Goal: Information Seeking & Learning: Learn about a topic

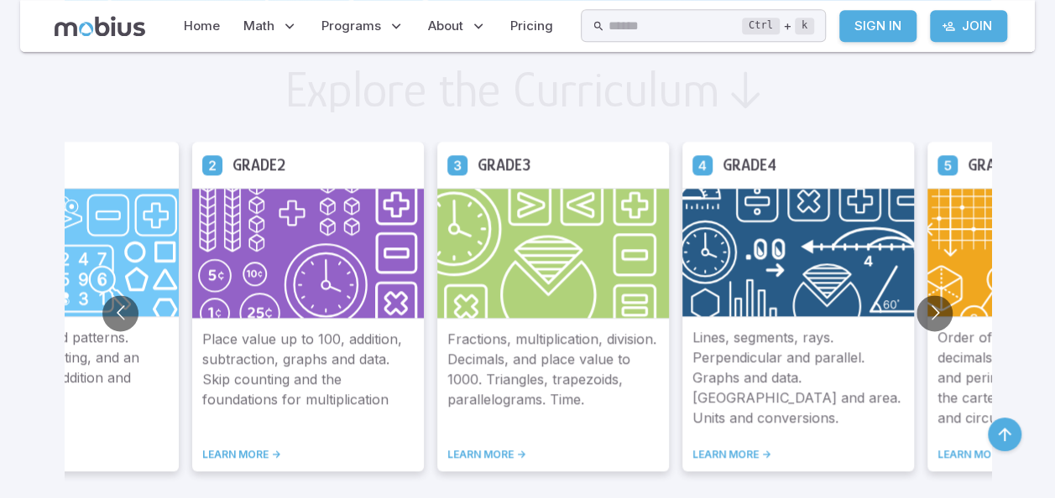
scroll to position [941, 0]
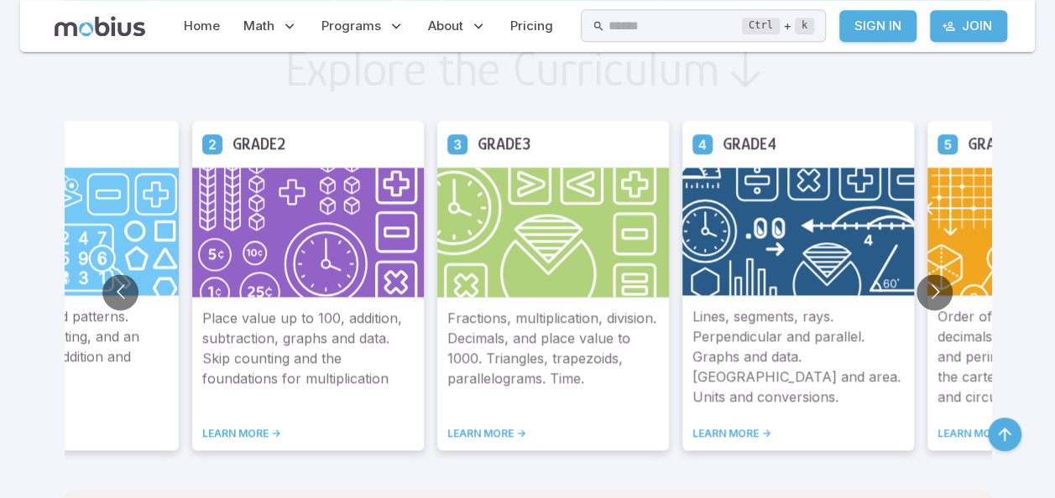
click at [279, 153] on h5 "Grade 2" at bounding box center [258, 144] width 53 height 26
click at [238, 431] on link "LEARN MORE ->" at bounding box center [307, 433] width 211 height 13
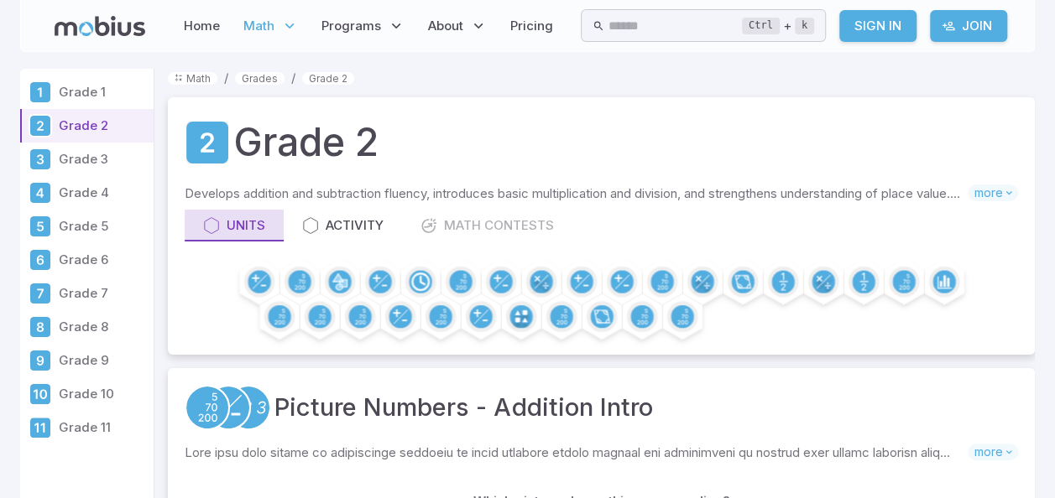
click at [207, 228] on icon at bounding box center [211, 225] width 17 height 17
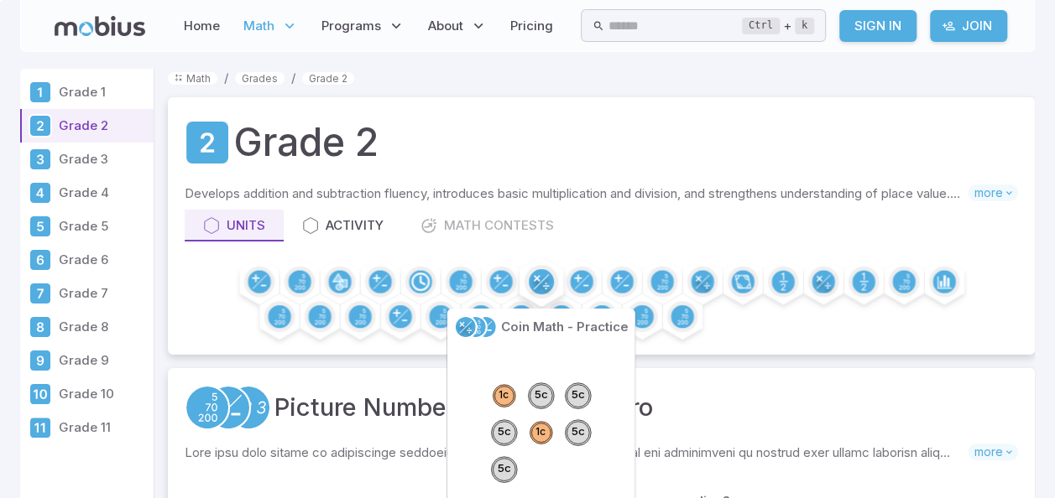
click at [545, 285] on icon at bounding box center [545, 286] width 6 height 7
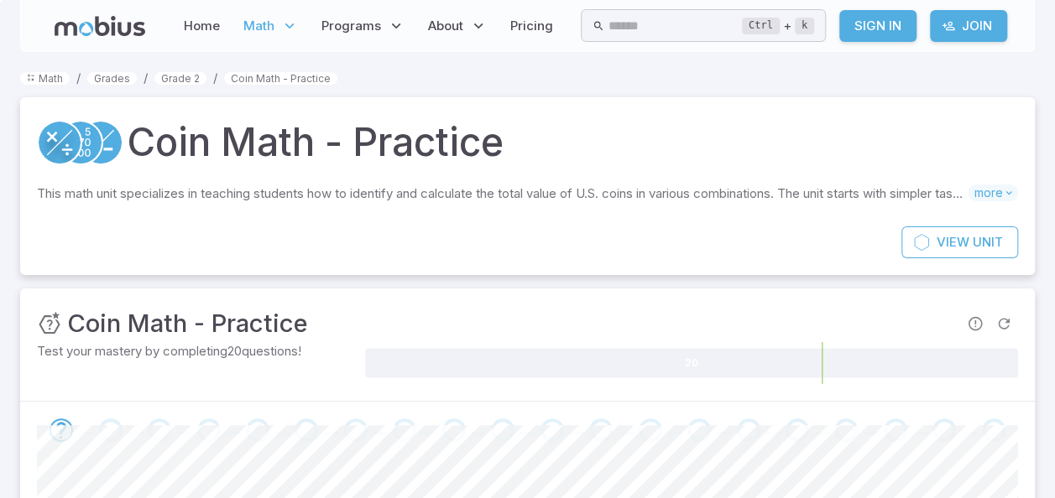
scroll to position [435, 0]
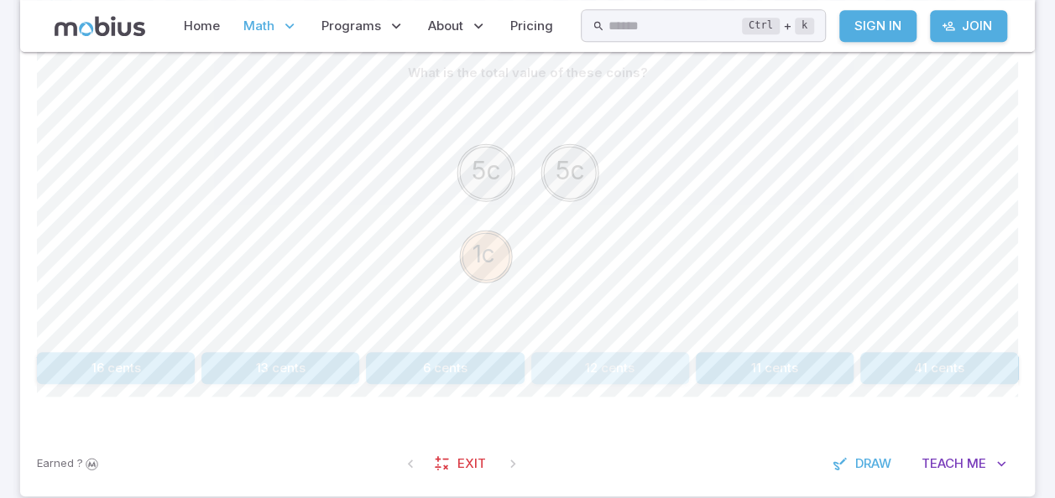
click at [604, 355] on button "12 cents" at bounding box center [610, 368] width 158 height 32
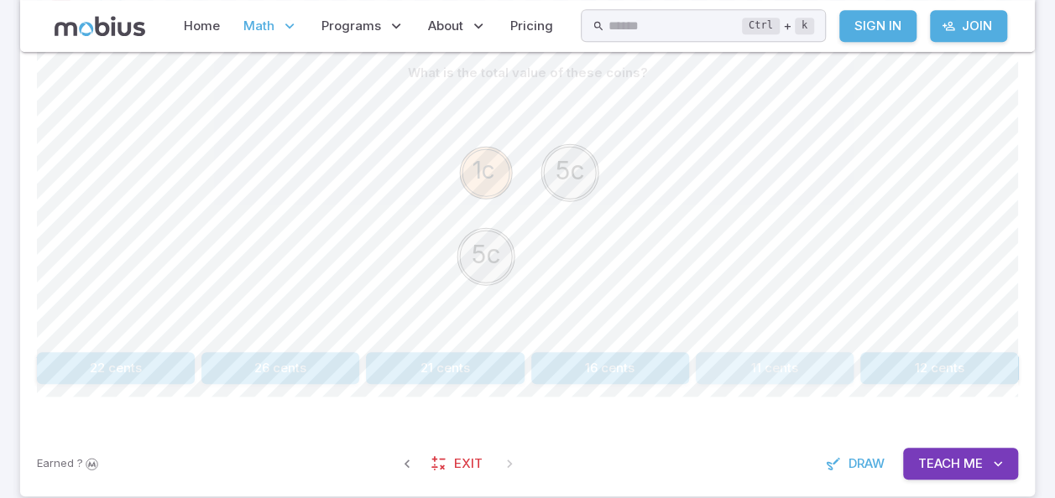
click at [779, 366] on button "11 cents" at bounding box center [774, 368] width 158 height 32
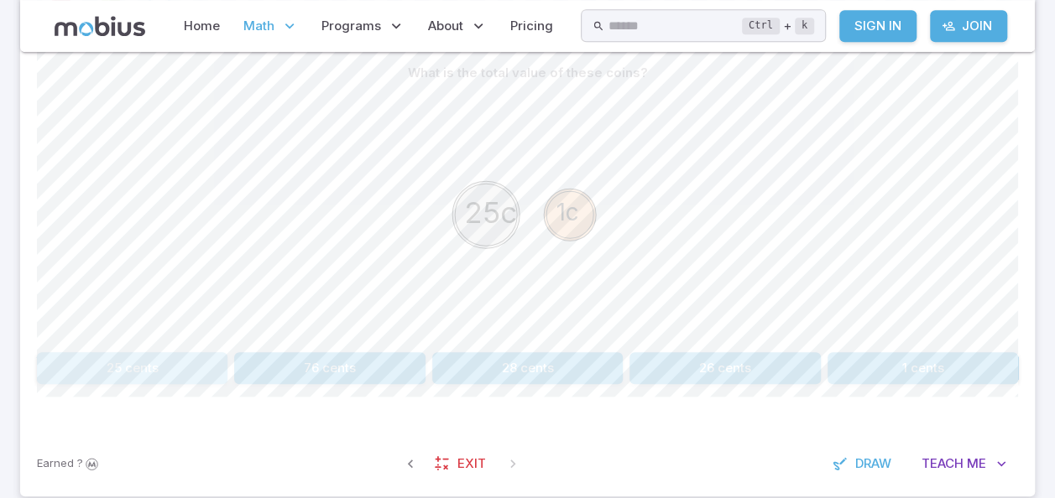
click at [112, 359] on button "25 cents" at bounding box center [132, 368] width 190 height 32
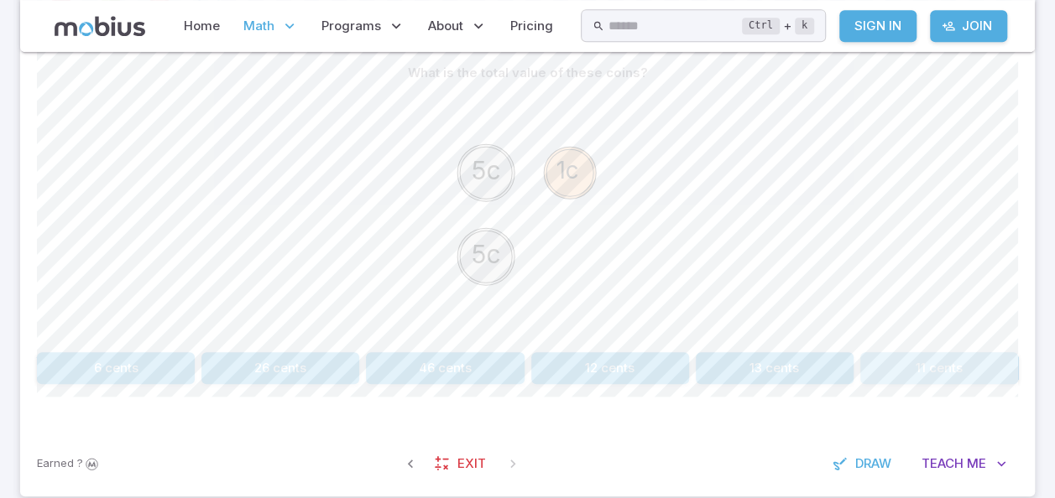
click at [960, 366] on button "11 cents" at bounding box center [939, 368] width 158 height 32
click at [777, 359] on button "31 cents" at bounding box center [774, 368] width 158 height 32
click at [637, 361] on button "25 cents" at bounding box center [610, 368] width 158 height 32
click at [696, 362] on button "60 cents" at bounding box center [724, 368] width 190 height 32
click at [264, 364] on button "31 cents" at bounding box center [280, 368] width 158 height 32
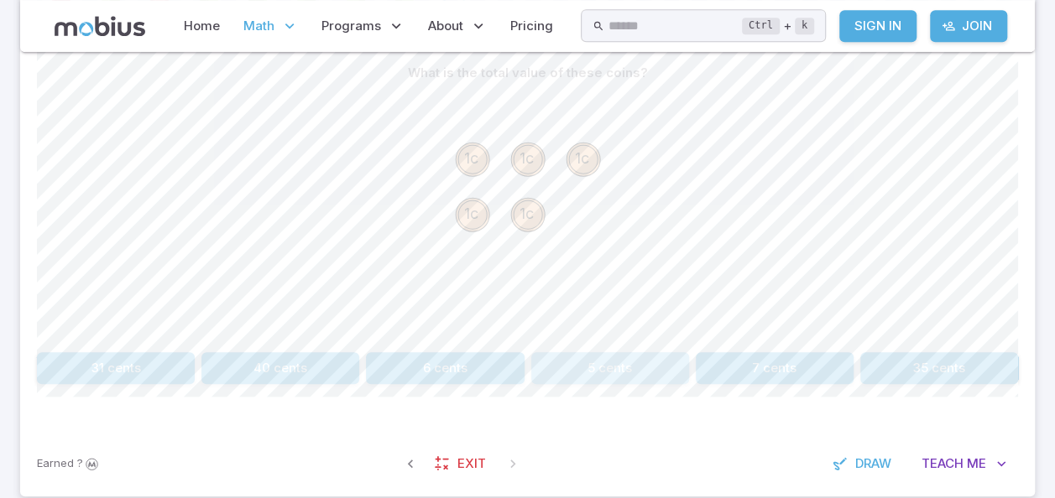
click at [611, 365] on button "5 cents" at bounding box center [610, 368] width 158 height 32
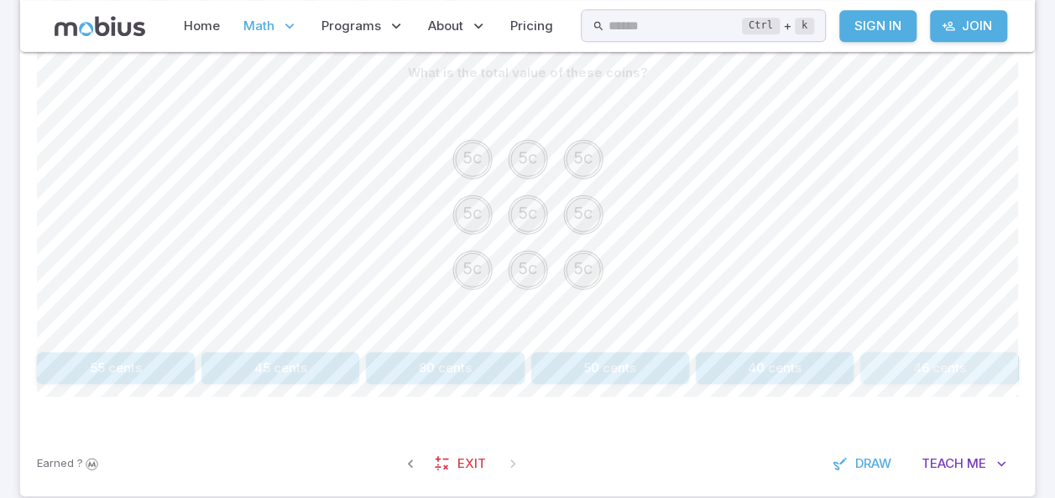
click at [915, 361] on button "46 cents" at bounding box center [939, 368] width 158 height 32
click at [98, 368] on button "8 cents" at bounding box center [116, 368] width 158 height 32
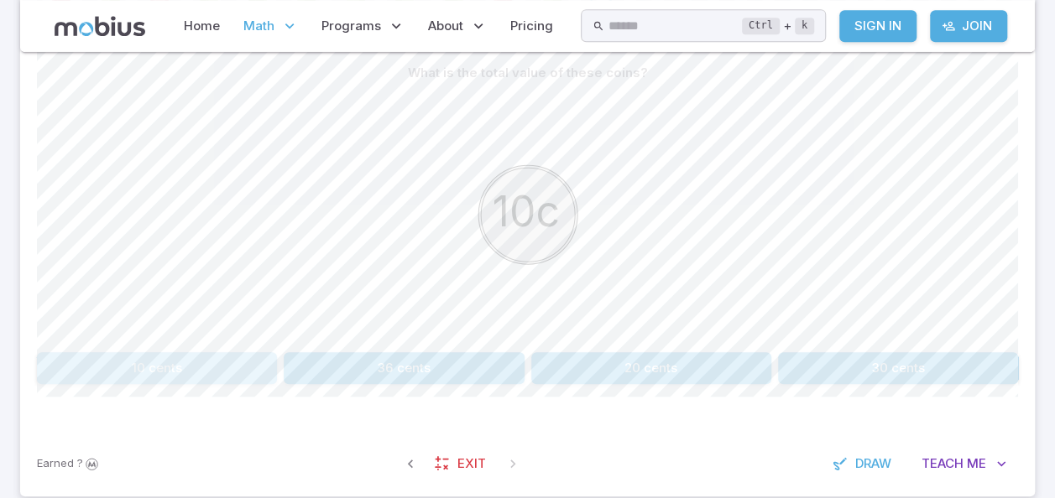
click at [182, 361] on button "10 cents" at bounding box center [157, 368] width 240 height 32
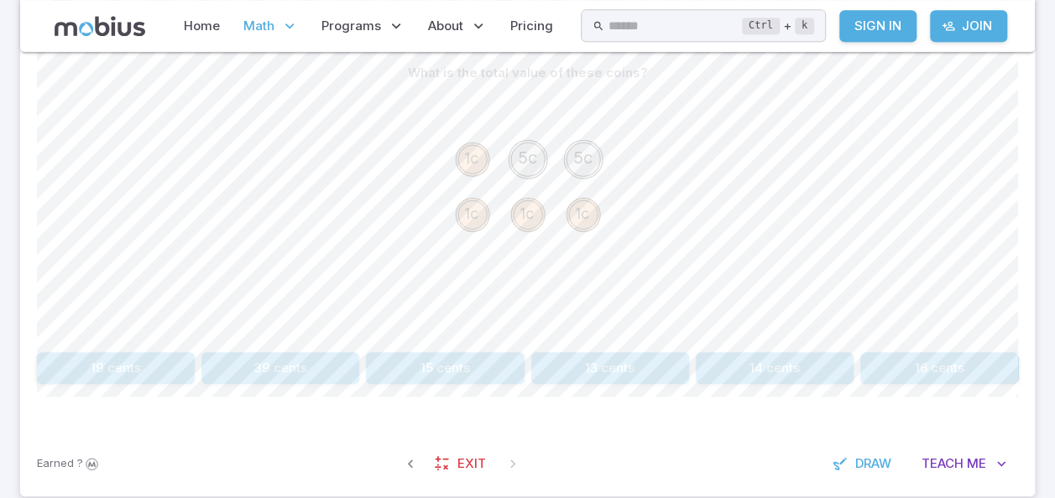
click at [790, 369] on button "14 cents" at bounding box center [774, 368] width 158 height 32
click at [427, 362] on button "23 cents" at bounding box center [445, 368] width 158 height 32
click at [334, 357] on button "65 cents" at bounding box center [329, 368] width 190 height 32
click at [683, 362] on button "95 cents" at bounding box center [651, 368] width 240 height 32
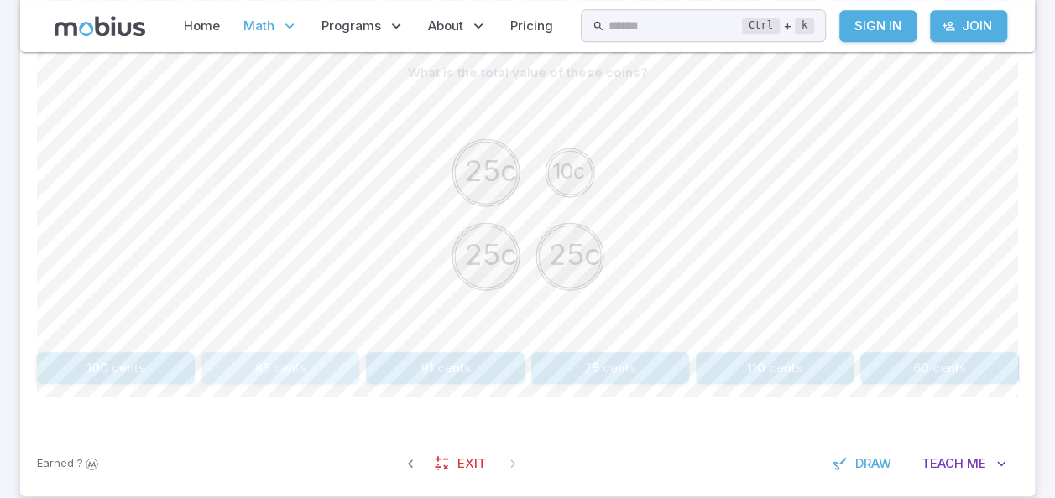
click at [279, 370] on button "85 cents" at bounding box center [280, 368] width 158 height 32
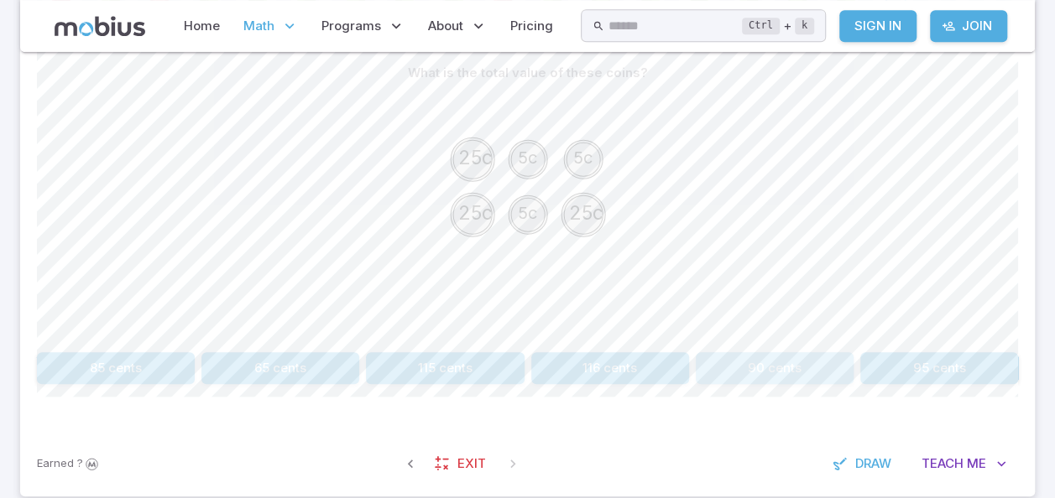
click at [764, 360] on button "90 cents" at bounding box center [774, 368] width 158 height 32
click at [597, 363] on button "77 cents" at bounding box center [610, 368] width 158 height 32
click at [797, 366] on button "35 cents" at bounding box center [774, 368] width 158 height 32
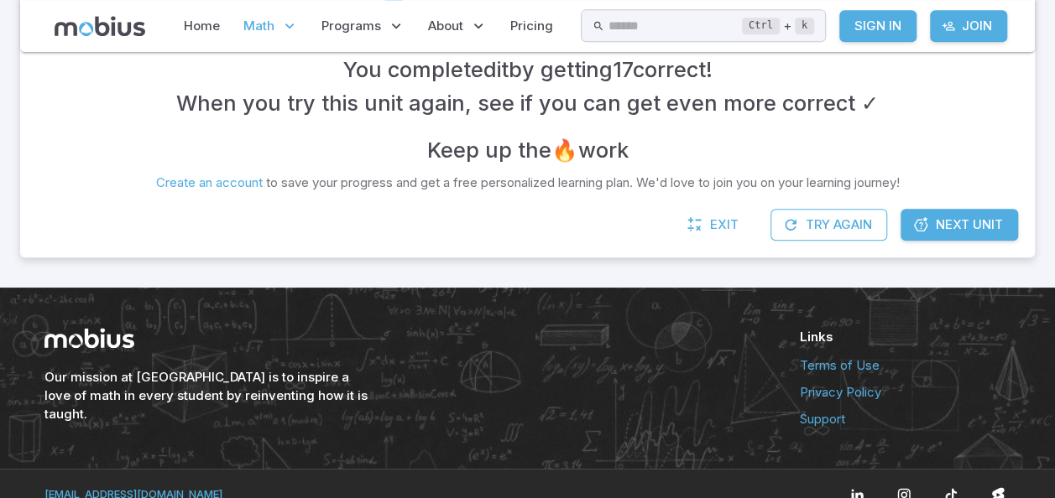
click at [975, 218] on span "Next Unit" at bounding box center [968, 225] width 67 height 18
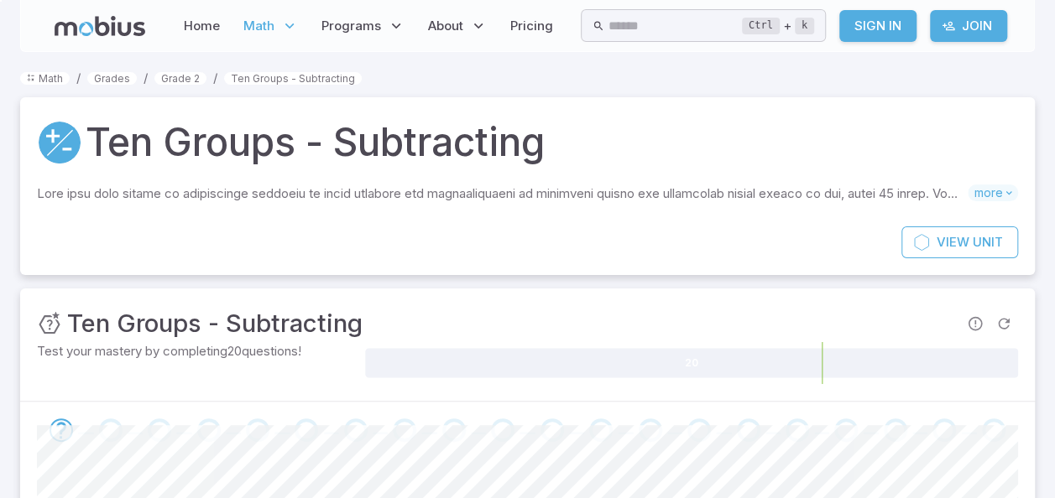
scroll to position [435, 0]
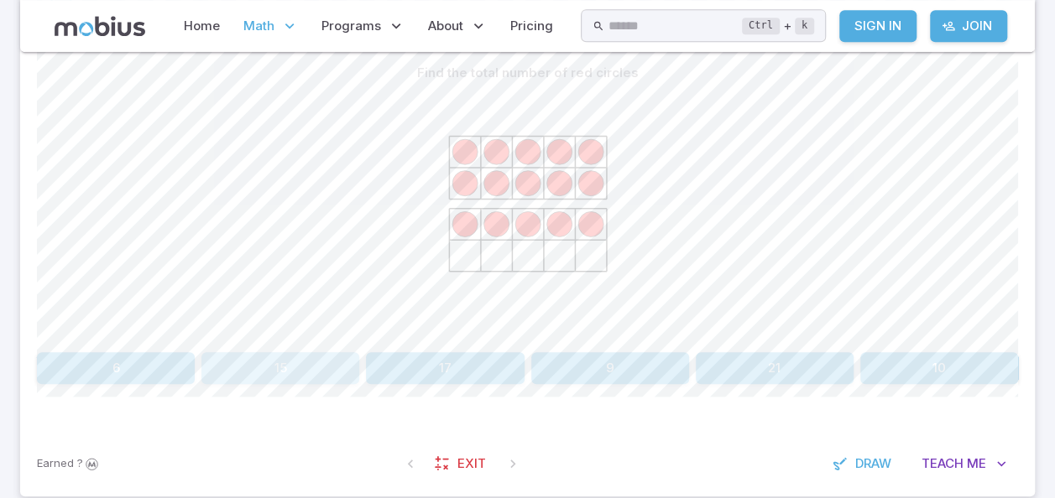
click at [284, 362] on button "15" at bounding box center [280, 368] width 158 height 32
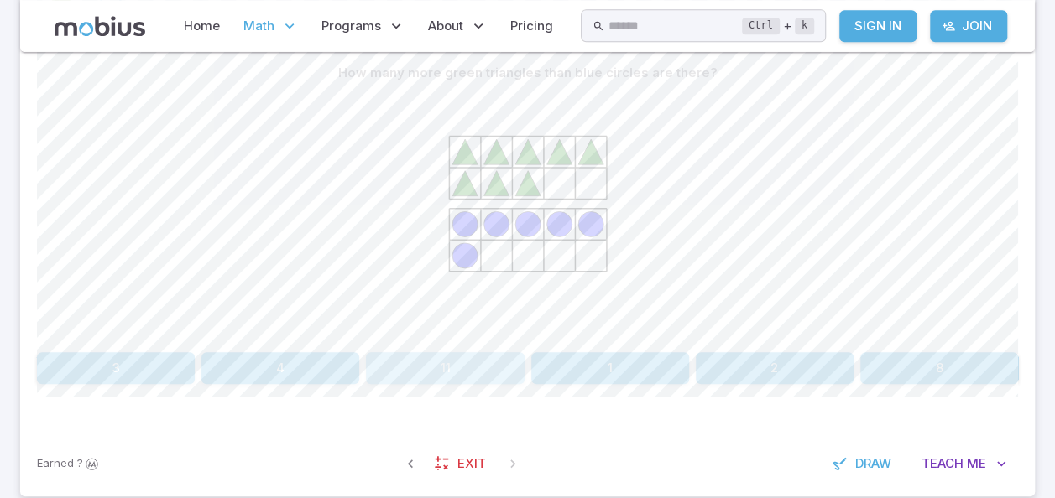
click at [439, 372] on button "11" at bounding box center [445, 368] width 158 height 32
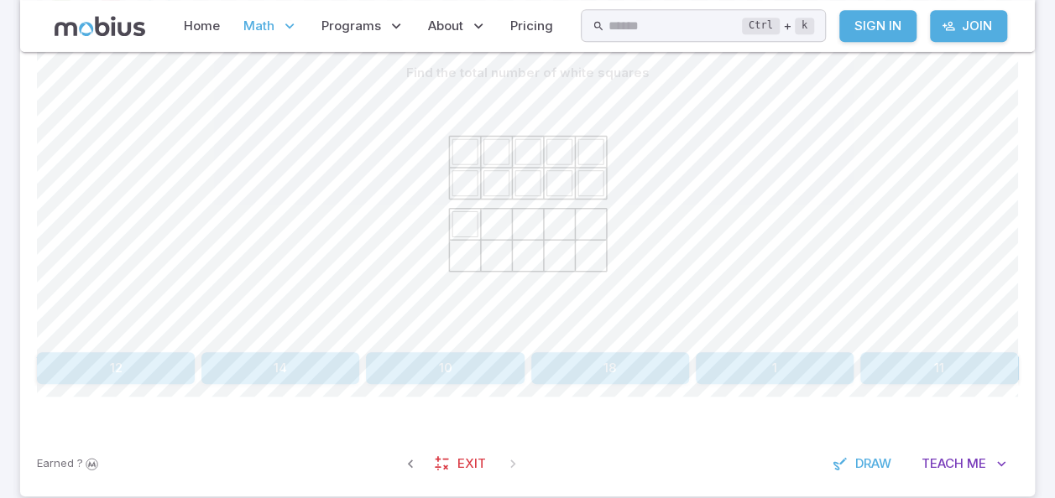
click at [462, 155] on icon at bounding box center [464, 151] width 25 height 25
click at [446, 363] on button "10" at bounding box center [445, 368] width 158 height 32
click at [927, 363] on button "12" at bounding box center [939, 368] width 158 height 32
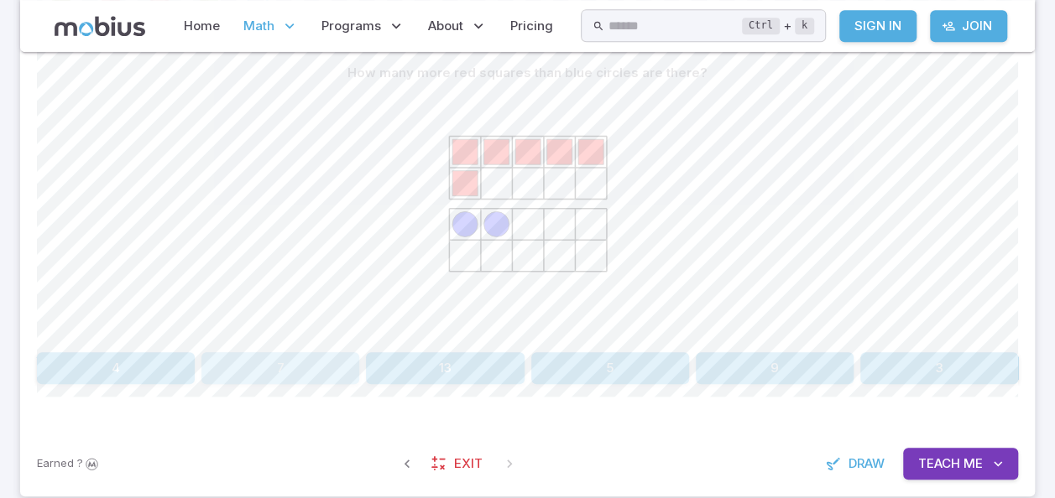
click at [266, 366] on button "7" at bounding box center [280, 368] width 158 height 32
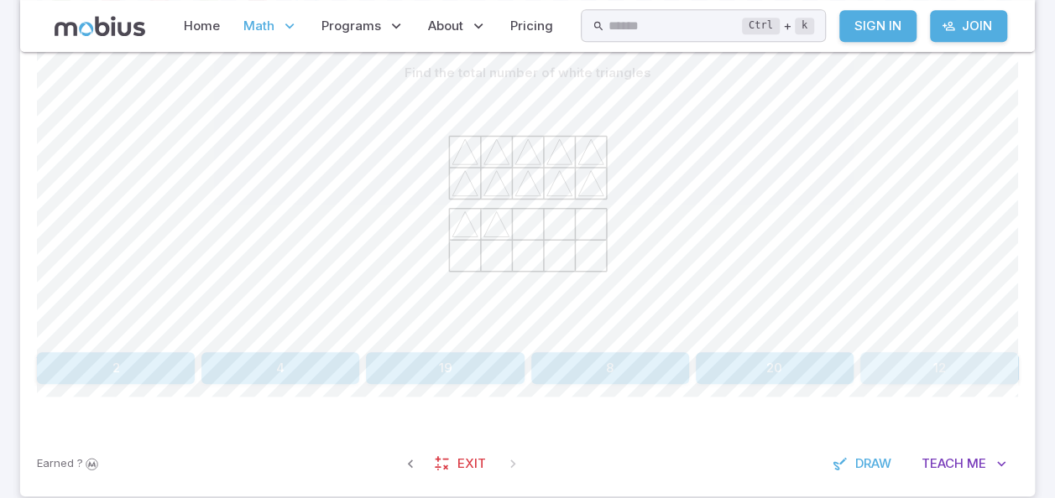
click at [889, 370] on button "12" at bounding box center [939, 368] width 158 height 32
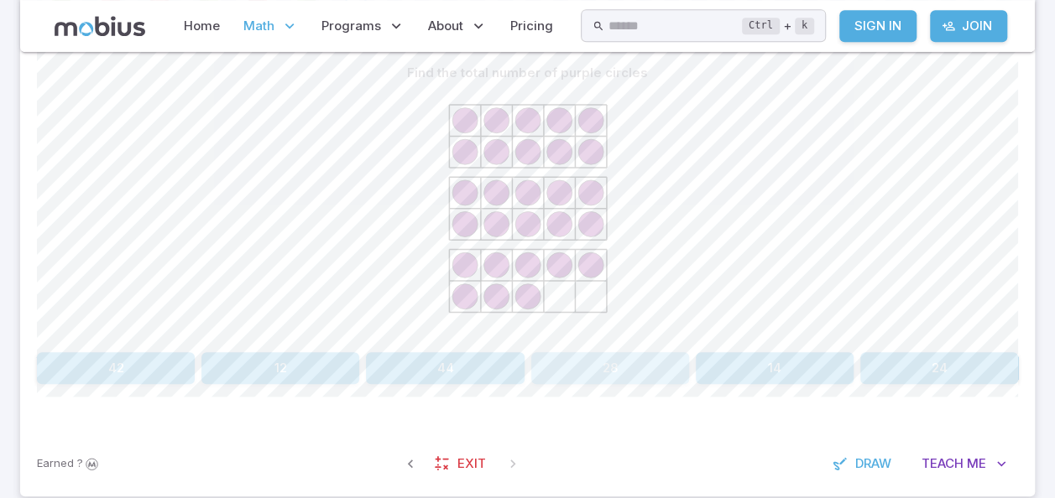
click at [599, 361] on button "28" at bounding box center [610, 368] width 158 height 32
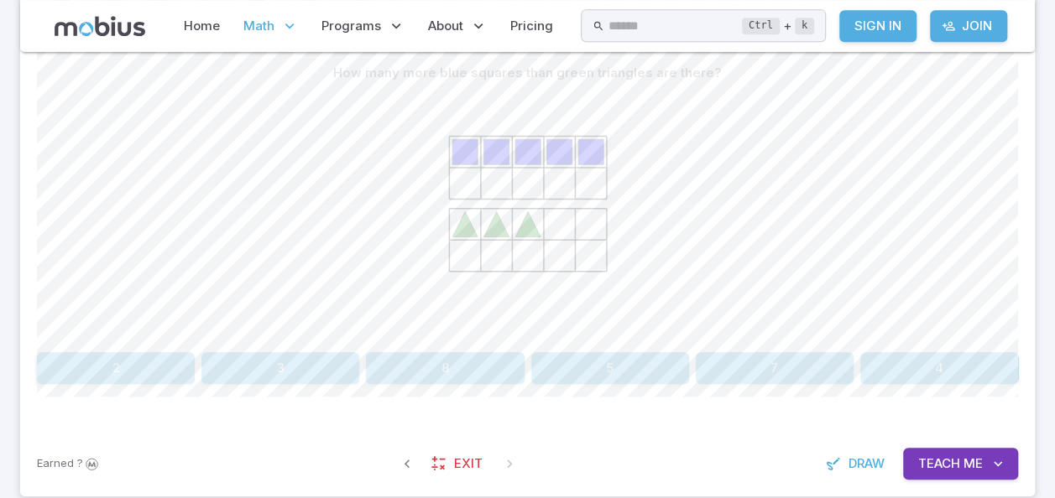
click at [266, 367] on button "3" at bounding box center [280, 368] width 158 height 32
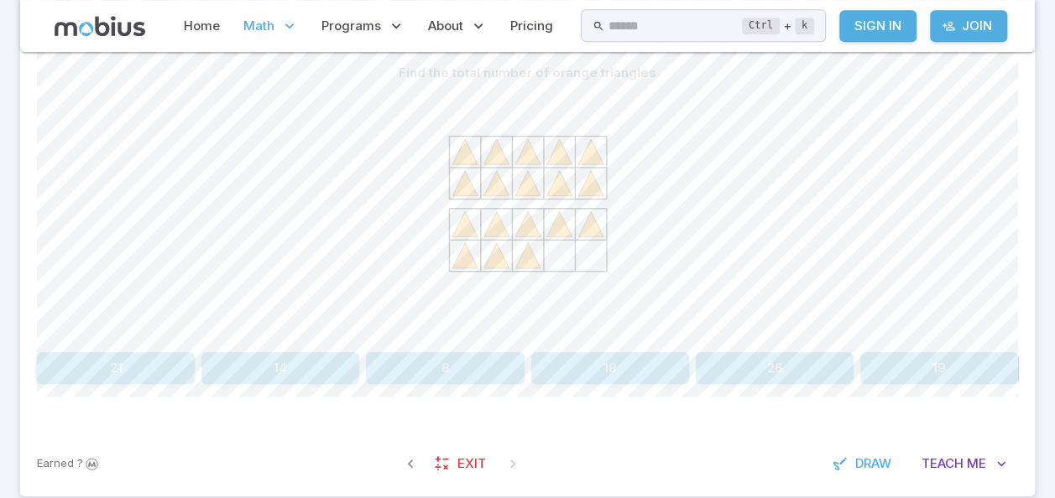
click at [627, 368] on button "18" at bounding box center [610, 368] width 158 height 32
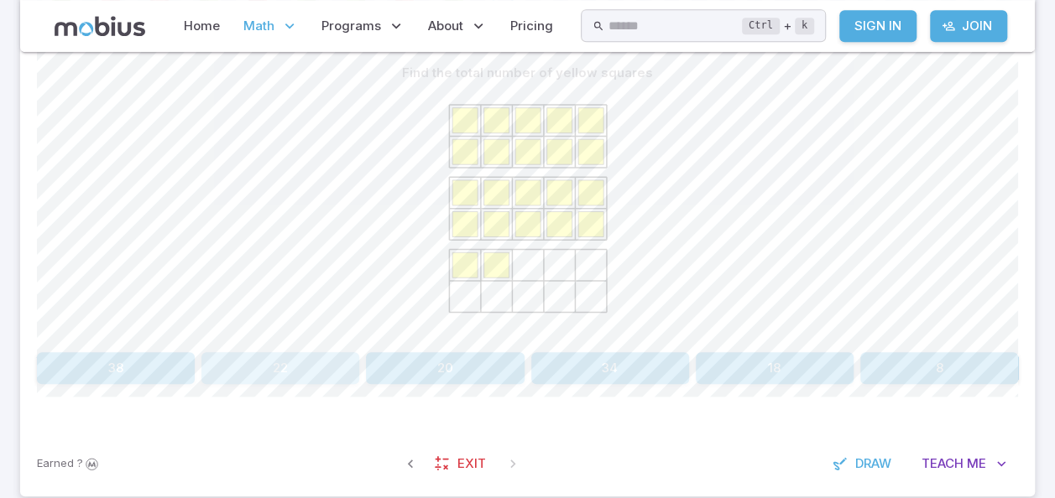
click at [325, 360] on button "22" at bounding box center [280, 368] width 158 height 32
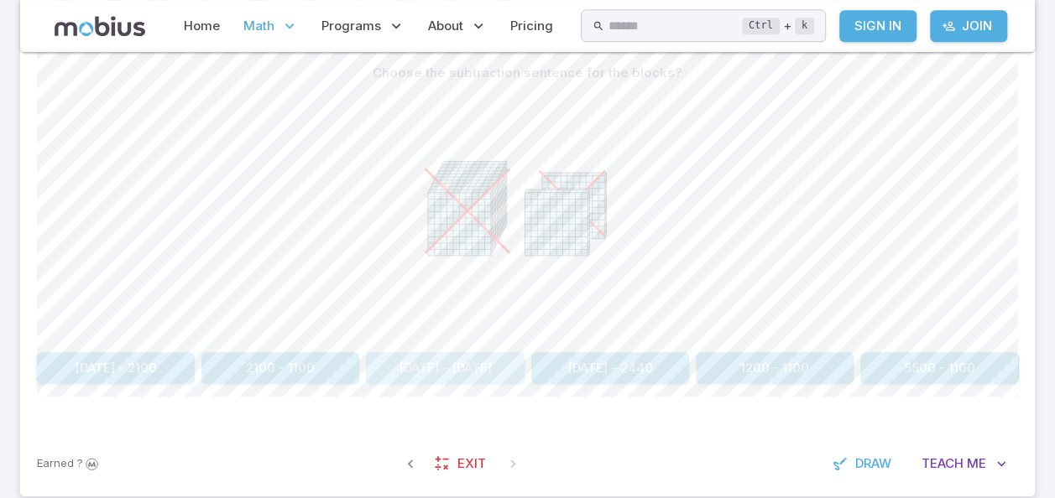
click at [433, 364] on button "1200 - 1300" at bounding box center [445, 368] width 158 height 32
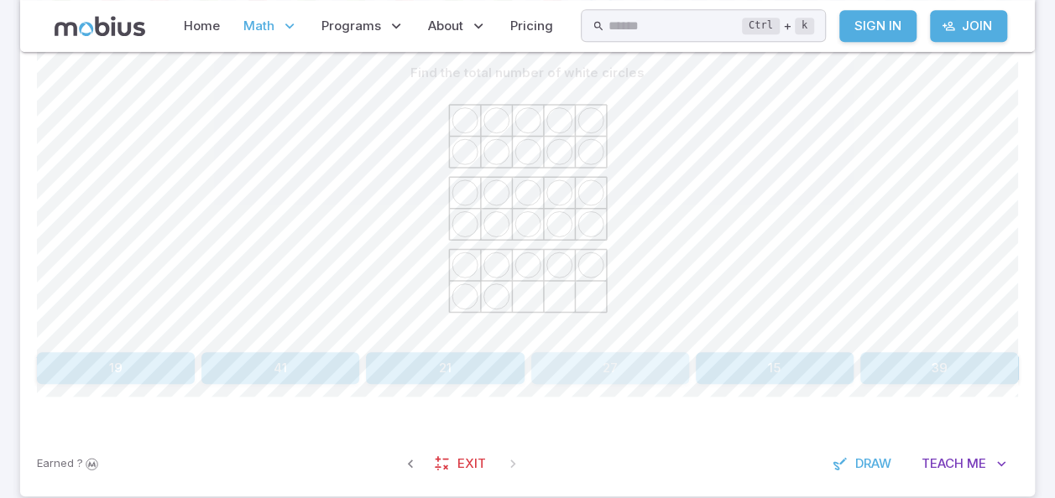
click at [610, 362] on button "27" at bounding box center [610, 368] width 158 height 32
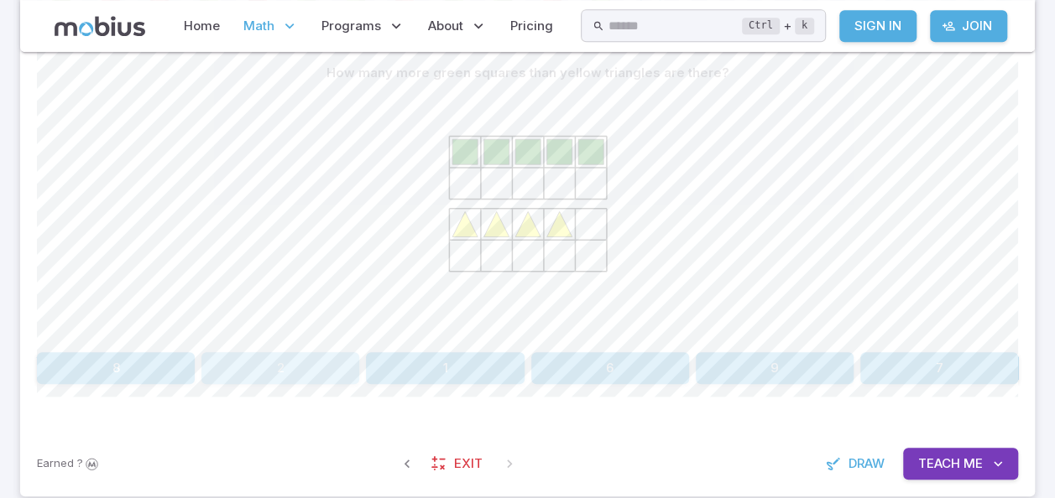
click at [285, 354] on button "2" at bounding box center [280, 368] width 158 height 32
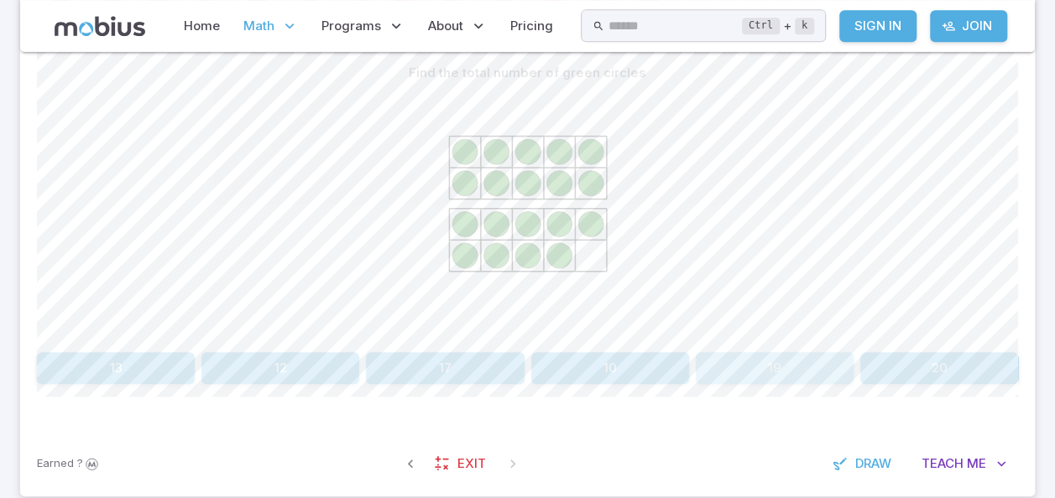
click at [777, 367] on button "19" at bounding box center [774, 368] width 158 height 32
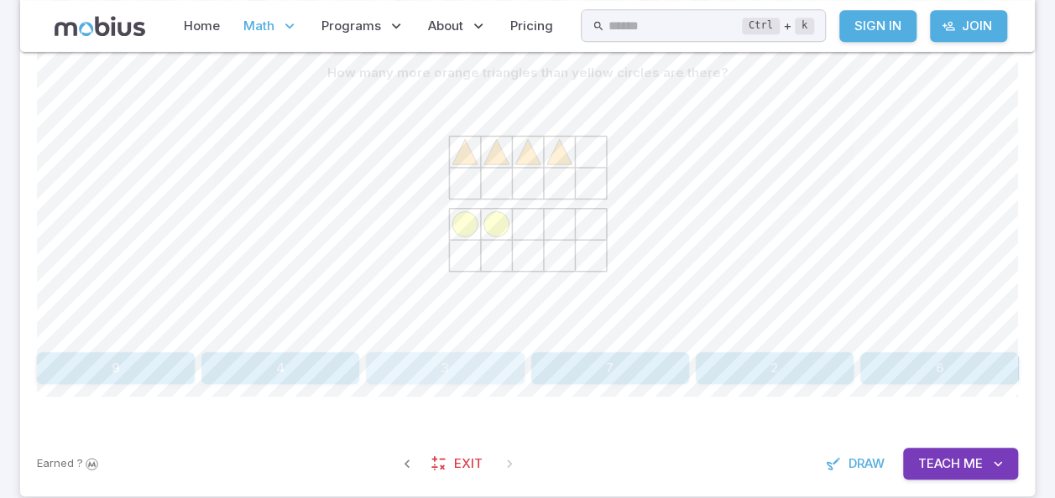
click at [440, 367] on button "3" at bounding box center [445, 368] width 158 height 32
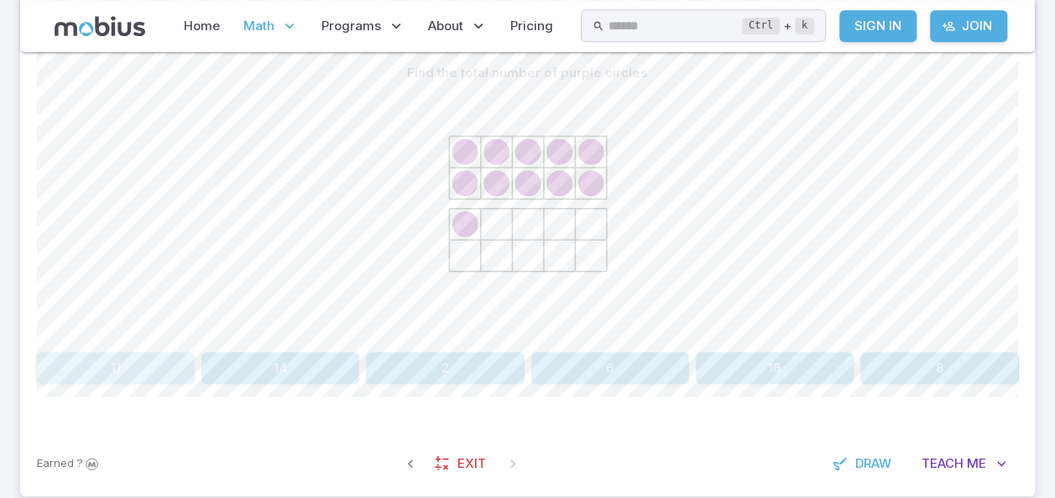
click at [144, 364] on button "11" at bounding box center [116, 368] width 158 height 32
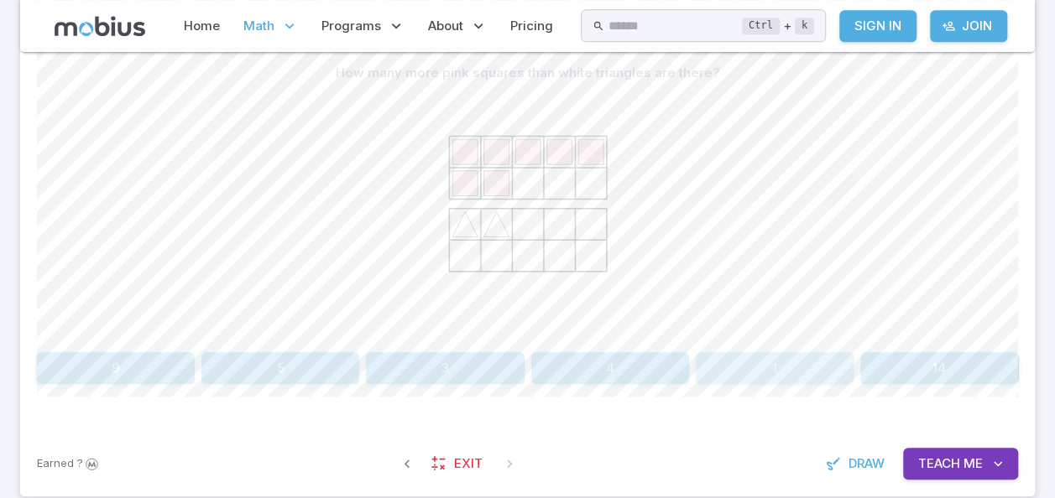
click at [784, 365] on button "1" at bounding box center [774, 368] width 158 height 32
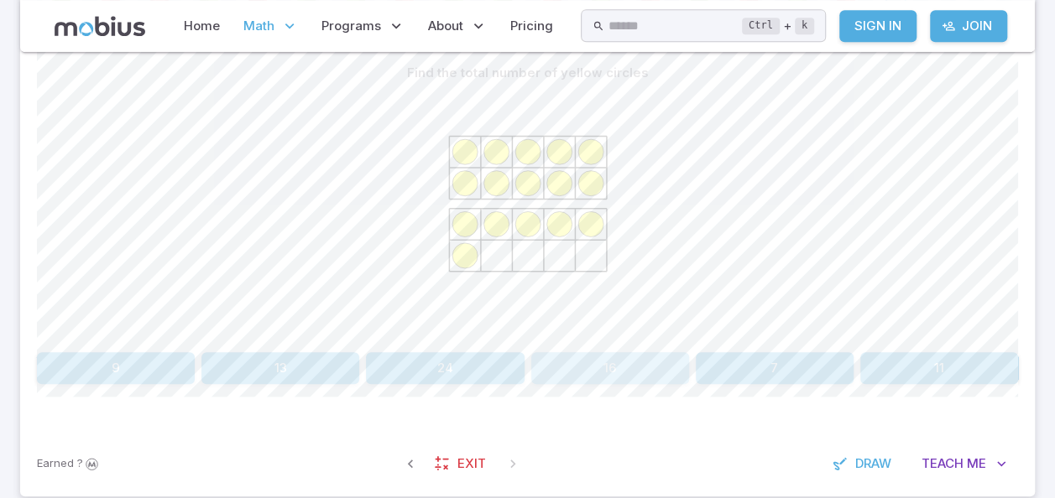
click at [609, 375] on button "16" at bounding box center [610, 368] width 158 height 32
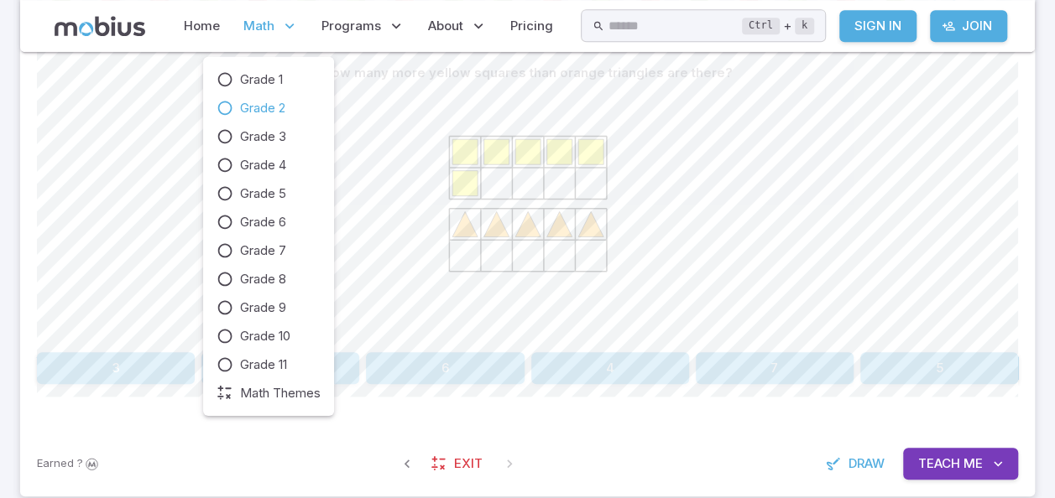
click at [252, 26] on span "Math" at bounding box center [258, 26] width 31 height 18
click at [272, 161] on span "Grade 4" at bounding box center [263, 165] width 46 height 18
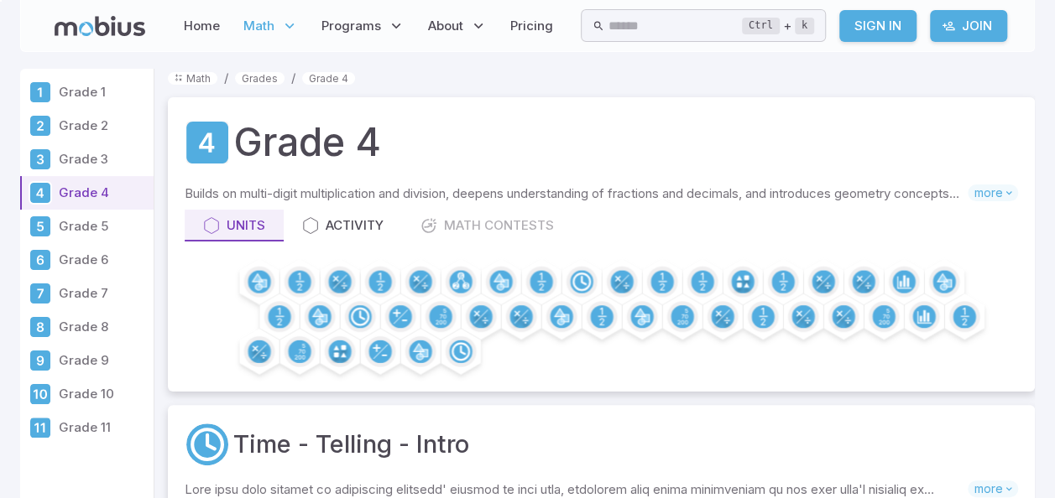
scroll to position [435, 0]
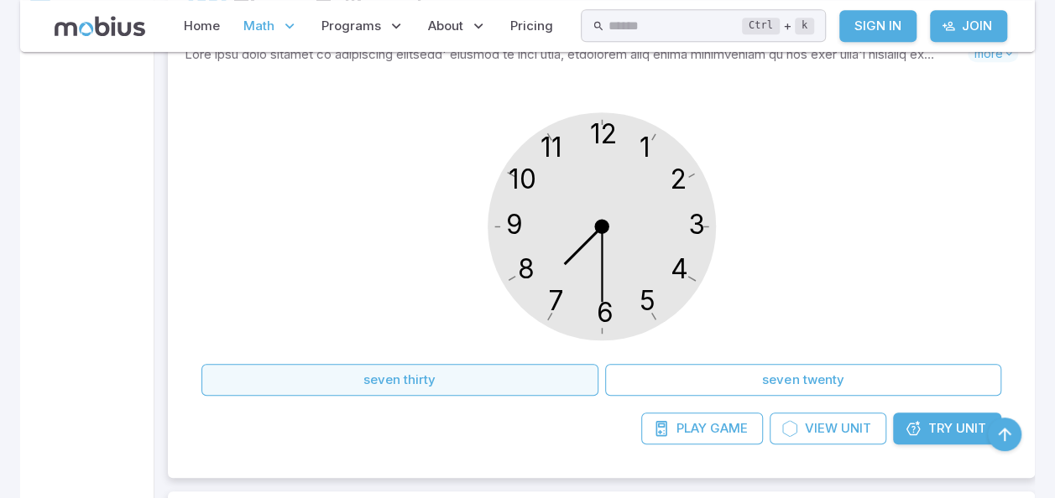
click at [430, 371] on button "seven thirty" at bounding box center [399, 380] width 397 height 32
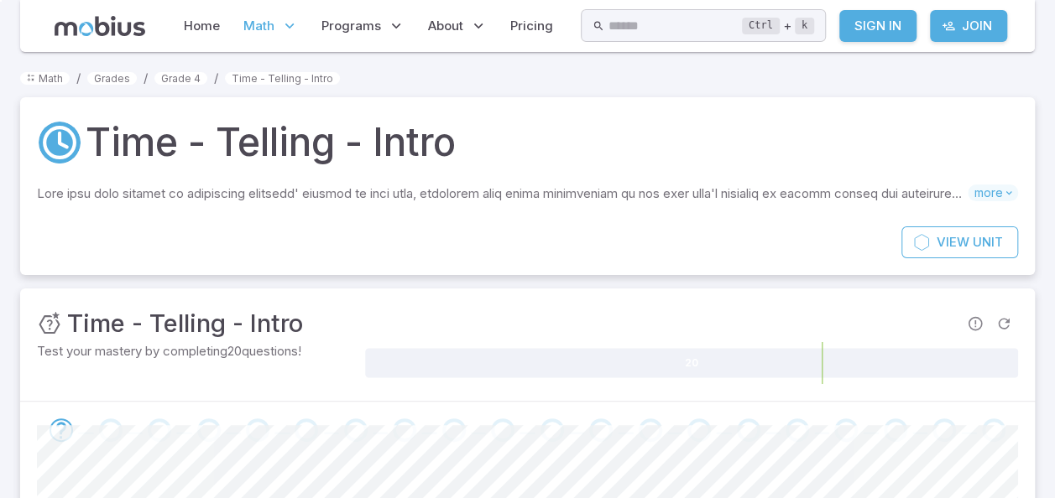
scroll to position [435, 0]
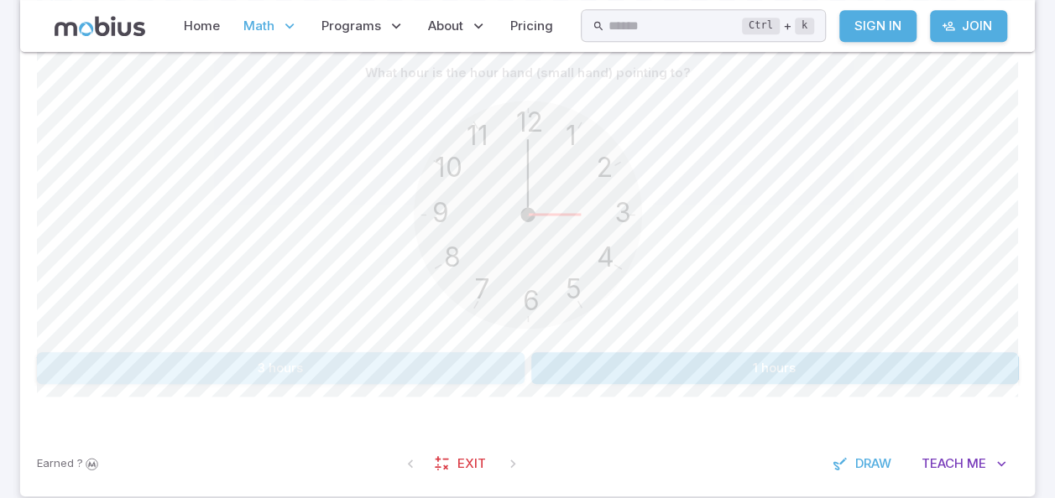
click at [351, 352] on button "3 hours" at bounding box center [280, 368] width 487 height 32
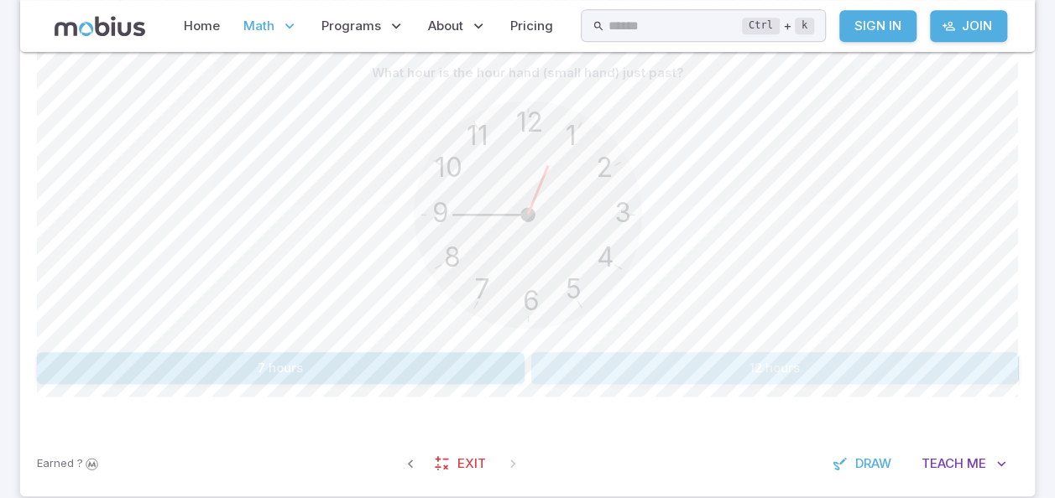
click at [743, 369] on button "12 hours" at bounding box center [774, 368] width 487 height 32
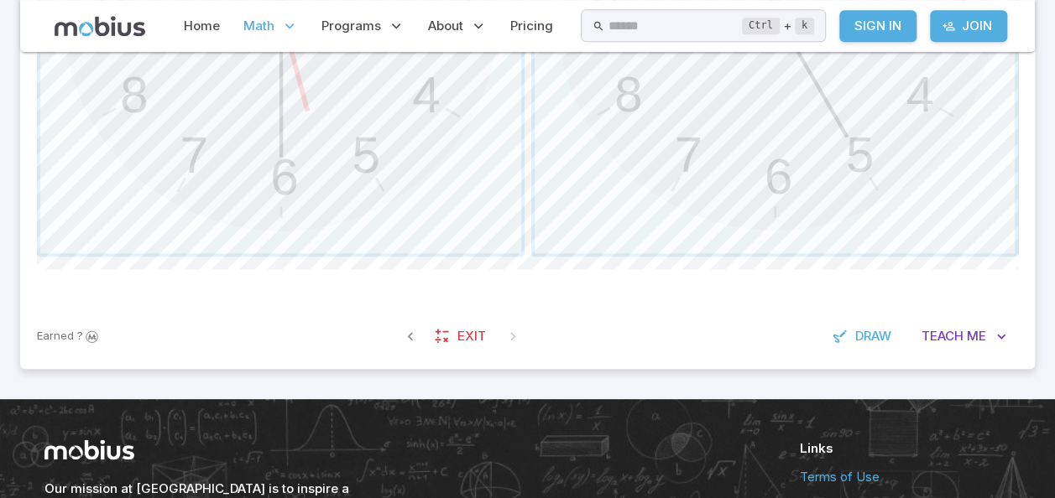
scroll to position [731, 0]
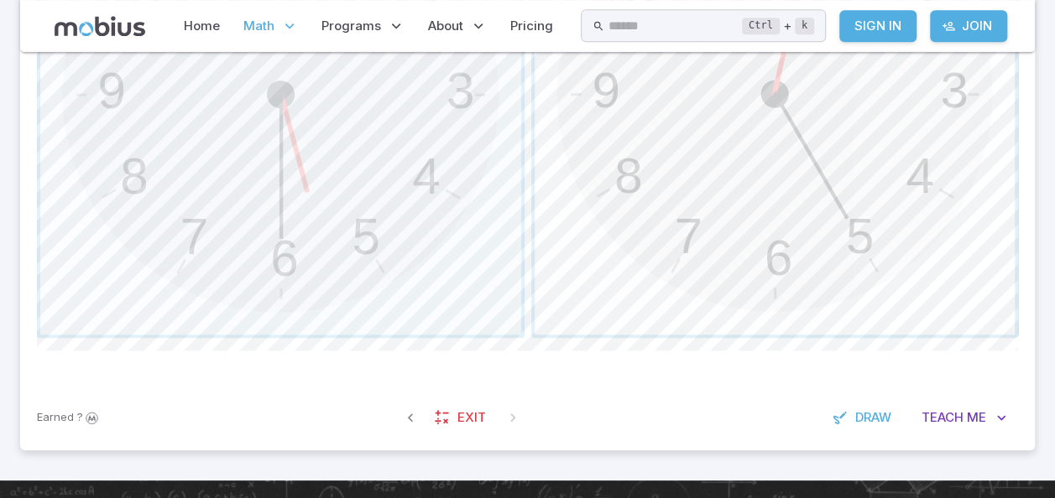
click at [794, 205] on span "button" at bounding box center [774, 94] width 481 height 481
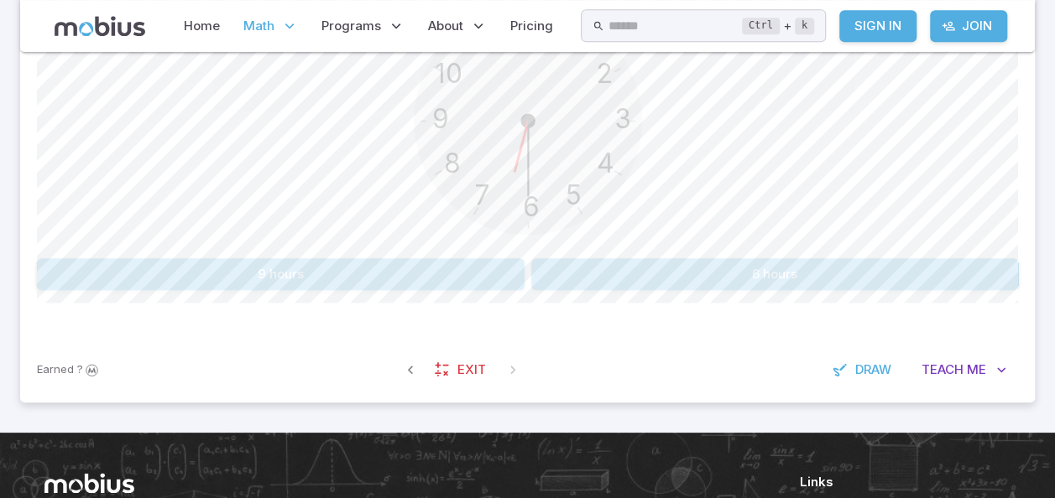
scroll to position [531, 0]
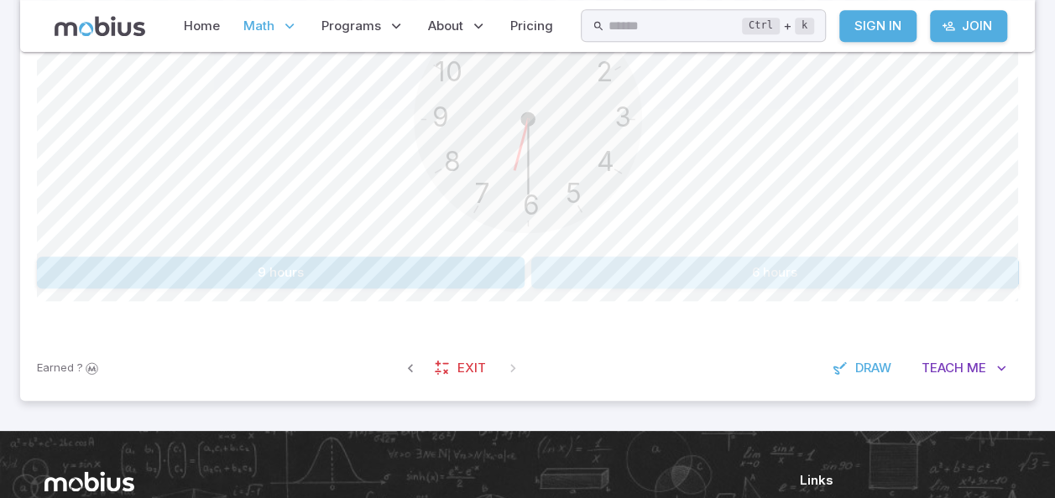
click at [787, 270] on button "6 hours" at bounding box center [774, 273] width 487 height 32
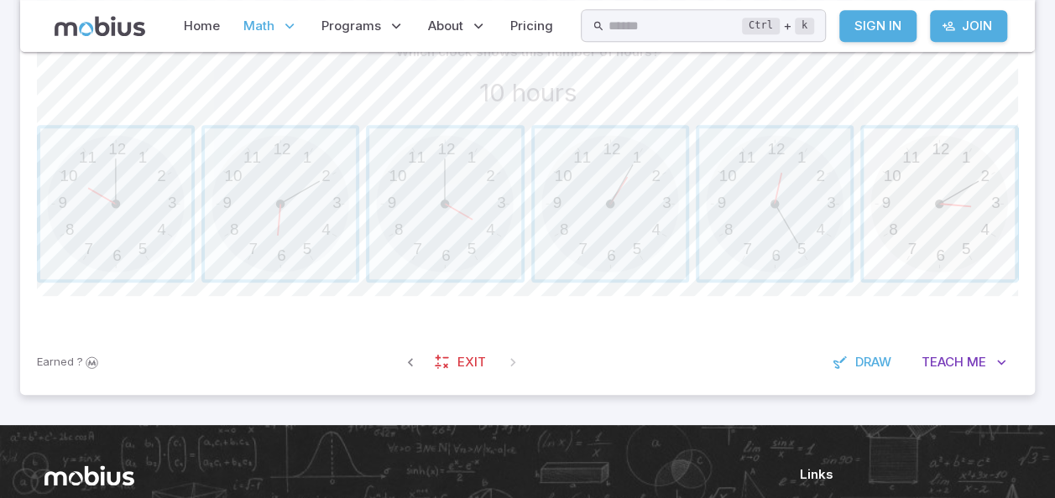
scroll to position [448, 0]
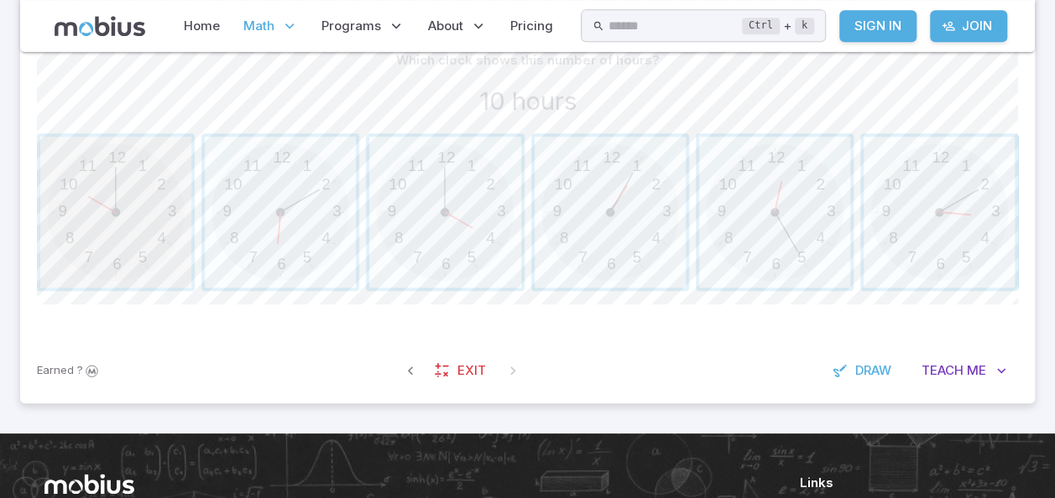
click at [116, 198] on span "button" at bounding box center [115, 212] width 151 height 151
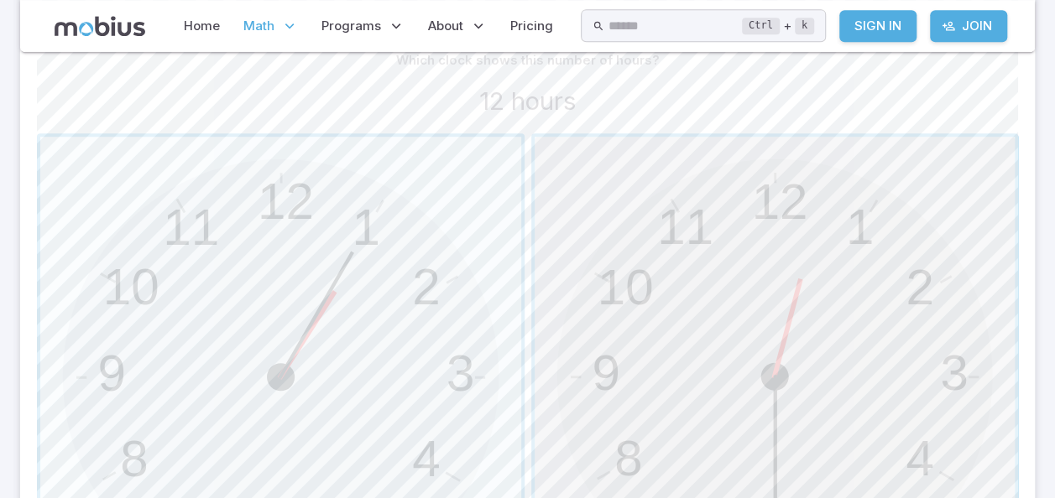
click at [768, 314] on span "button" at bounding box center [774, 377] width 481 height 481
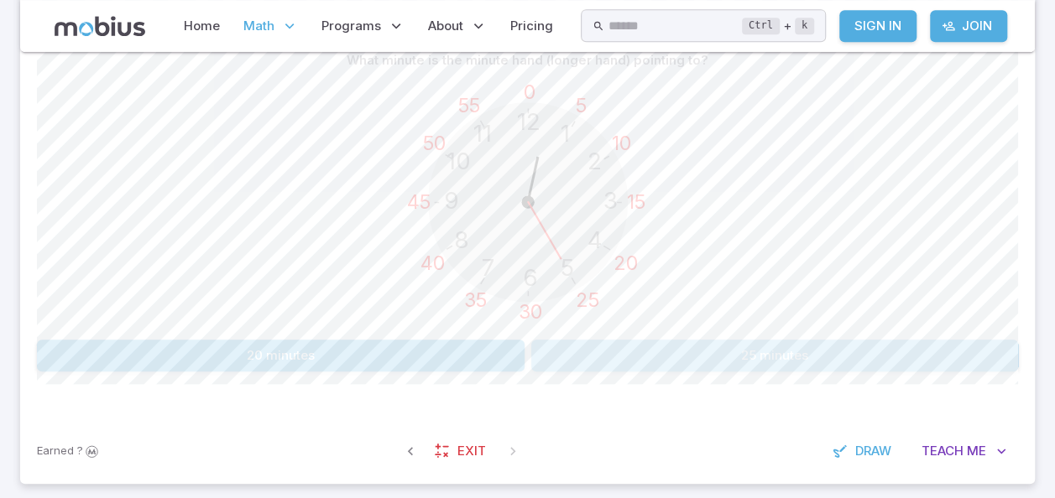
click at [738, 356] on button "25 minutes" at bounding box center [774, 356] width 487 height 32
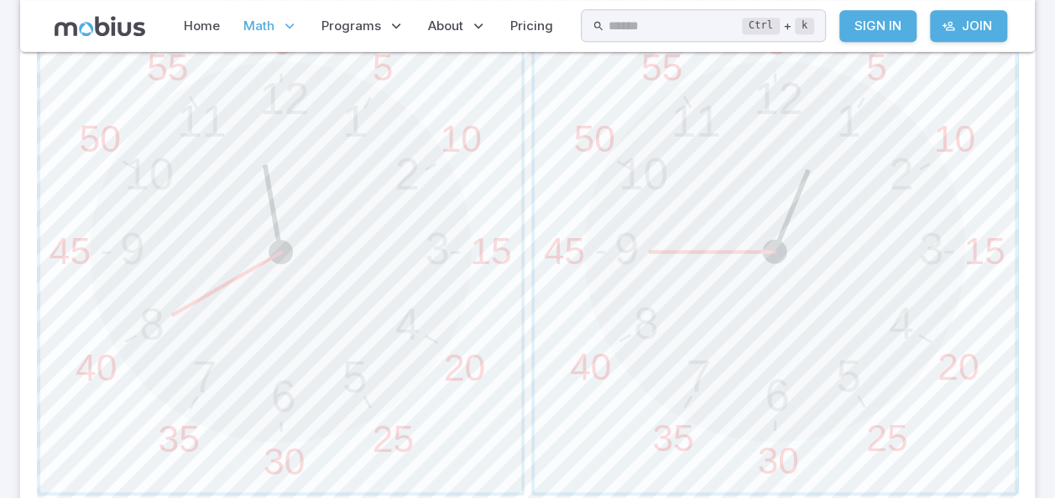
scroll to position [589, 0]
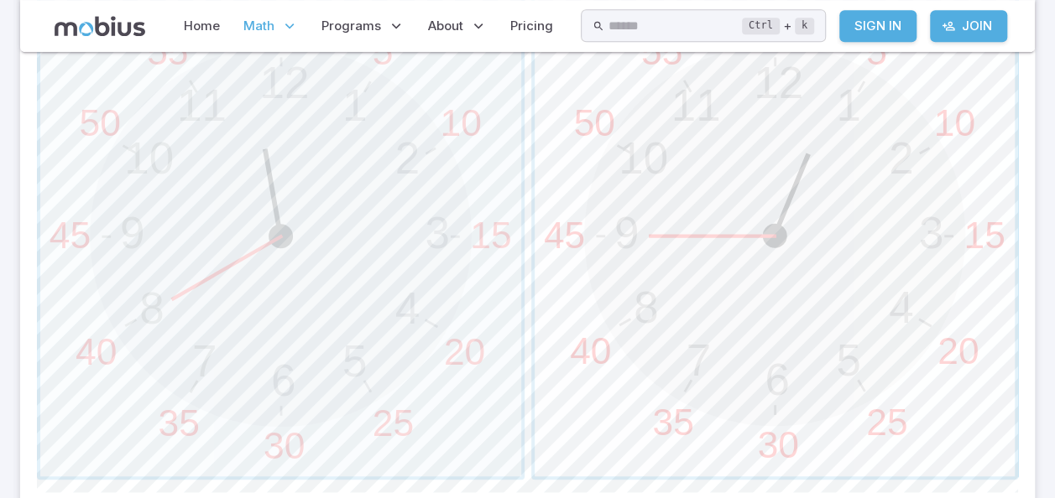
click at [759, 361] on span "button" at bounding box center [774, 236] width 481 height 481
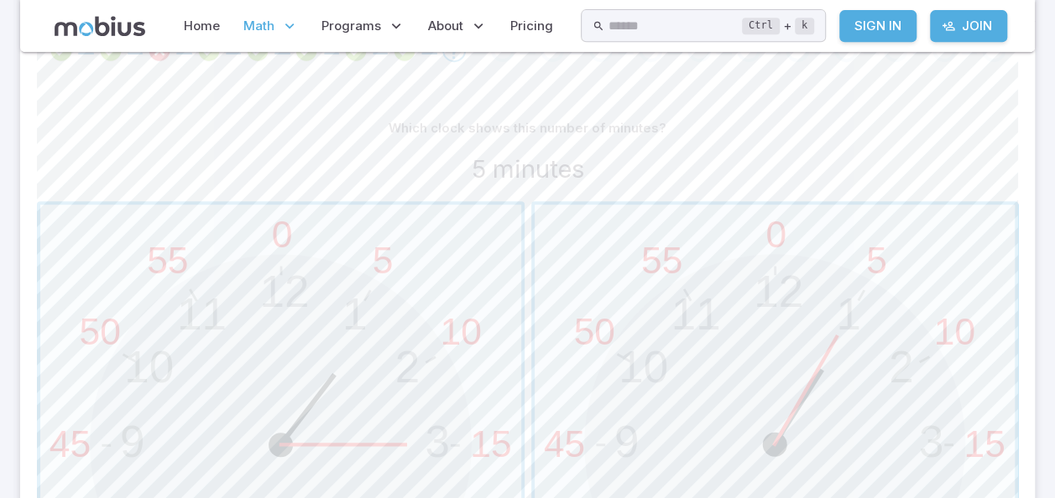
scroll to position [379, 0]
click at [704, 361] on span "button" at bounding box center [774, 446] width 481 height 481
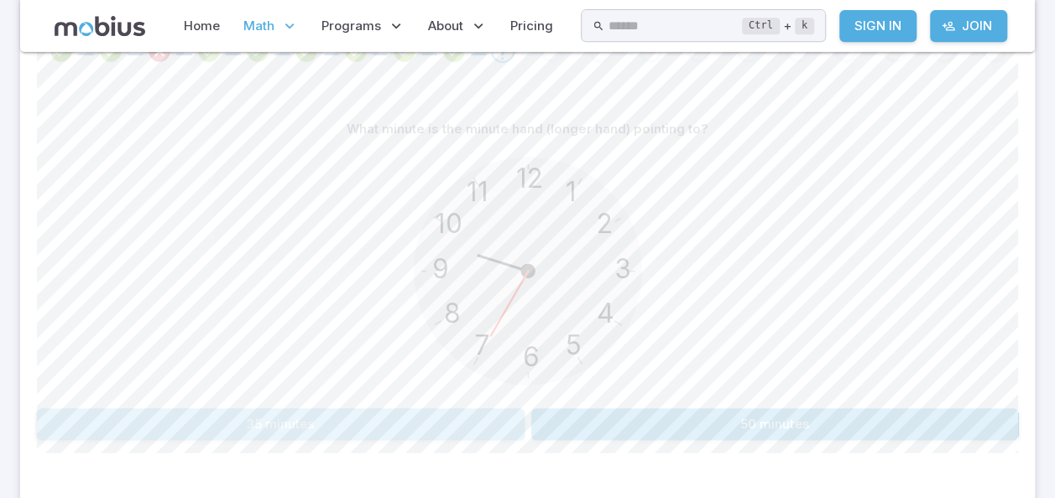
click at [391, 421] on button "35 minutes" at bounding box center [280, 425] width 487 height 32
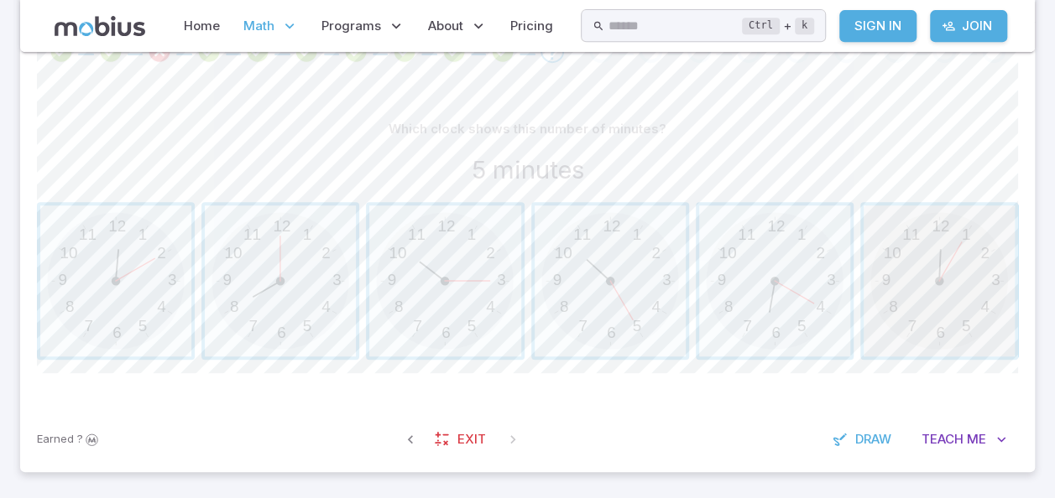
click at [966, 327] on span "button" at bounding box center [938, 281] width 151 height 151
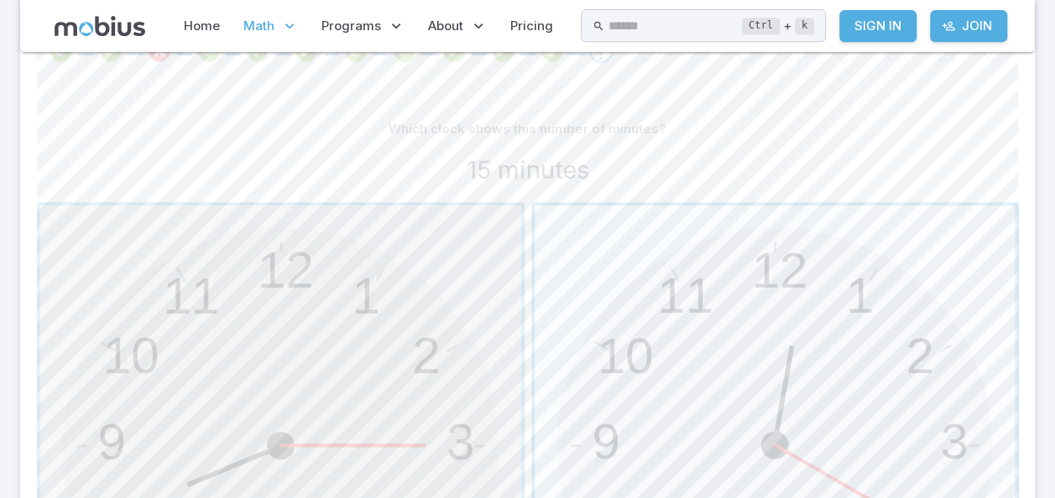
click at [453, 309] on span "button" at bounding box center [280, 446] width 481 height 481
click at [773, 393] on span "button" at bounding box center [774, 446] width 481 height 481
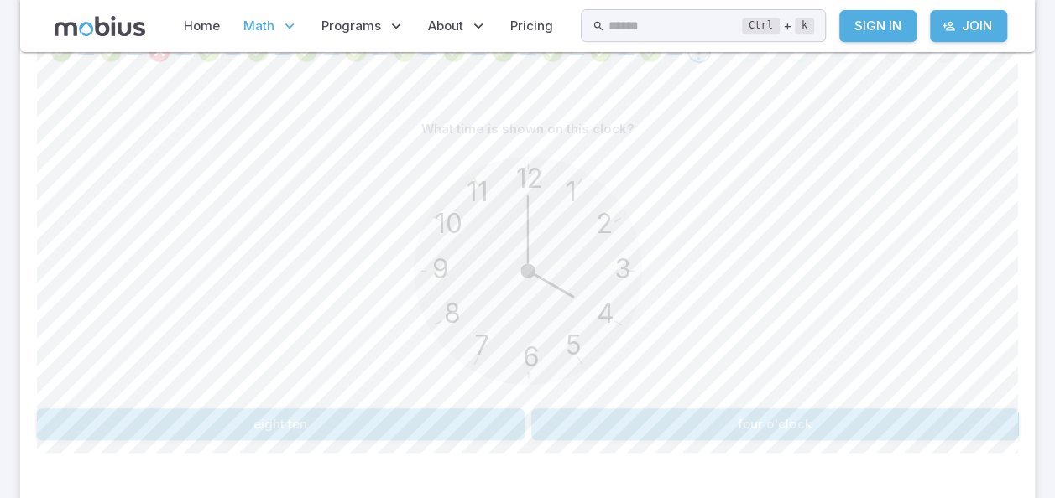
click at [763, 432] on button "four o'clock" at bounding box center [774, 425] width 487 height 32
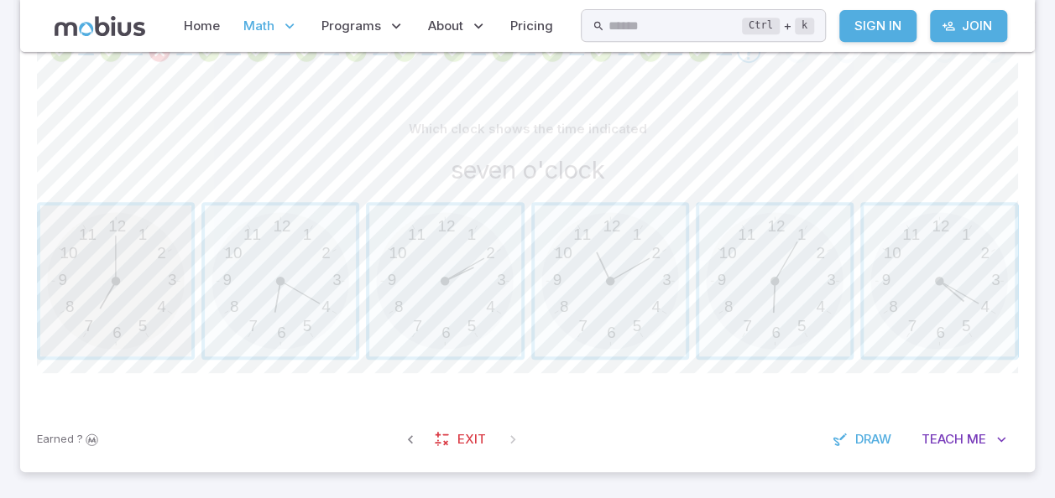
click at [125, 275] on span "button" at bounding box center [115, 281] width 151 height 151
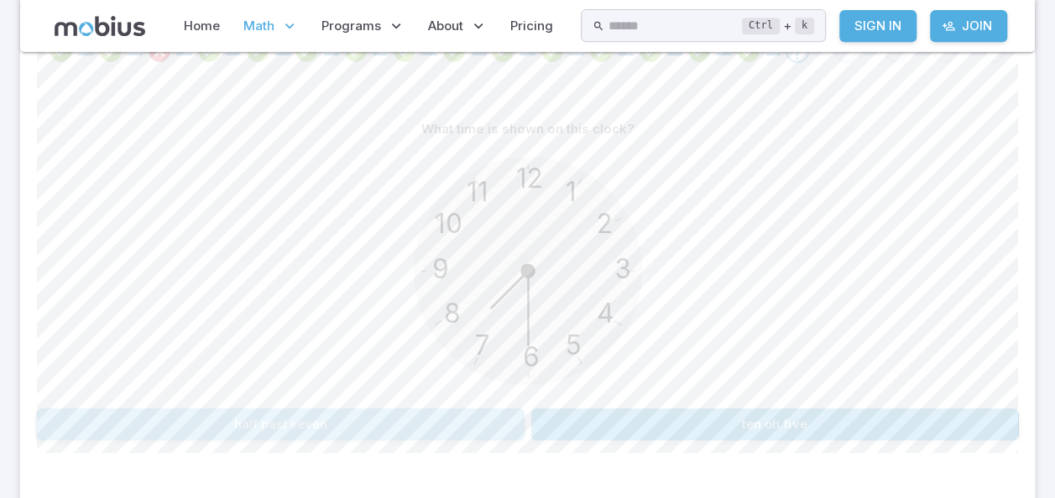
click at [333, 411] on button "half past seven" at bounding box center [280, 425] width 487 height 32
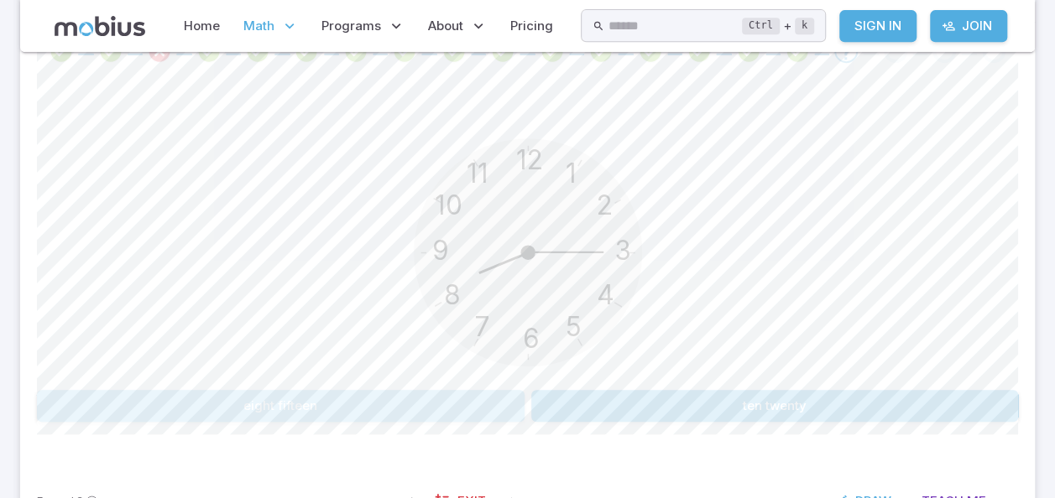
click at [333, 411] on button "eight fifteen" at bounding box center [280, 406] width 487 height 32
click at [333, 411] on button "nine ten" at bounding box center [280, 406] width 487 height 32
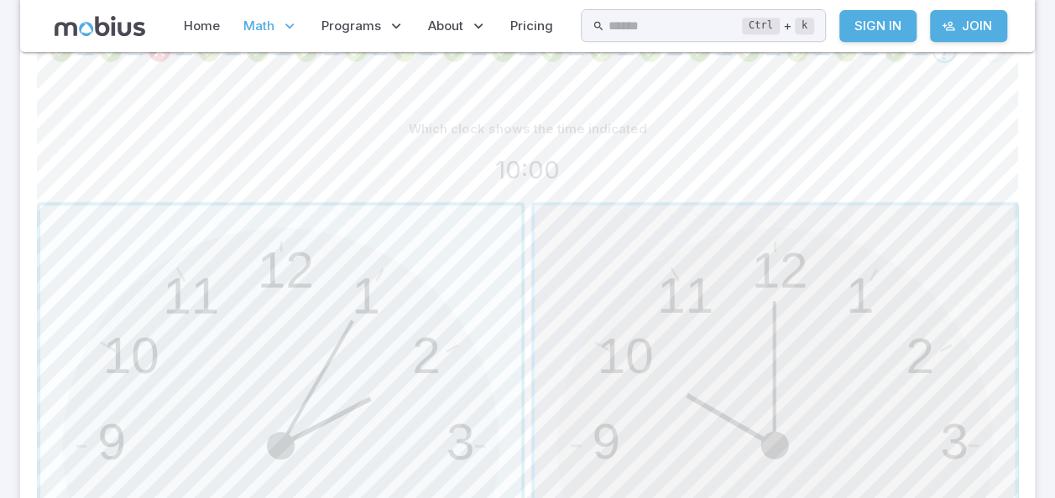
click at [812, 421] on span "button" at bounding box center [774, 446] width 481 height 481
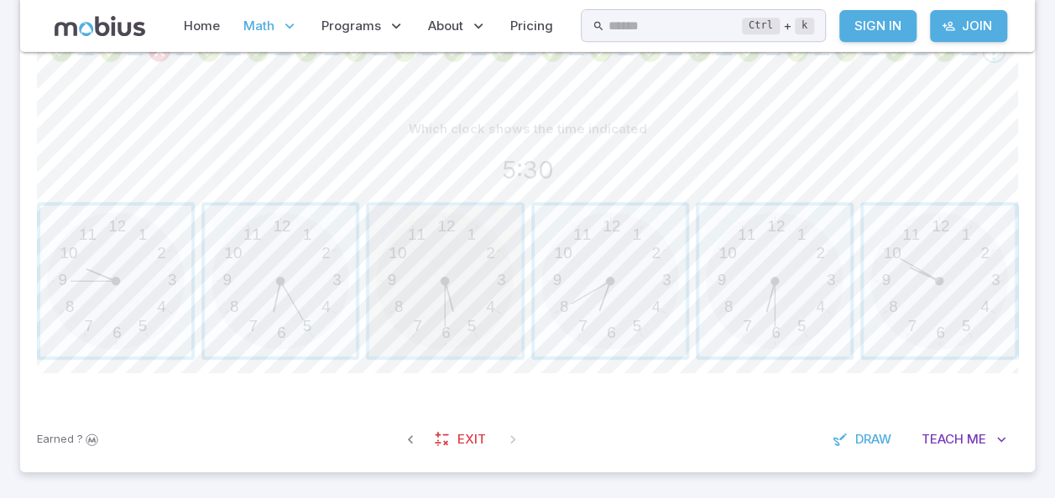
click at [428, 305] on span "button" at bounding box center [444, 281] width 151 height 151
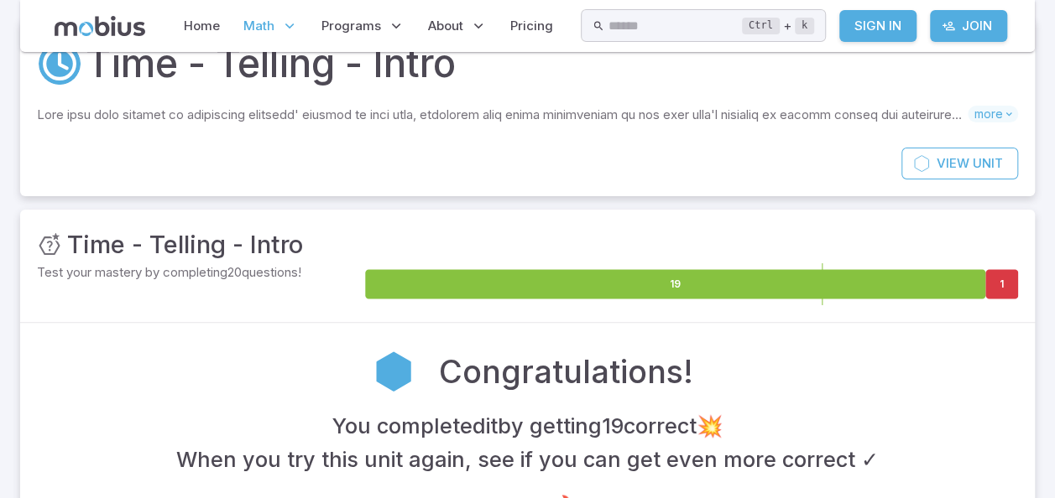
scroll to position [456, 0]
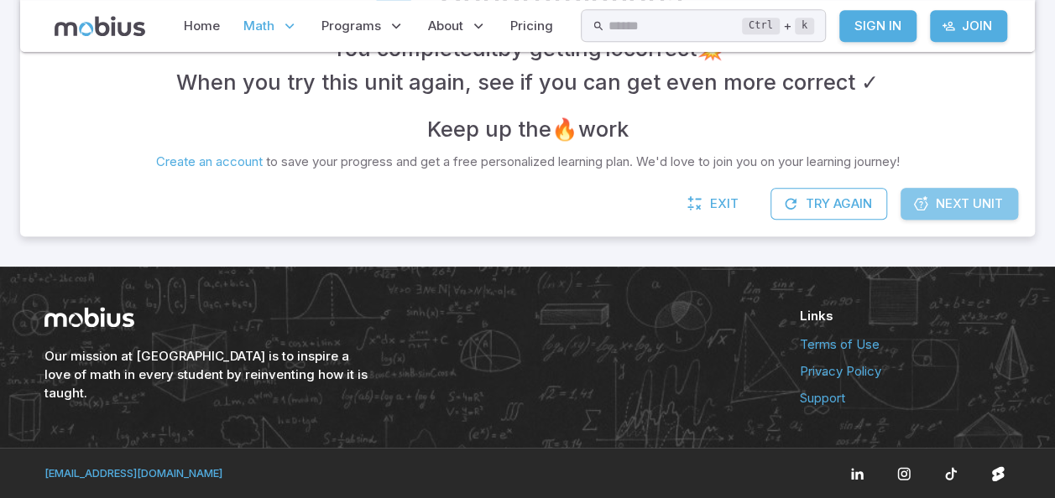
click at [958, 208] on span "Next Unit" at bounding box center [968, 204] width 67 height 18
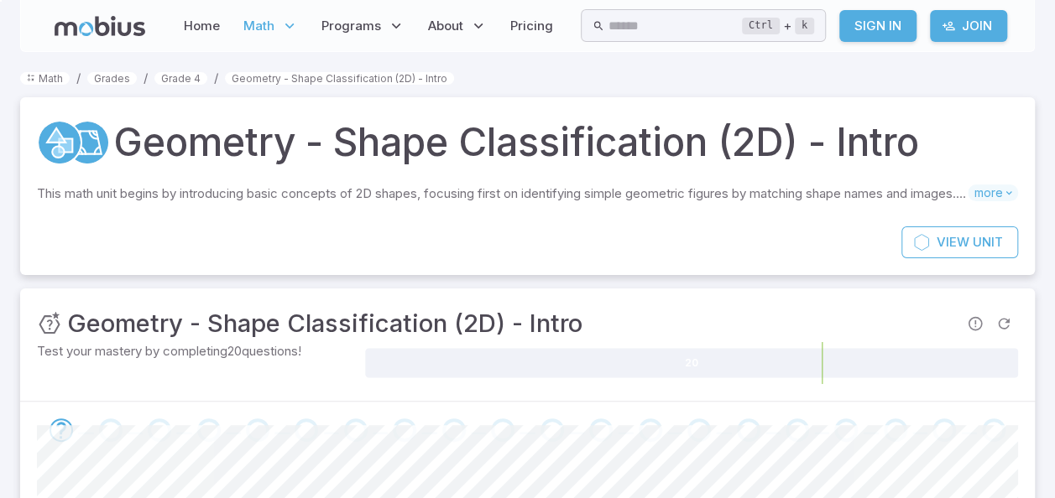
scroll to position [435, 0]
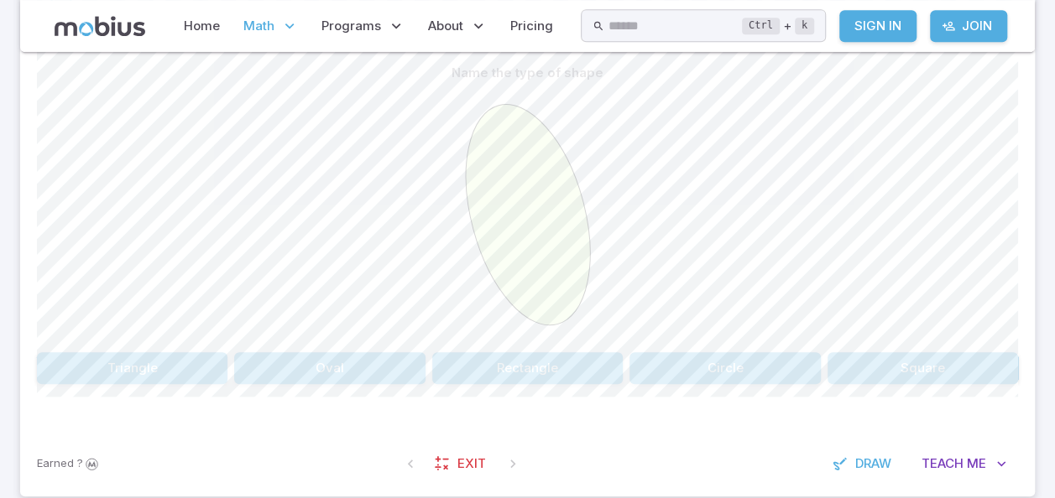
click at [346, 372] on button "Oval" at bounding box center [329, 368] width 190 height 32
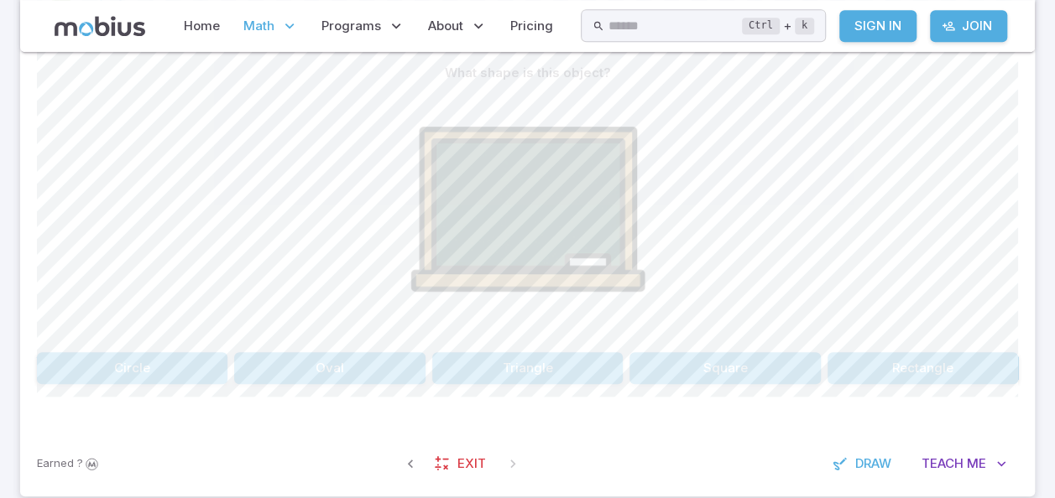
click at [660, 383] on div "What shape is this object? Circle Oval Triangle Square Rectangle Canvas actions…" at bounding box center [527, 227] width 981 height 408
click at [873, 366] on button "Rectangle" at bounding box center [922, 368] width 190 height 32
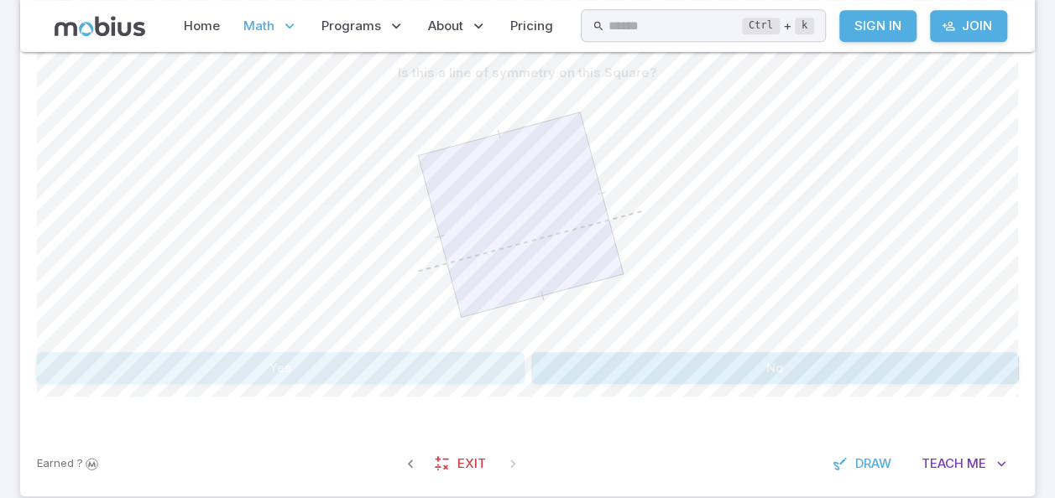
click at [361, 352] on button "Yes" at bounding box center [280, 368] width 487 height 32
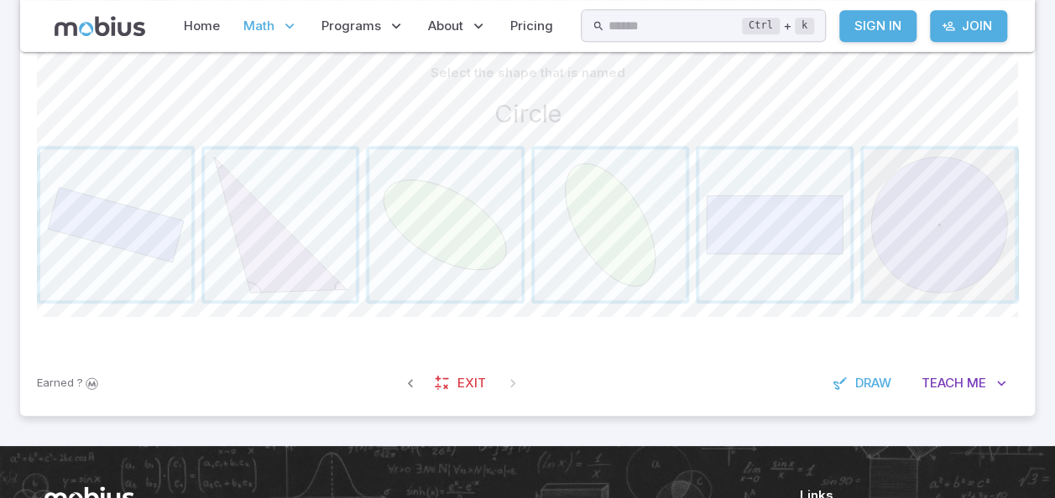
click at [955, 223] on span "button" at bounding box center [938, 224] width 151 height 151
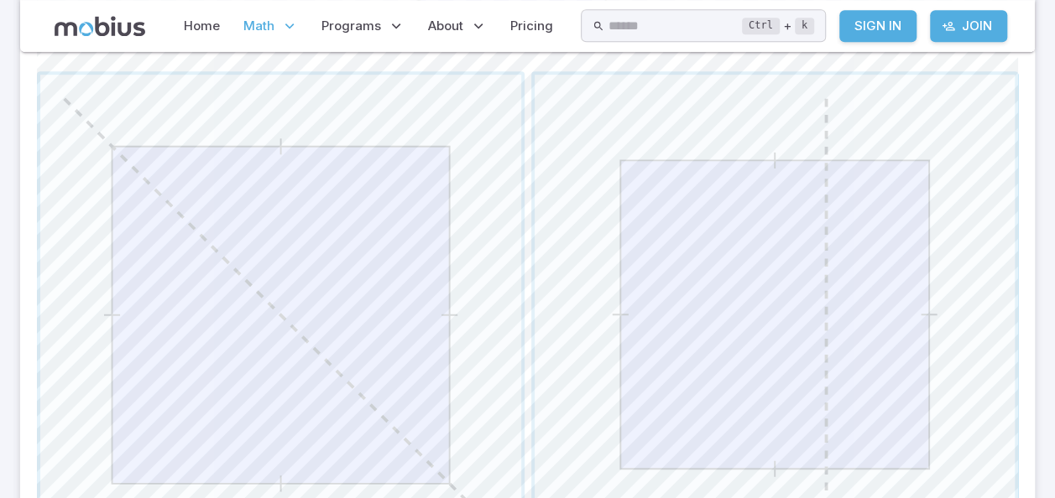
scroll to position [711, 0]
click at [727, 357] on span "button" at bounding box center [774, 321] width 481 height 481
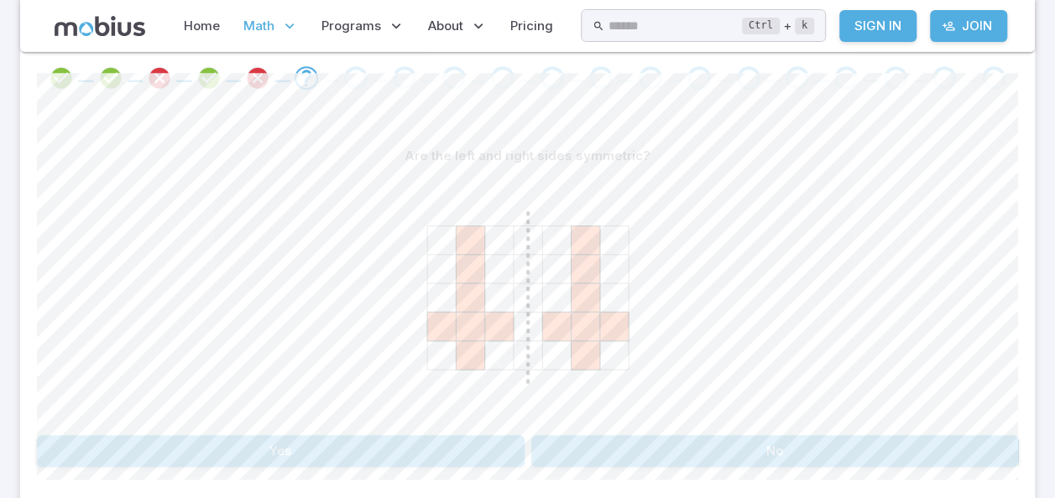
scroll to position [382, 0]
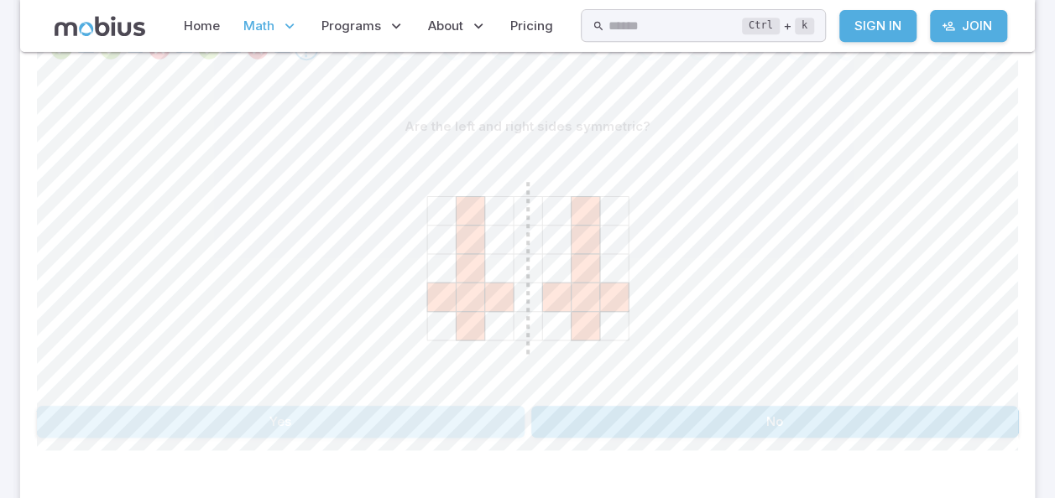
click at [257, 415] on button "Yes" at bounding box center [280, 422] width 487 height 32
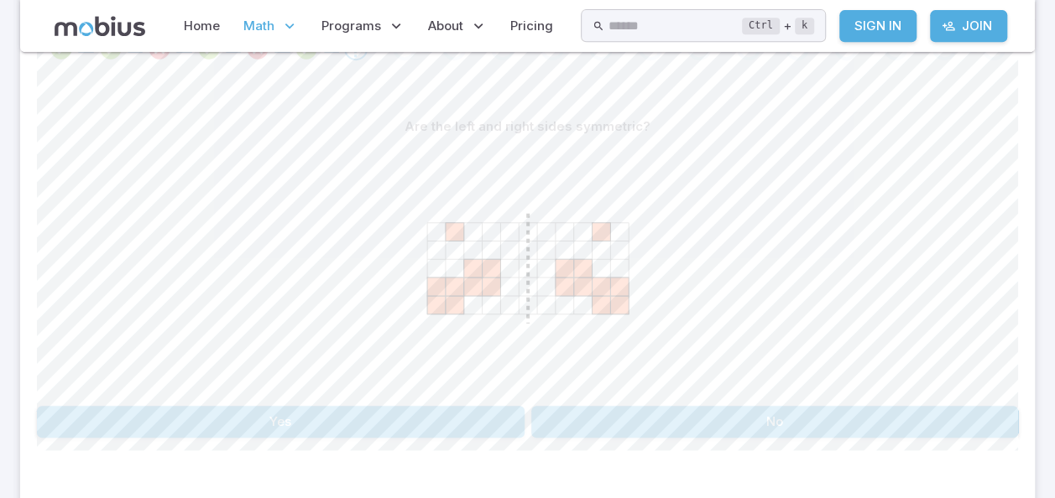
click at [742, 419] on button "No" at bounding box center [774, 422] width 487 height 32
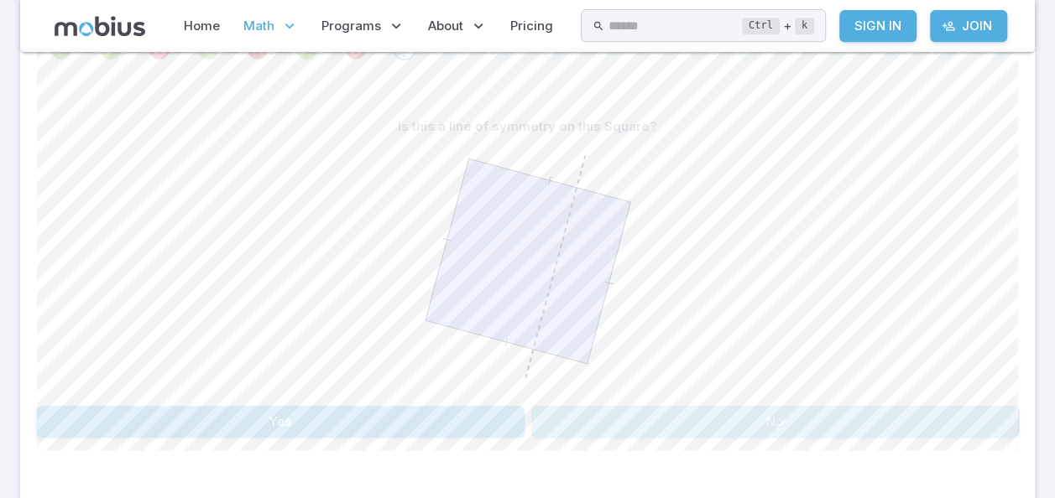
click at [742, 419] on button "No" at bounding box center [774, 422] width 487 height 32
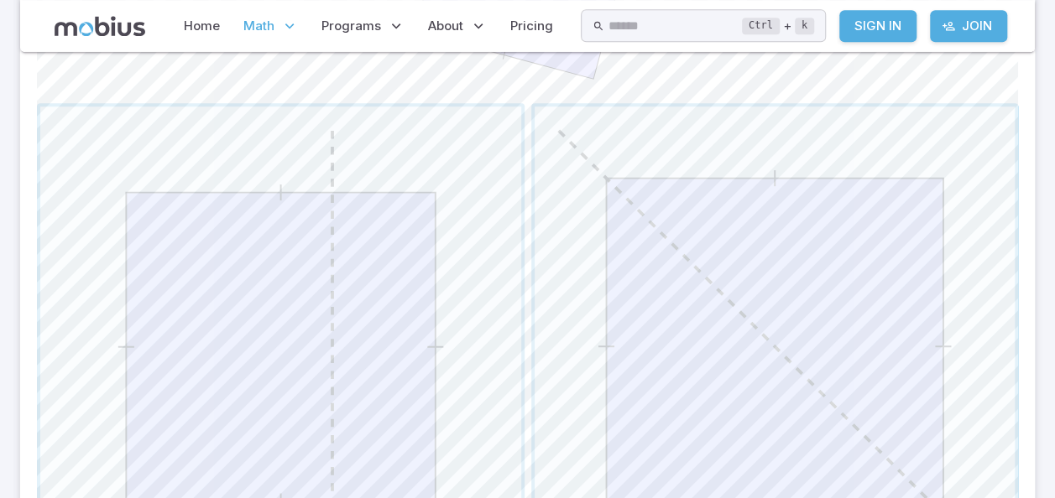
scroll to position [695, 0]
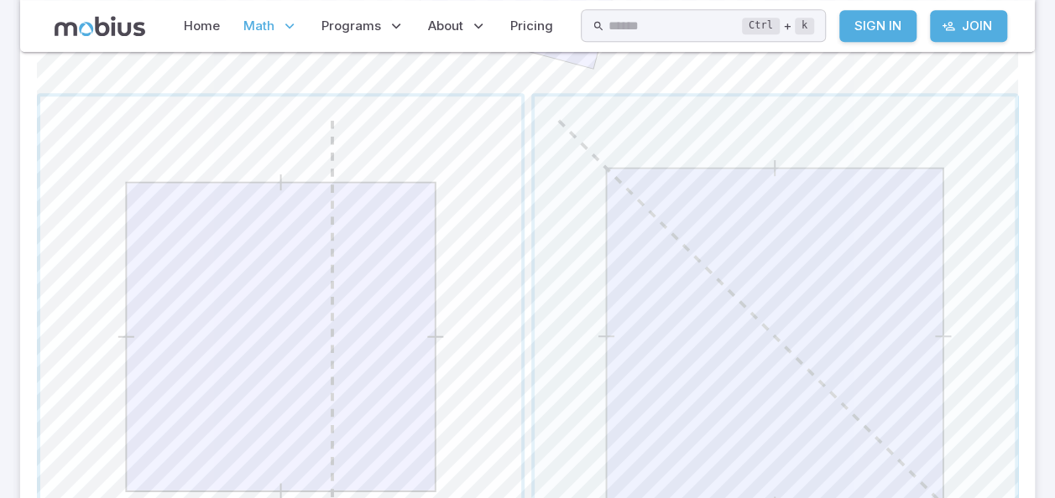
click at [215, 336] on span "button" at bounding box center [280, 336] width 481 height 481
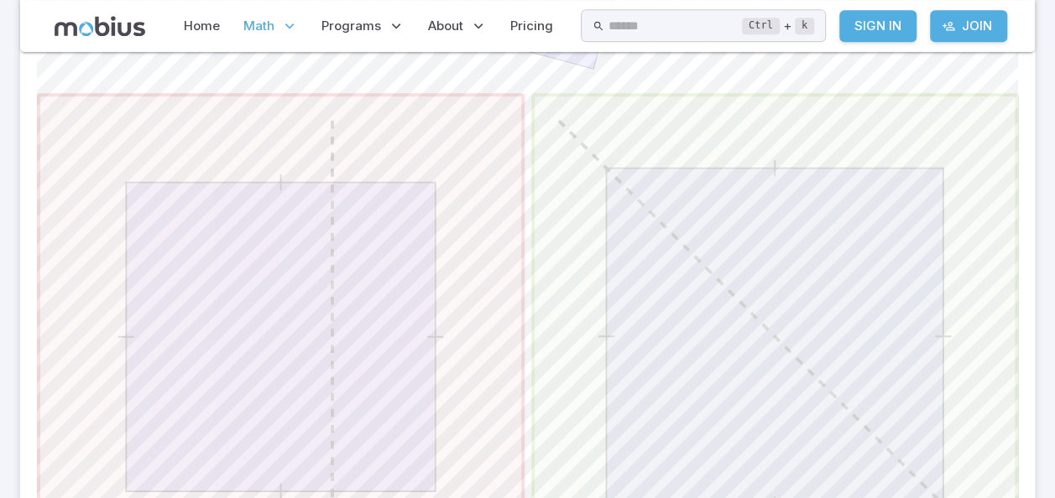
click at [672, 348] on span "button" at bounding box center [774, 336] width 481 height 481
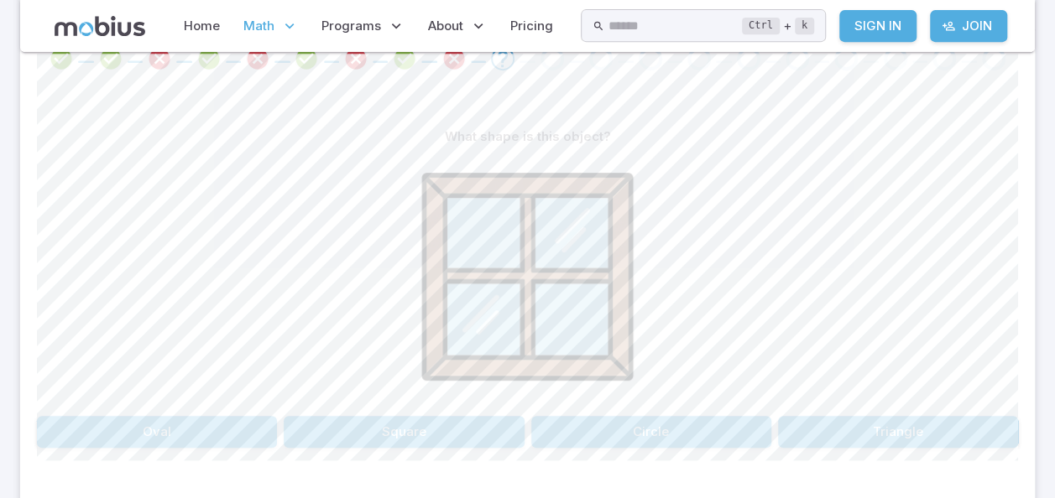
scroll to position [372, 0]
click at [406, 416] on button "Square" at bounding box center [404, 431] width 240 height 32
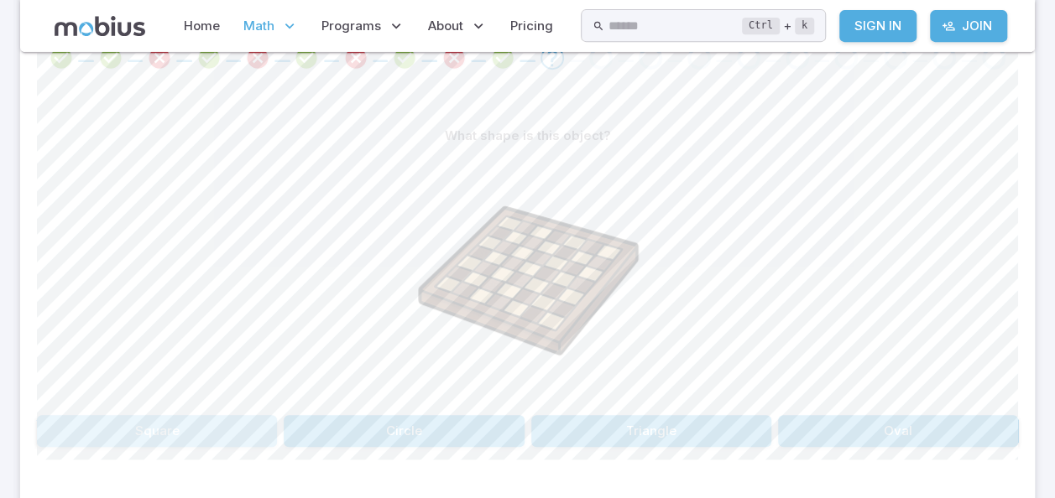
click at [149, 440] on button "Square" at bounding box center [157, 431] width 240 height 32
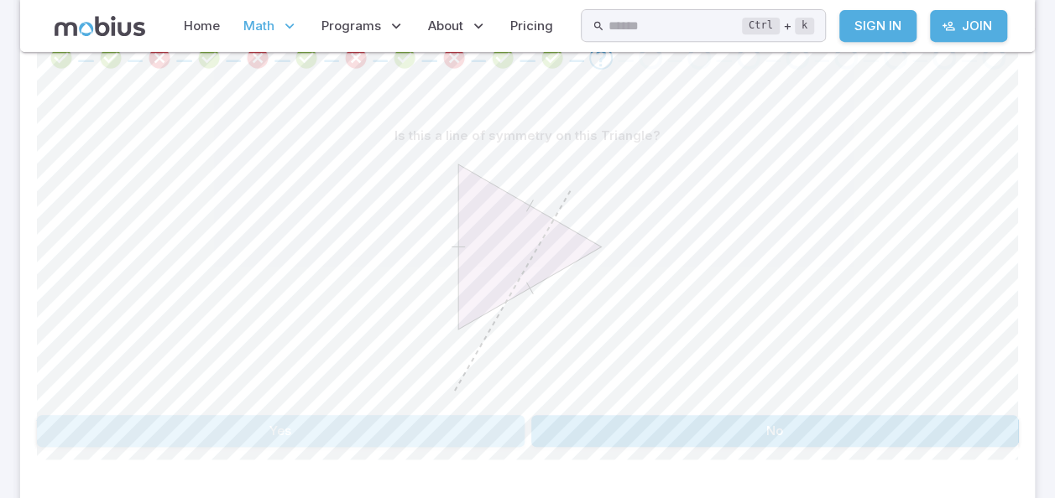
click at [226, 423] on button "Yes" at bounding box center [280, 431] width 487 height 32
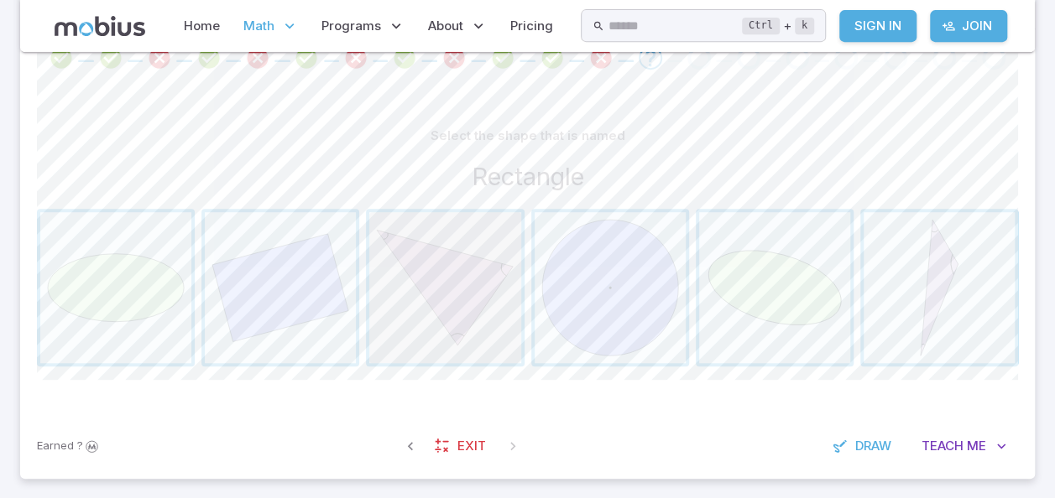
click at [404, 305] on span "button" at bounding box center [444, 287] width 151 height 151
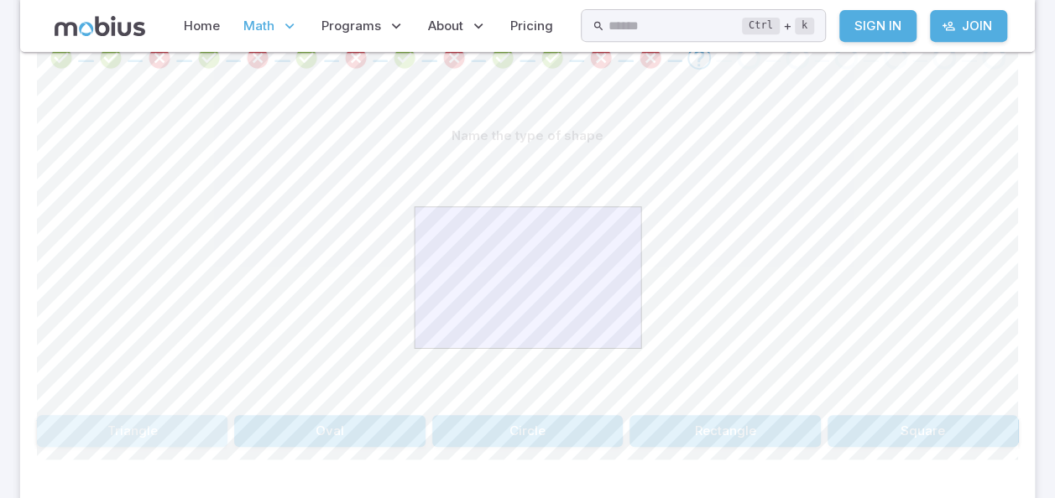
click at [155, 440] on button "Triangle" at bounding box center [132, 431] width 190 height 32
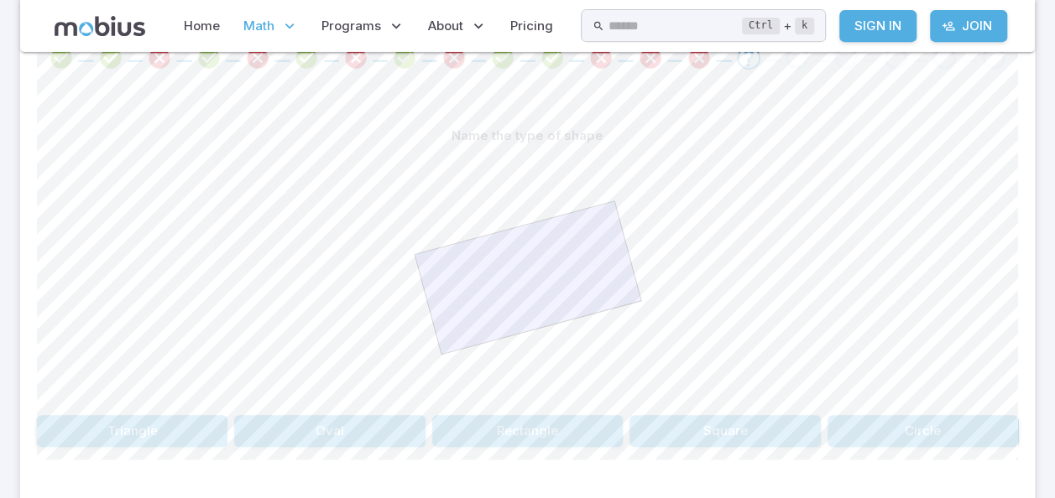
click at [616, 452] on div "Name the type of shape Triangle Oval Rectangle Square Circle Canvas actions 100…" at bounding box center [527, 290] width 981 height 408
click at [136, 434] on button "Triangle" at bounding box center [132, 431] width 190 height 32
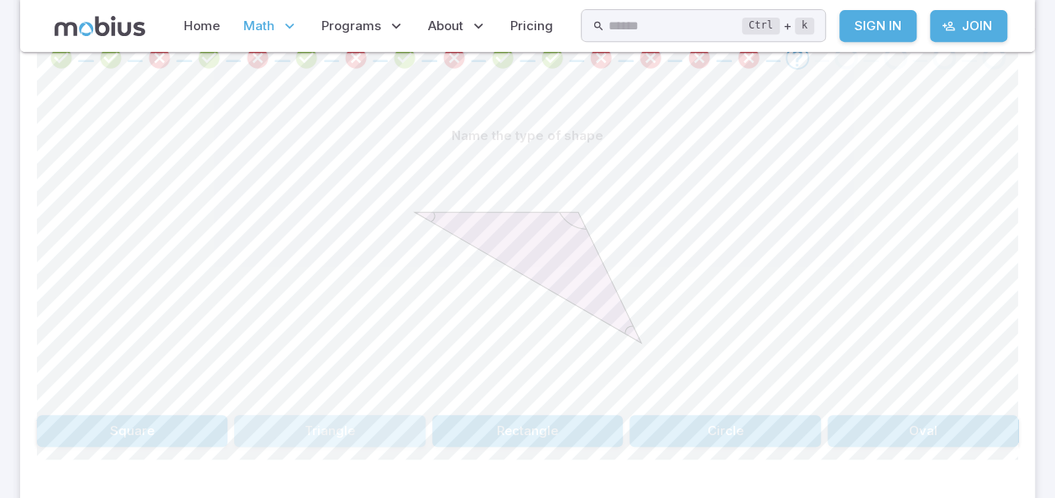
click at [315, 430] on button "Triangle" at bounding box center [329, 431] width 190 height 32
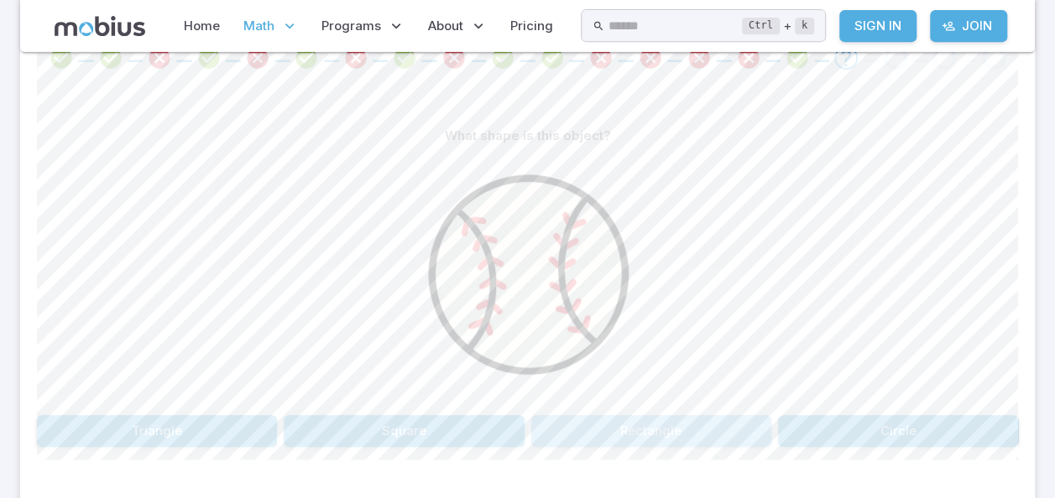
click at [643, 432] on button "Rectangle" at bounding box center [651, 431] width 240 height 32
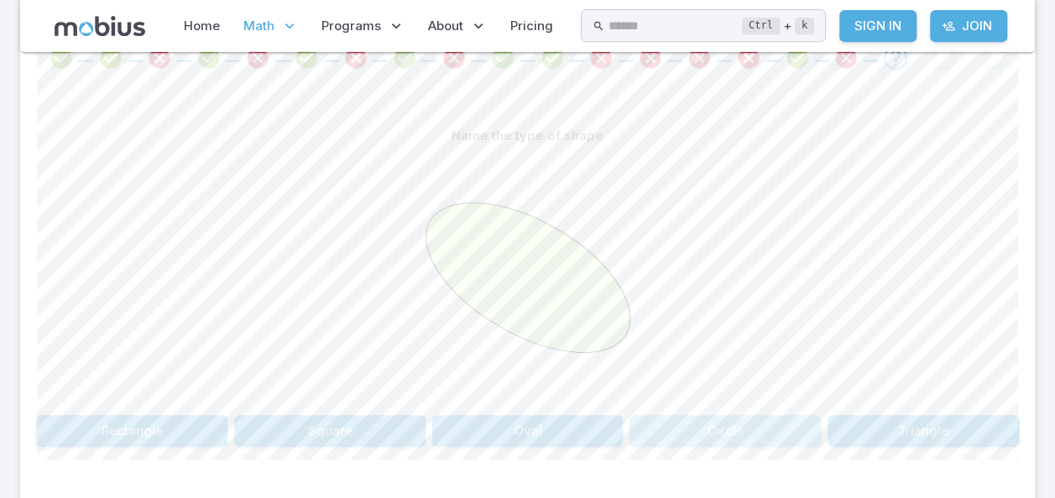
click at [720, 423] on button "Circle" at bounding box center [724, 431] width 190 height 32
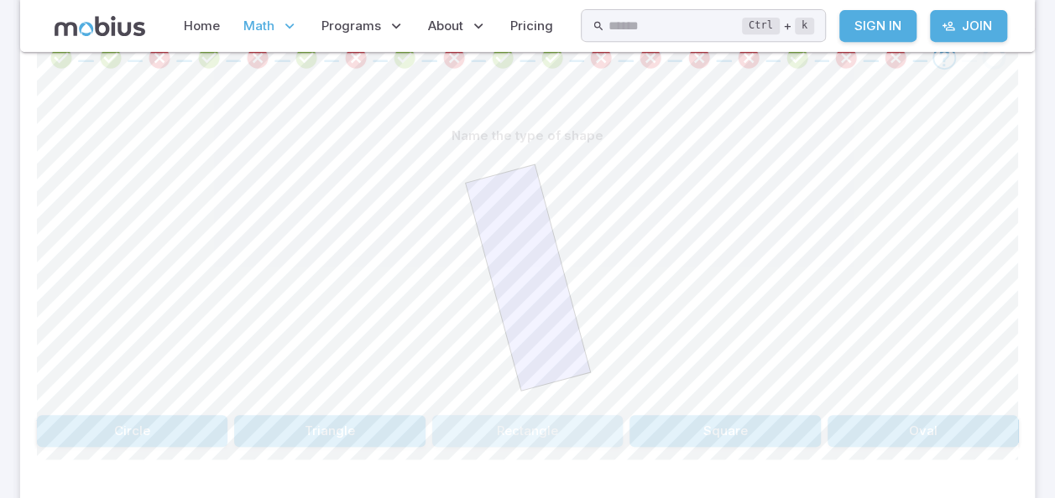
click at [522, 426] on button "Rectangle" at bounding box center [527, 431] width 190 height 32
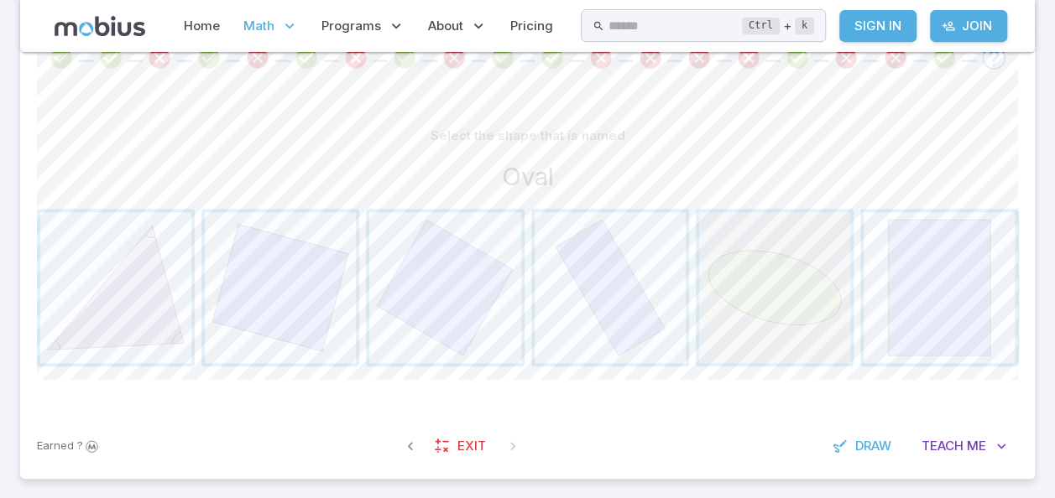
click at [821, 262] on span "button" at bounding box center [774, 287] width 151 height 151
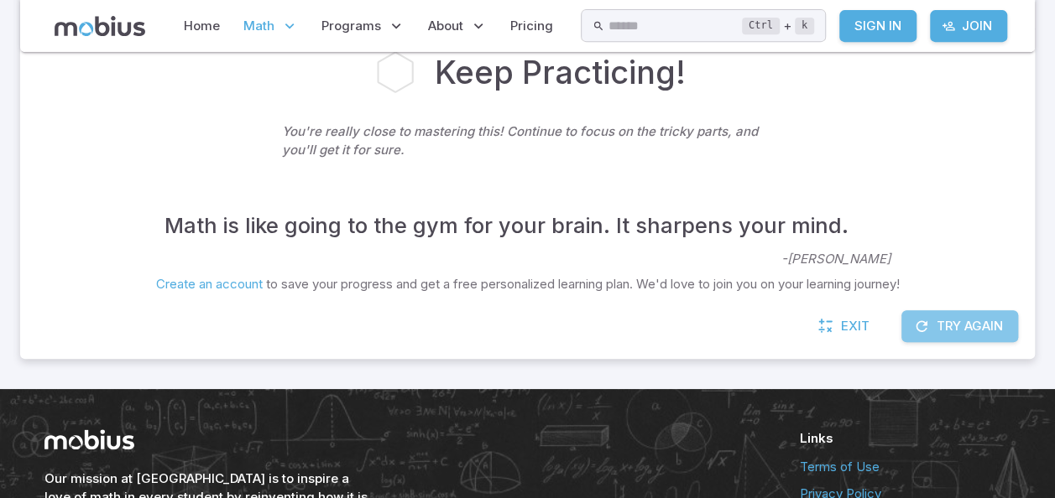
click at [973, 324] on button "Try Again" at bounding box center [959, 326] width 117 height 32
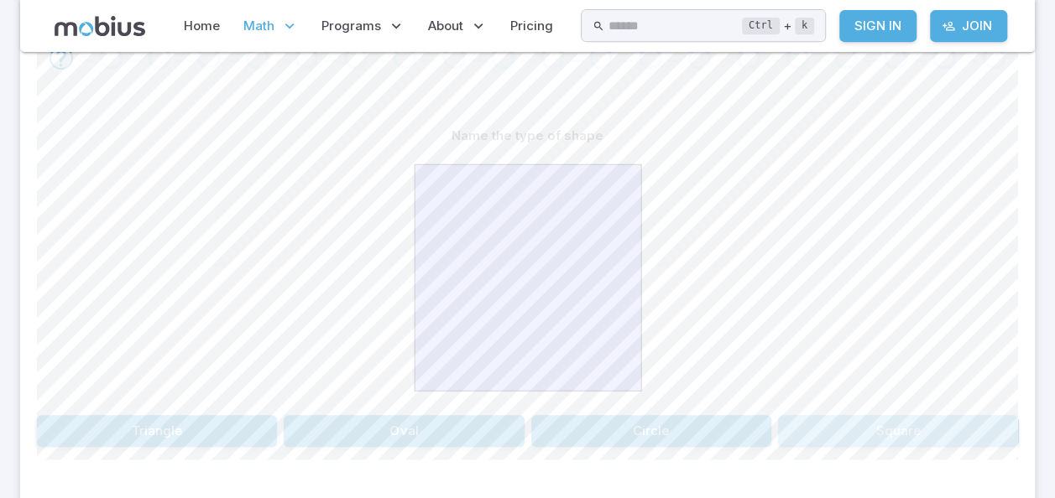
click at [911, 438] on button "Square" at bounding box center [898, 431] width 240 height 32
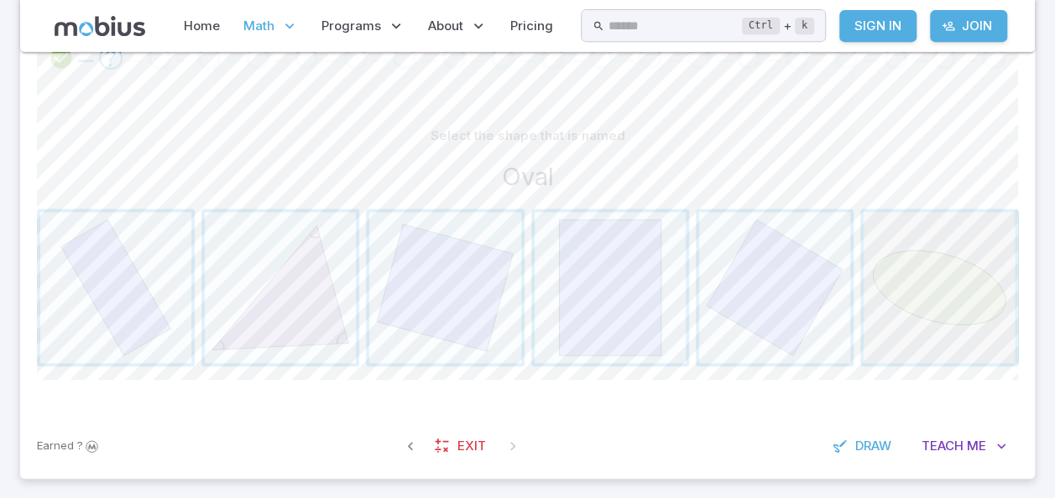
click at [969, 294] on span "button" at bounding box center [938, 287] width 151 height 151
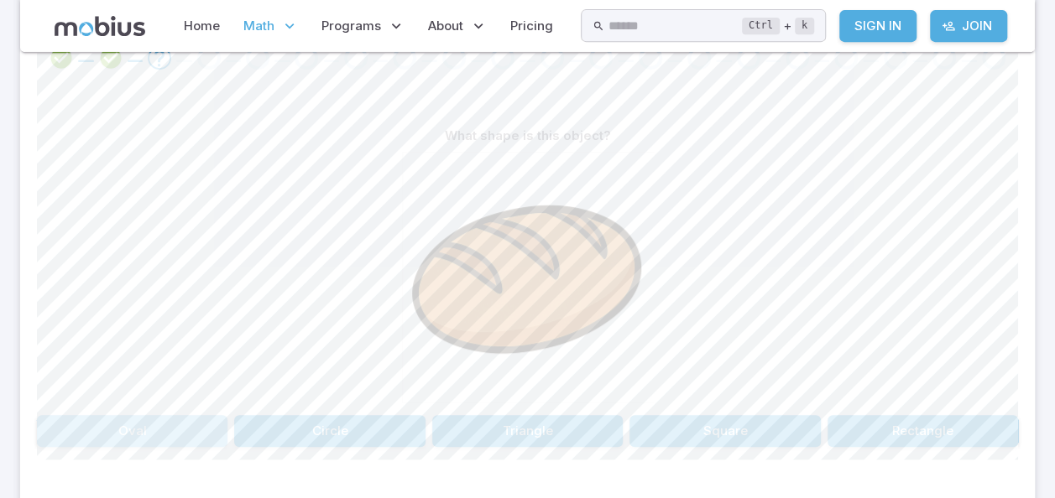
click at [151, 426] on button "Oval" at bounding box center [132, 431] width 190 height 32
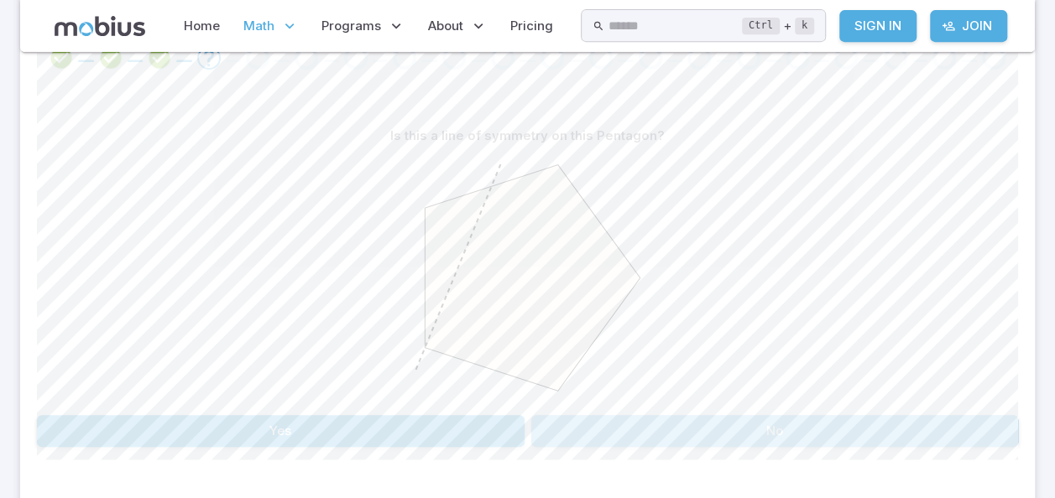
click at [696, 435] on button "No" at bounding box center [774, 431] width 487 height 32
click at [693, 436] on button "No" at bounding box center [774, 431] width 487 height 32
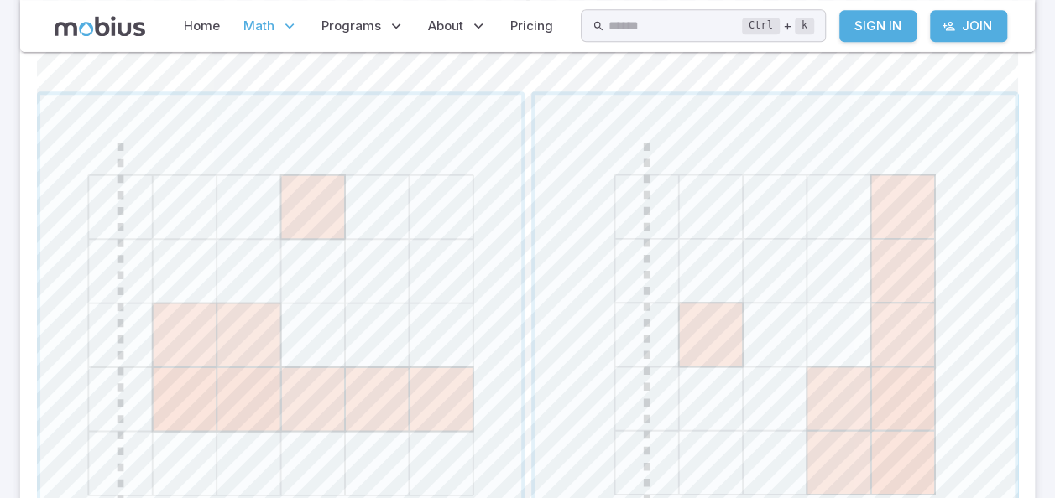
scroll to position [728, 0]
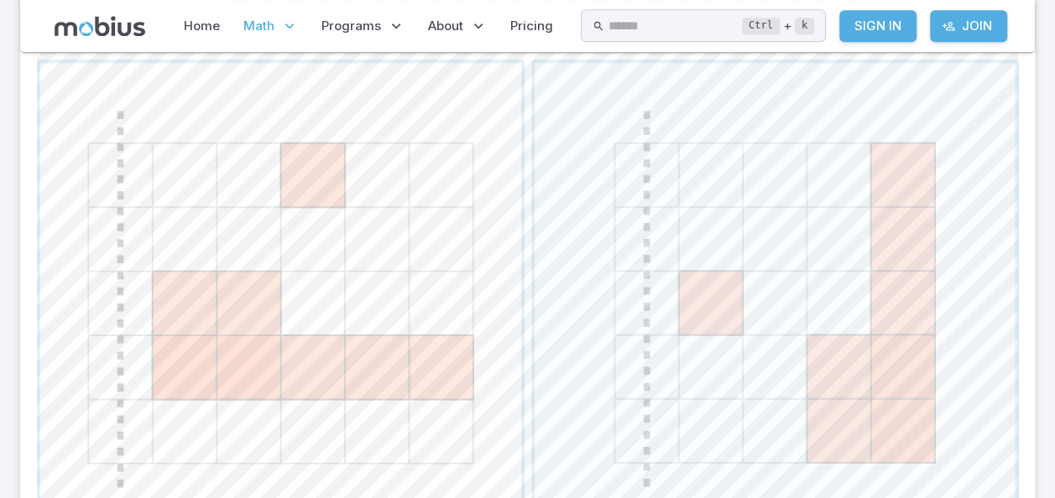
click at [419, 368] on span "button" at bounding box center [280, 303] width 481 height 481
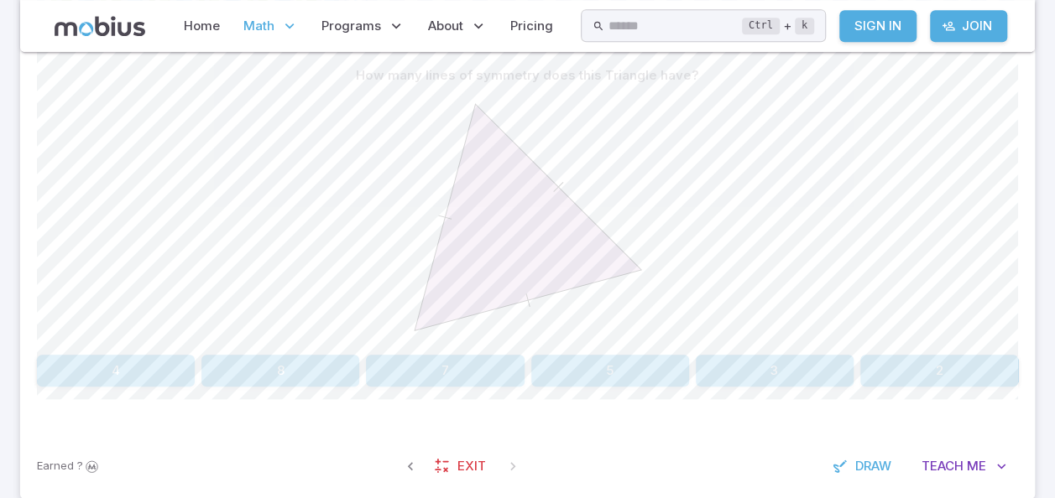
scroll to position [432, 0]
click at [784, 363] on button "3" at bounding box center [774, 372] width 158 height 32
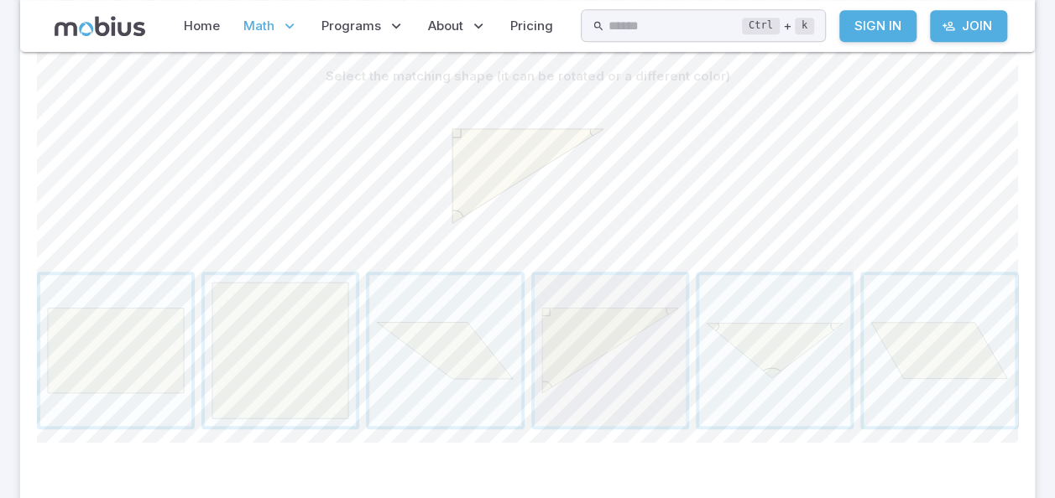
click at [610, 345] on span "button" at bounding box center [609, 350] width 151 height 151
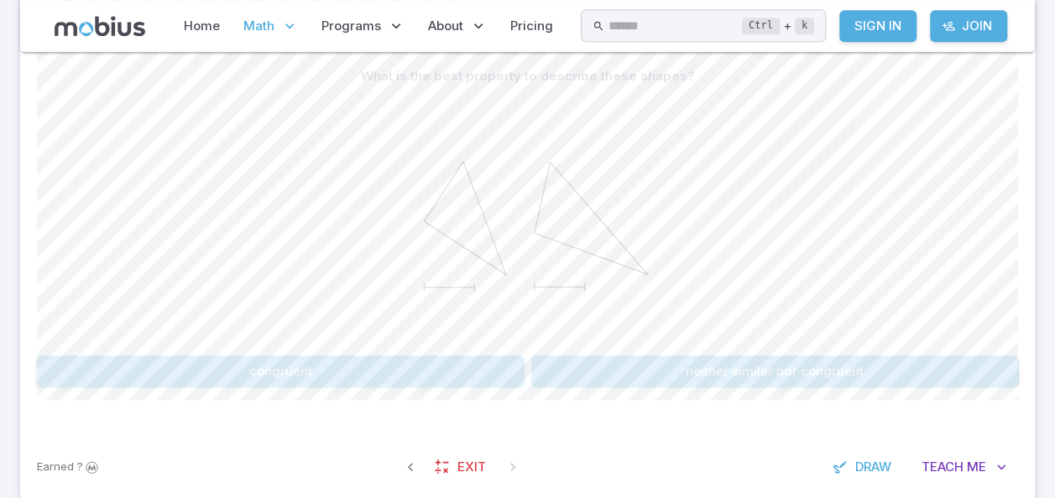
click at [824, 364] on button "neither similar nor congruent" at bounding box center [774, 372] width 487 height 32
click at [408, 359] on button "All angles and side lengths are identical" at bounding box center [280, 372] width 487 height 32
click at [389, 370] on button "neither similar nor congruent" at bounding box center [280, 372] width 487 height 32
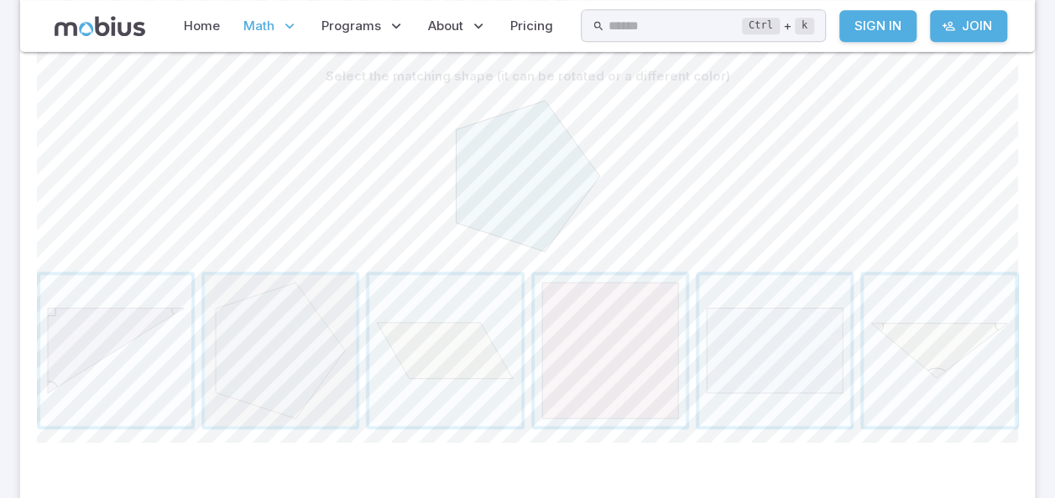
click at [285, 357] on span "button" at bounding box center [280, 350] width 151 height 151
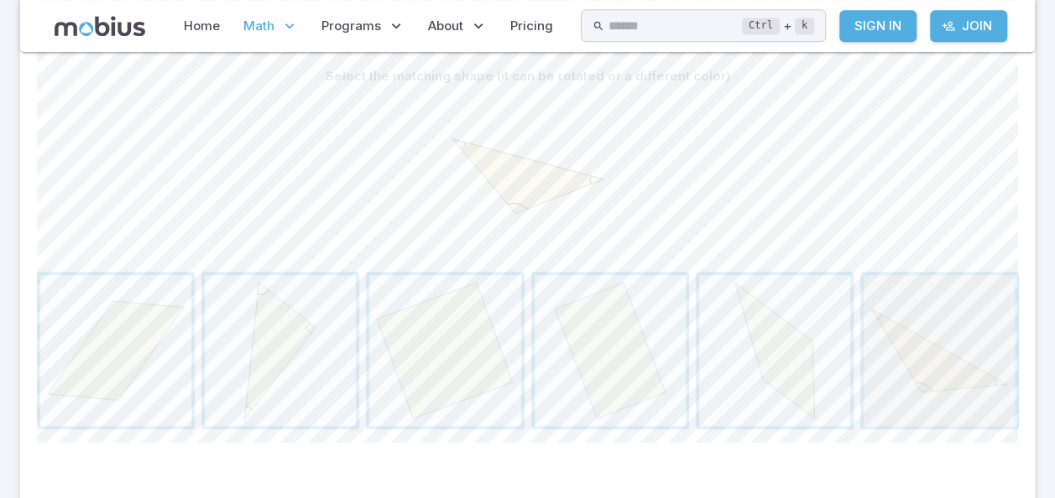
click at [892, 362] on span "button" at bounding box center [938, 350] width 151 height 151
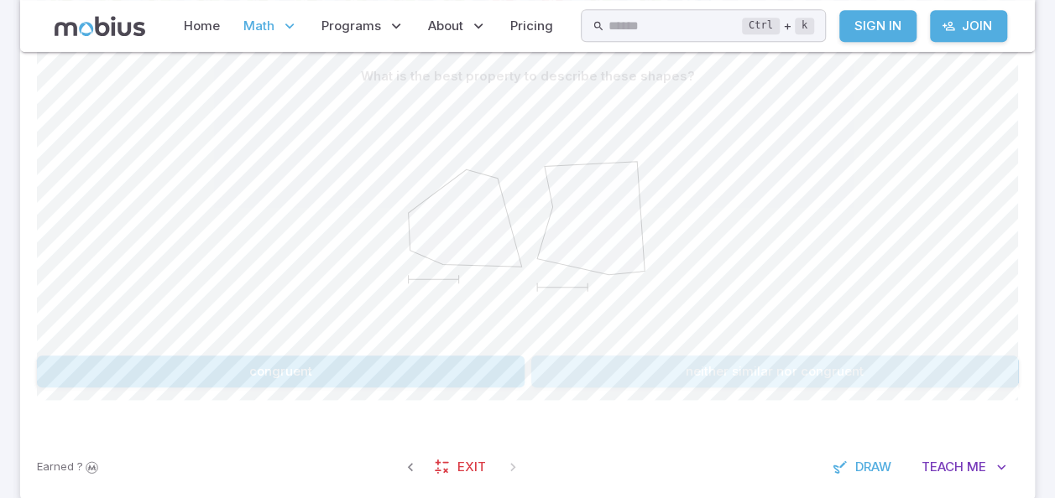
click at [776, 371] on button "neither similar nor congruent" at bounding box center [774, 372] width 487 height 32
click at [776, 371] on button "No" at bounding box center [774, 372] width 487 height 32
click at [776, 371] on button "One or more angles are different" at bounding box center [774, 372] width 487 height 32
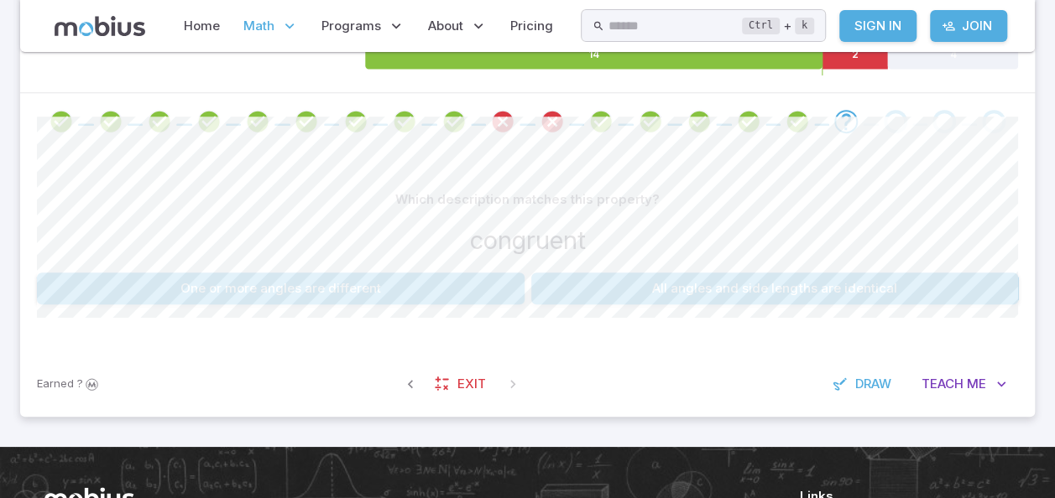
scroll to position [309, 0]
click at [399, 287] on button "One or more angles are different" at bounding box center [280, 289] width 487 height 32
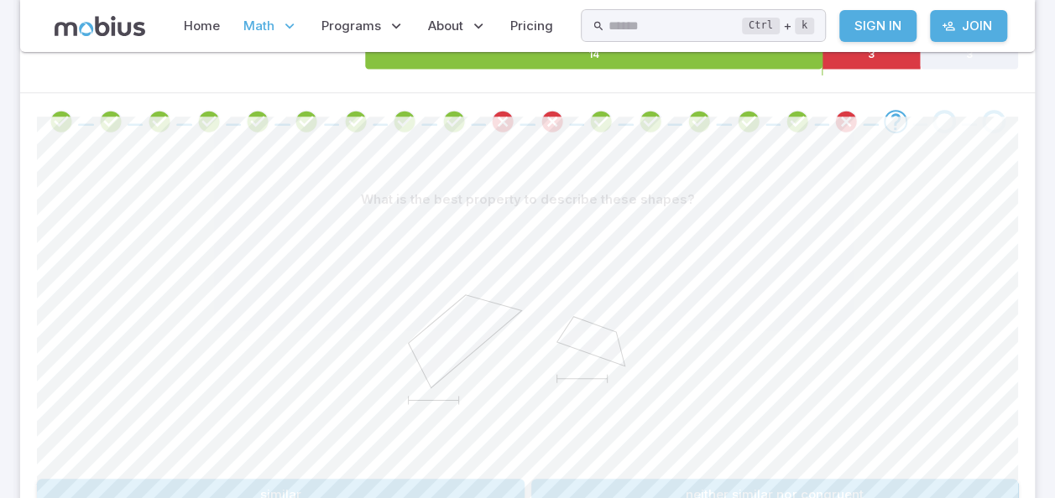
click at [632, 287] on icon at bounding box center [528, 342] width 252 height 252
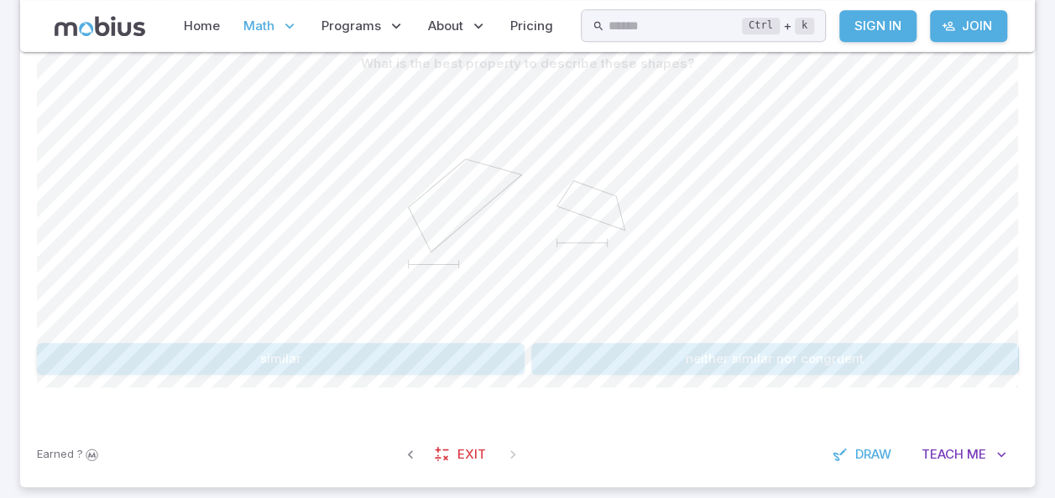
scroll to position [445, 0]
click at [372, 370] on button "similar" at bounding box center [280, 358] width 487 height 32
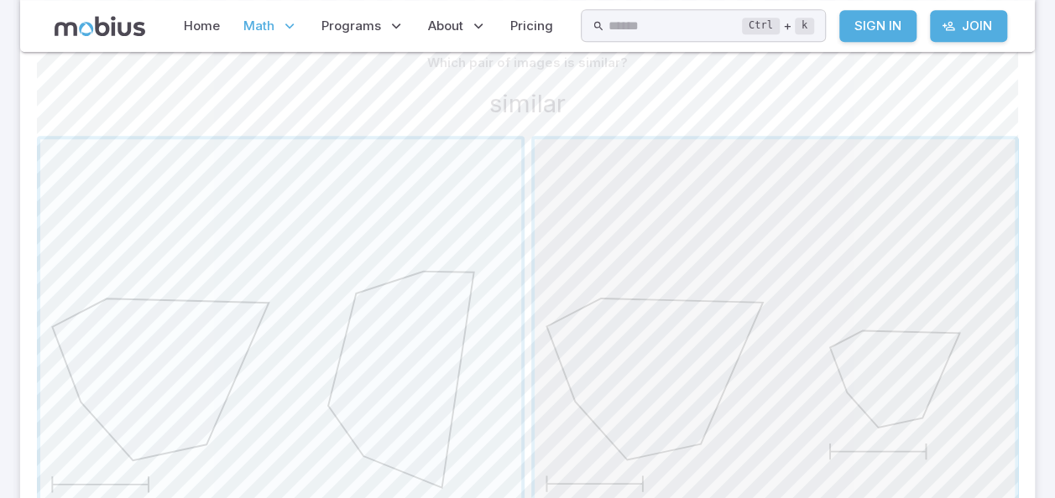
click at [872, 432] on span "button" at bounding box center [774, 379] width 481 height 481
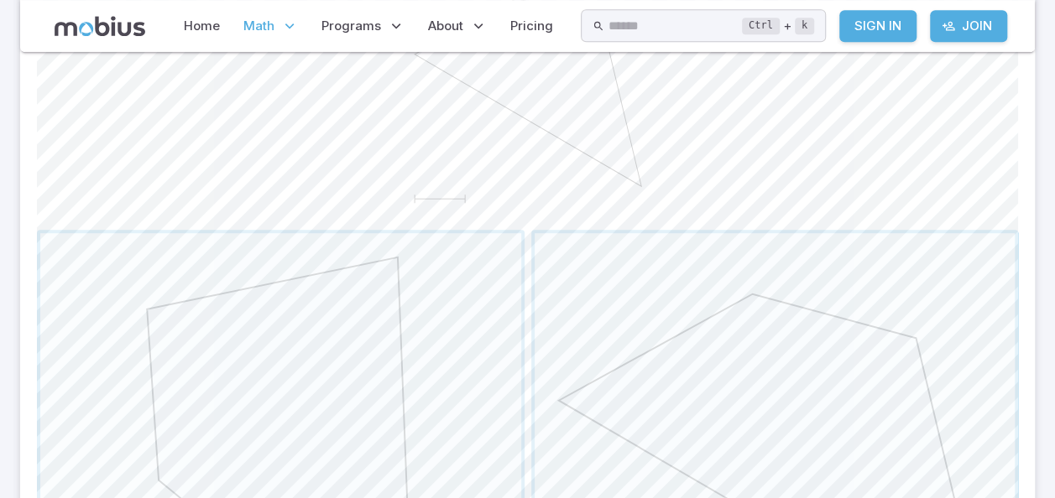
scroll to position [564, 0]
click at [822, 384] on span "button" at bounding box center [774, 467] width 481 height 481
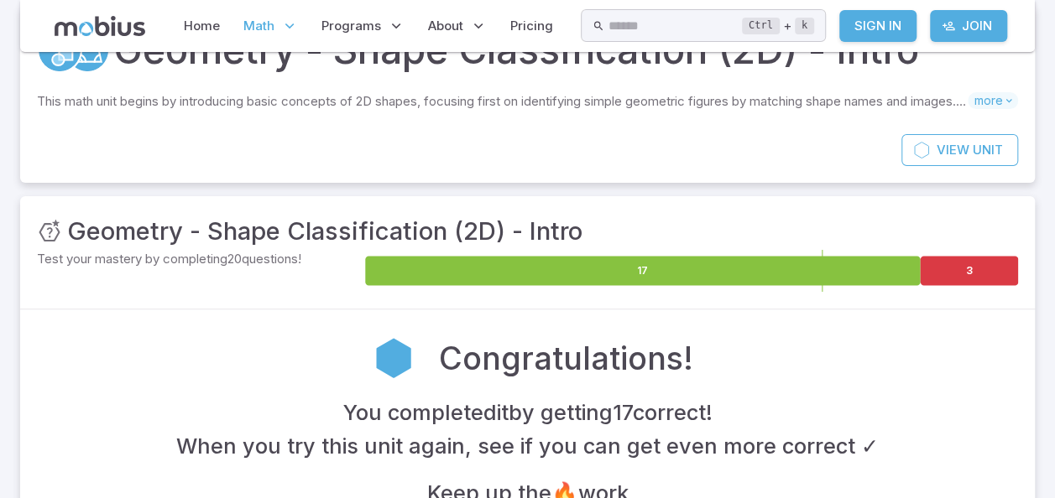
scroll to position [0, 0]
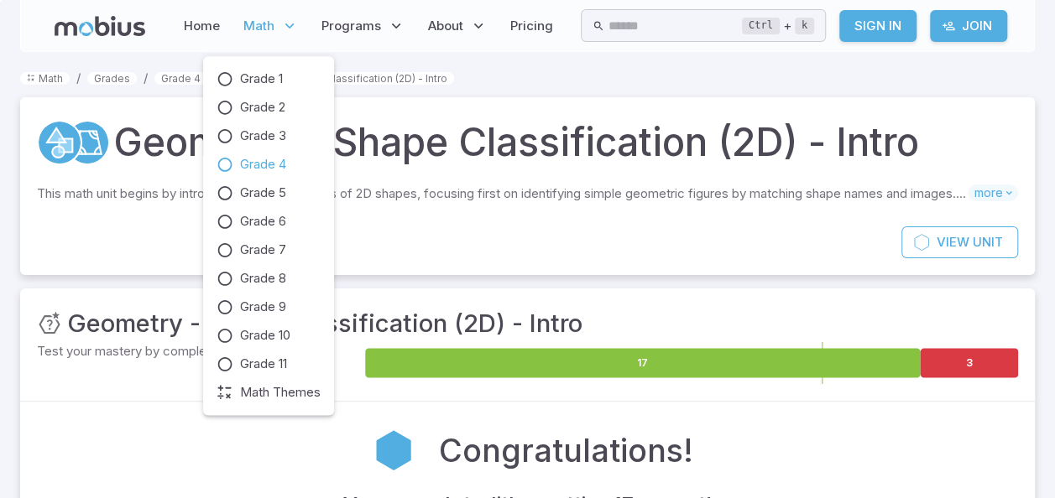
click at [289, 26] on icon at bounding box center [289, 26] width 17 height 17
click at [282, 197] on span "Grade 5" at bounding box center [263, 193] width 46 height 18
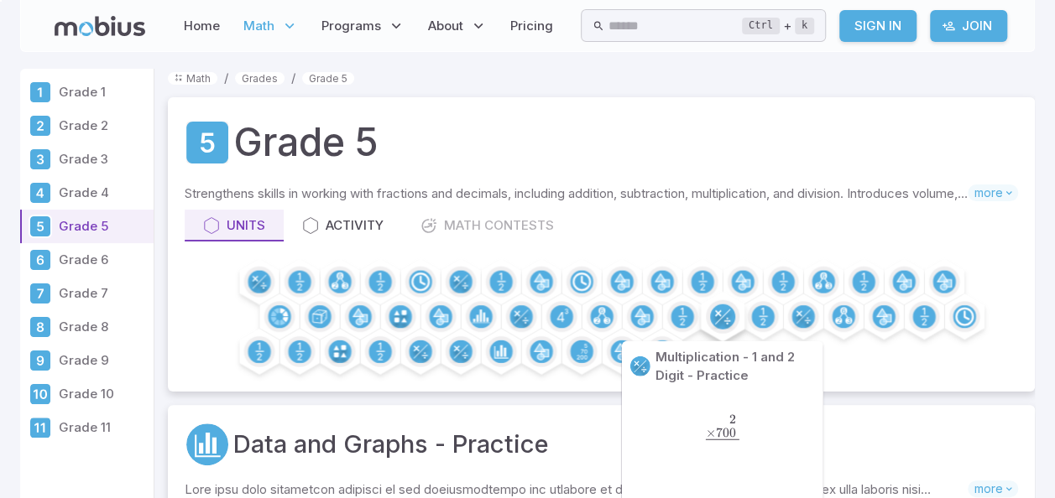
click at [723, 312] on circle at bounding box center [722, 317] width 25 height 25
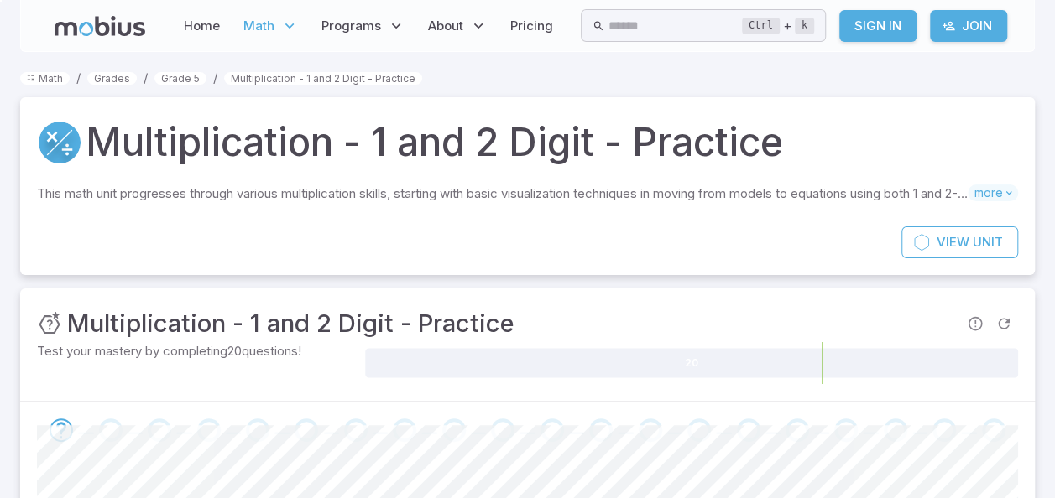
scroll to position [435, 0]
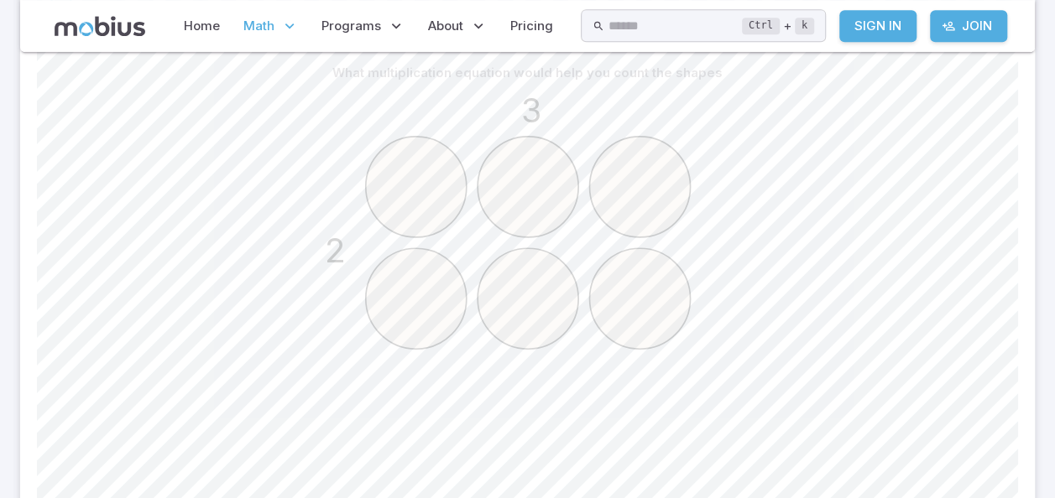
click at [534, 196] on circle at bounding box center [527, 187] width 101 height 101
click at [594, 117] on icon "3 2" at bounding box center [527, 298] width 419 height 419
click at [715, 235] on icon "3 2" at bounding box center [527, 298] width 419 height 419
click at [404, 158] on circle at bounding box center [415, 187] width 101 height 101
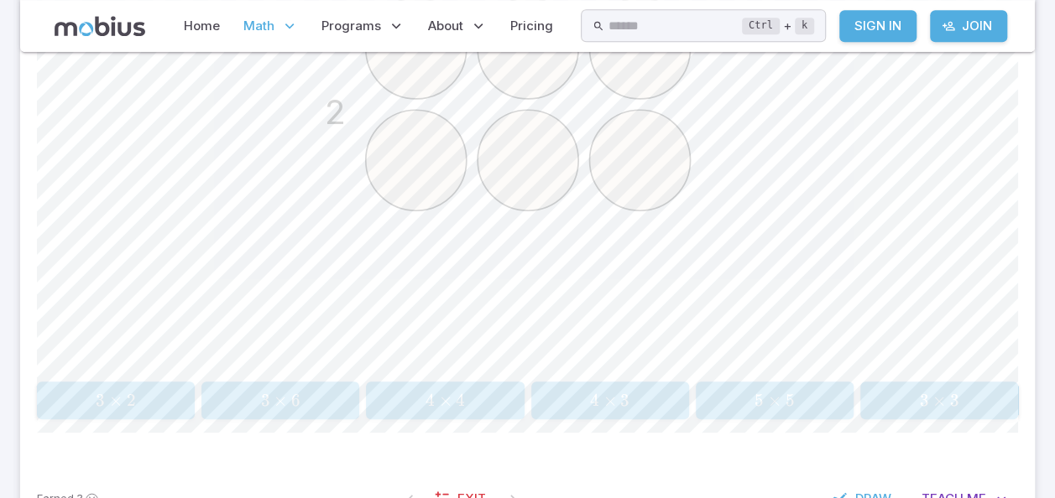
scroll to position [575, 0]
click at [125, 391] on span "3 ×" at bounding box center [111, 398] width 30 height 21
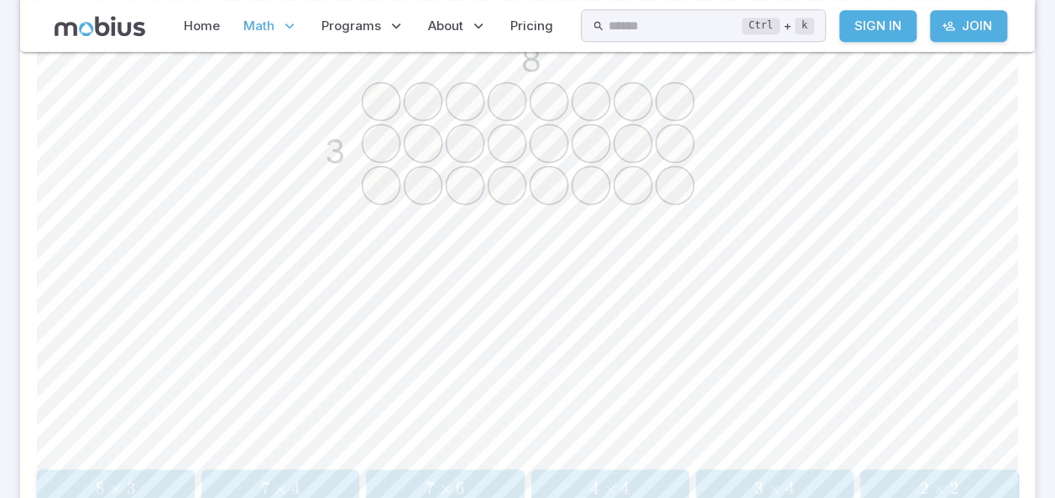
scroll to position [482, 0]
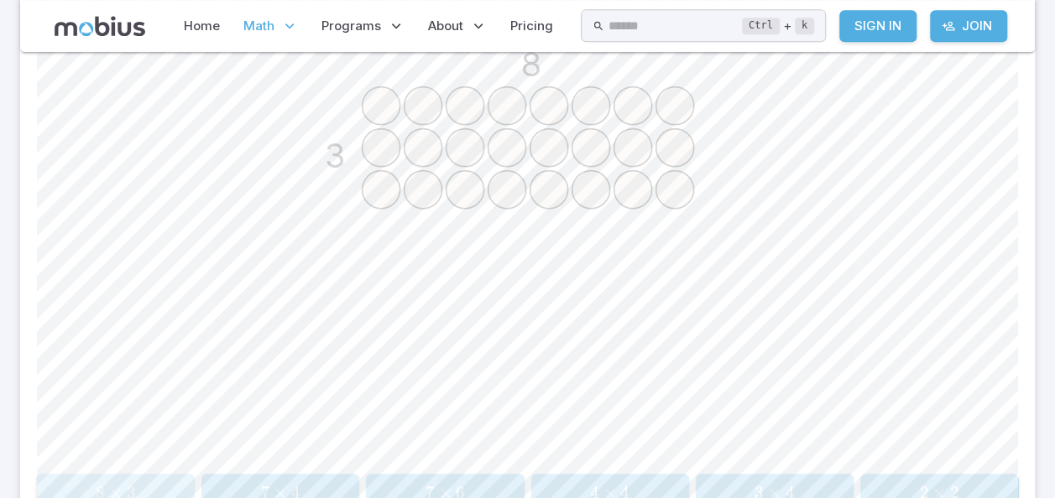
click at [131, 490] on span "3" at bounding box center [131, 492] width 9 height 21
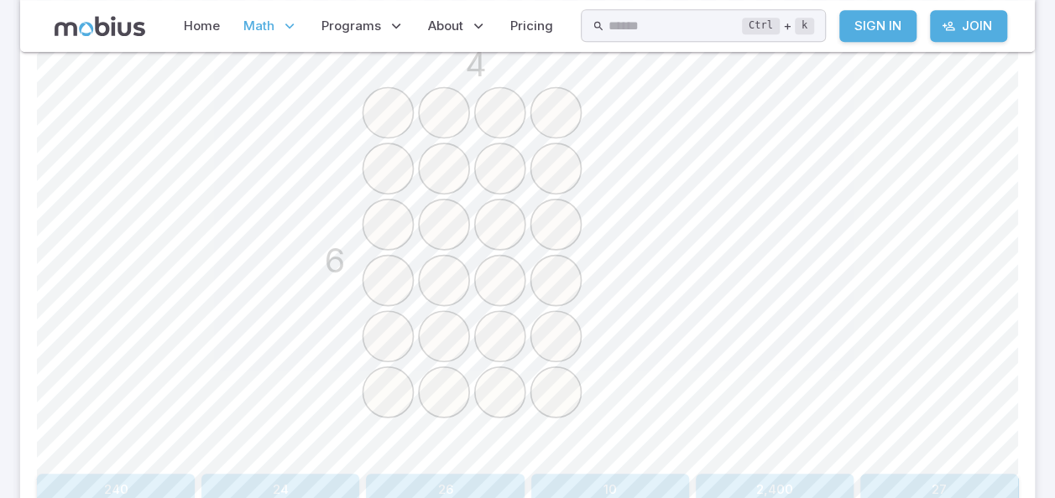
click at [279, 491] on button "24" at bounding box center [280, 490] width 158 height 32
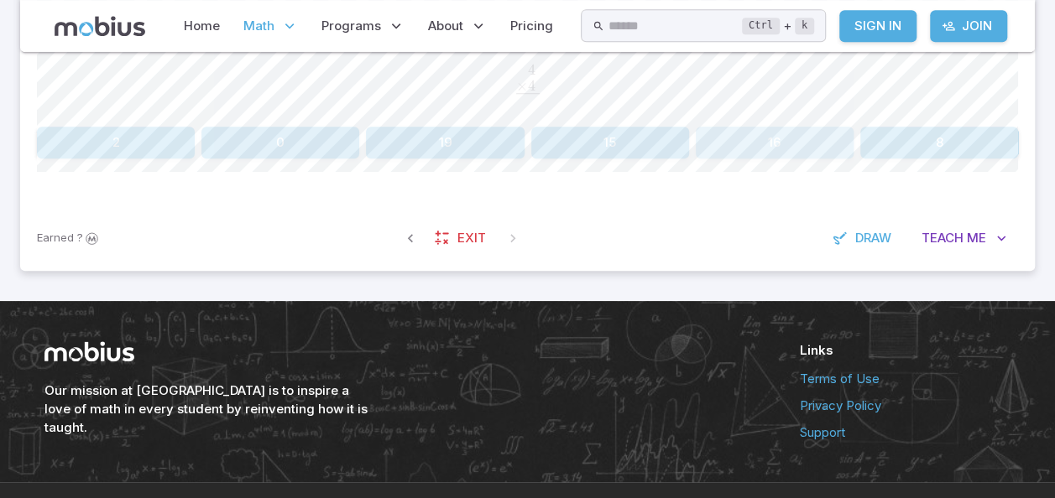
click at [778, 143] on button "16" at bounding box center [774, 143] width 158 height 32
click at [450, 130] on button "24" at bounding box center [445, 143] width 158 height 32
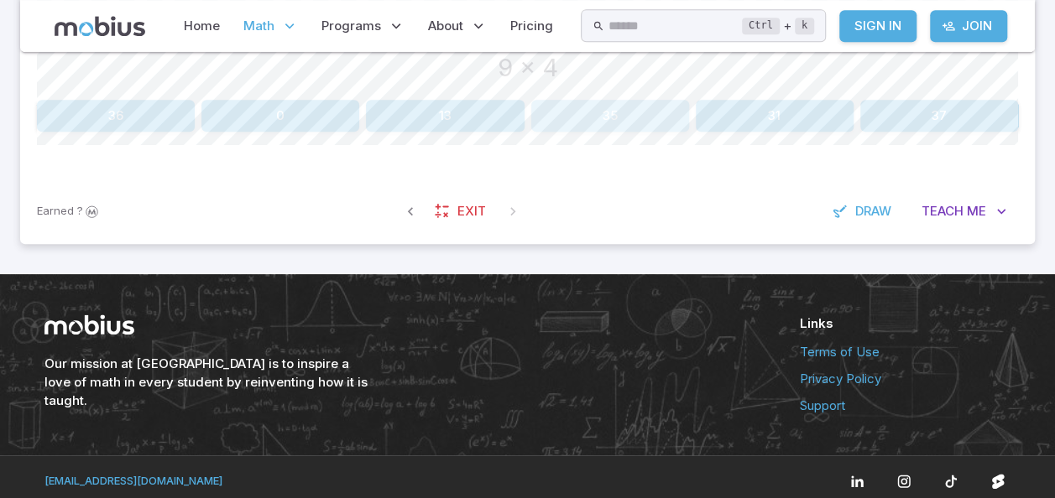
click at [602, 114] on button "35" at bounding box center [610, 116] width 158 height 32
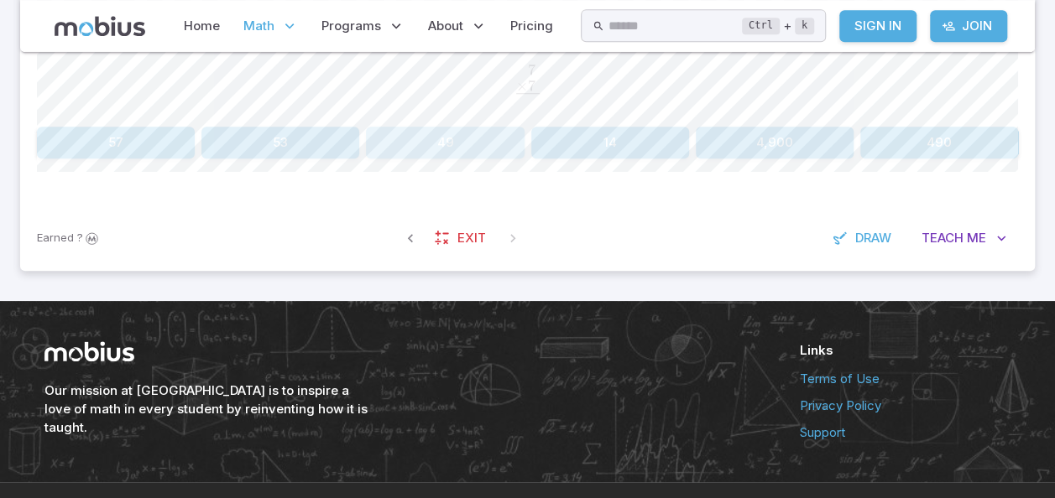
click at [432, 138] on button "49" at bounding box center [445, 143] width 158 height 32
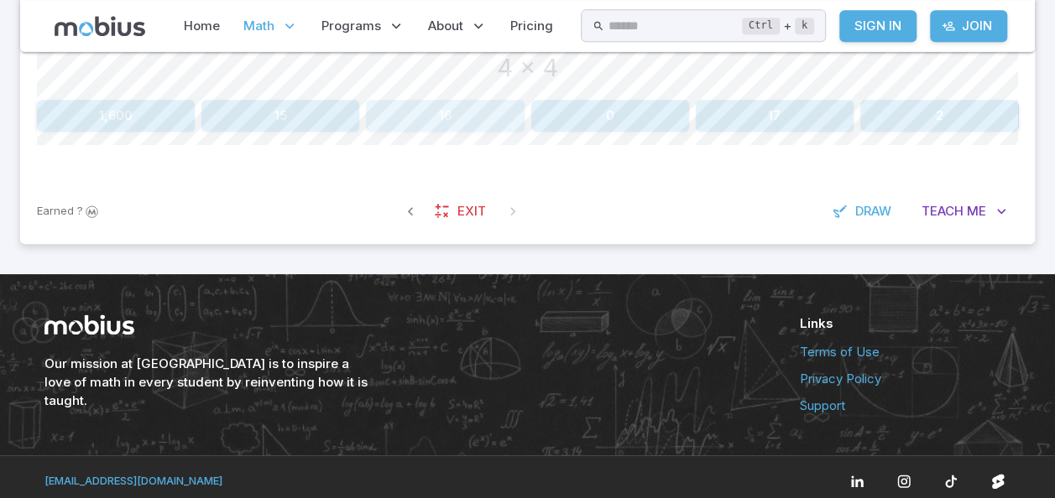
click at [440, 116] on button "16" at bounding box center [445, 116] width 158 height 32
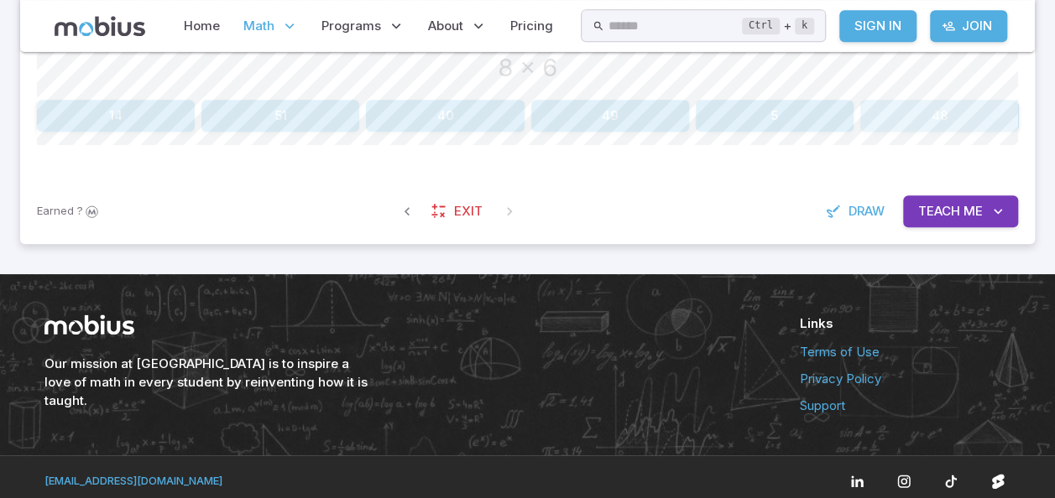
click at [936, 128] on button "48" at bounding box center [939, 116] width 158 height 32
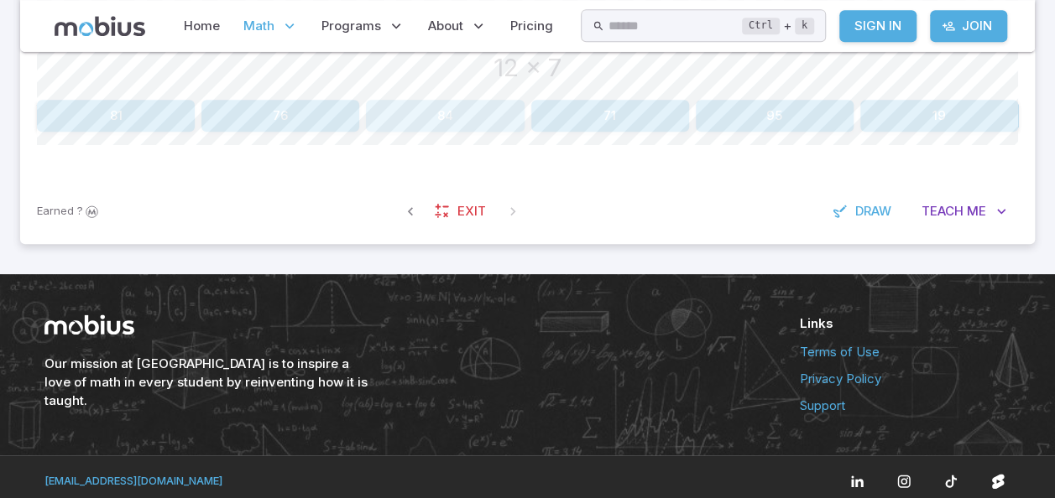
click at [439, 117] on button "84" at bounding box center [445, 116] width 158 height 32
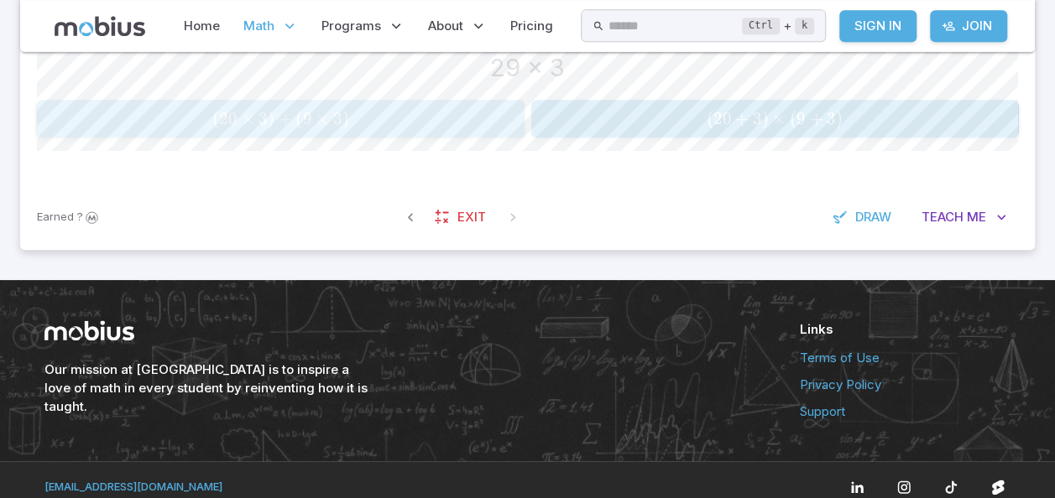
click at [402, 111] on span "( 20 × 3 ) + ( 9 × 3 )" at bounding box center [280, 118] width 477 height 21
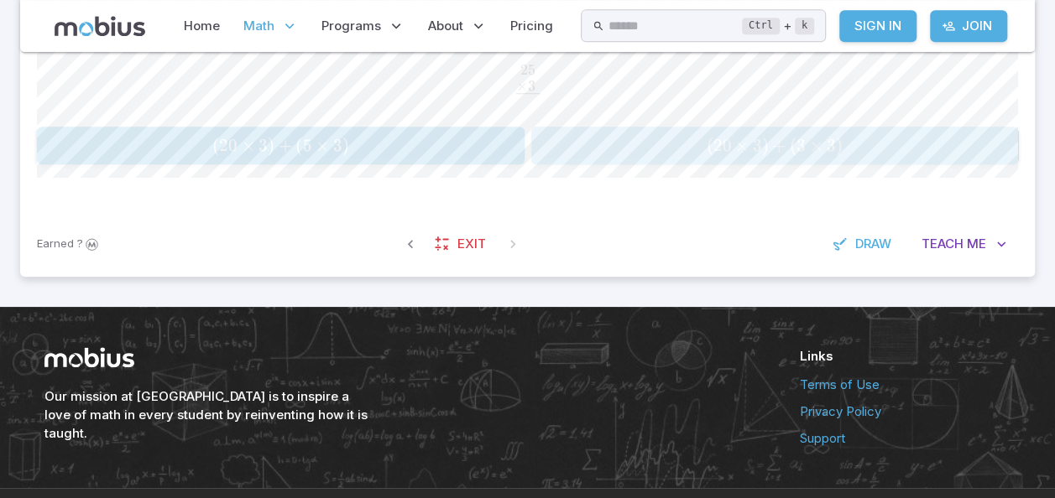
click at [711, 128] on button "( 20 × 3 ) + ( 3 × 3 ) (20 \times 3)+(3 \times 3) ( 20 × 3 ) + ( 3 × 3 )" at bounding box center [774, 146] width 487 height 38
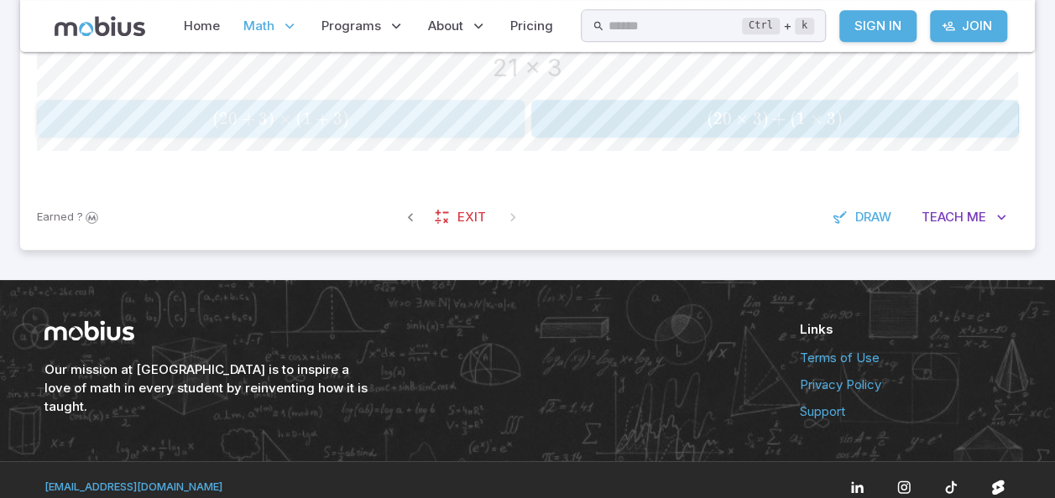
click at [428, 112] on span "( 20 + 3 ) × ( 1 + 3 )" at bounding box center [280, 118] width 477 height 21
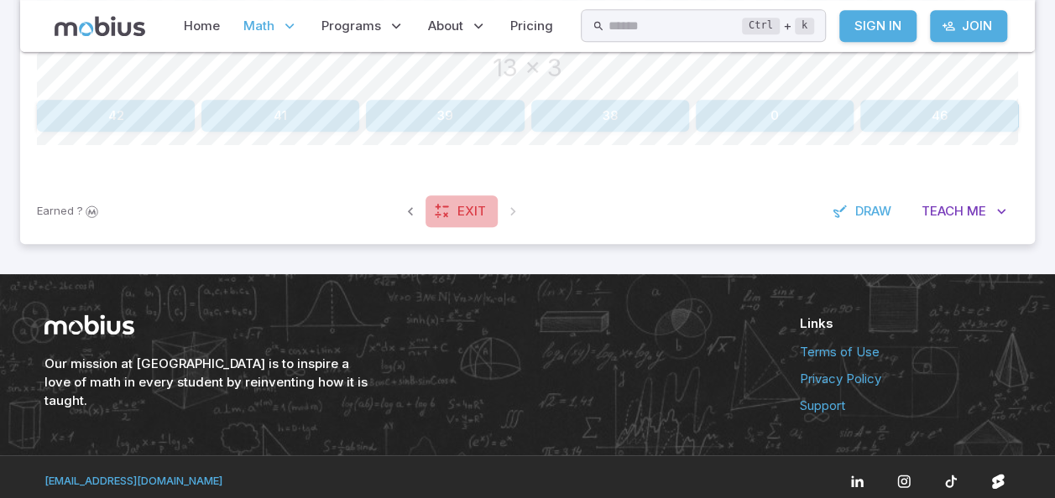
click at [445, 207] on icon at bounding box center [442, 211] width 17 height 17
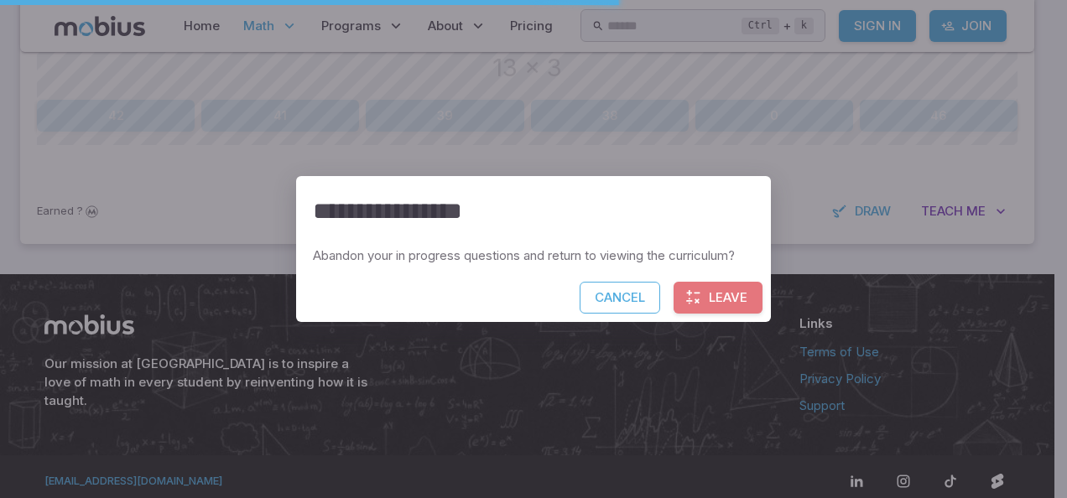
click at [727, 292] on button "Leave" at bounding box center [718, 298] width 89 height 32
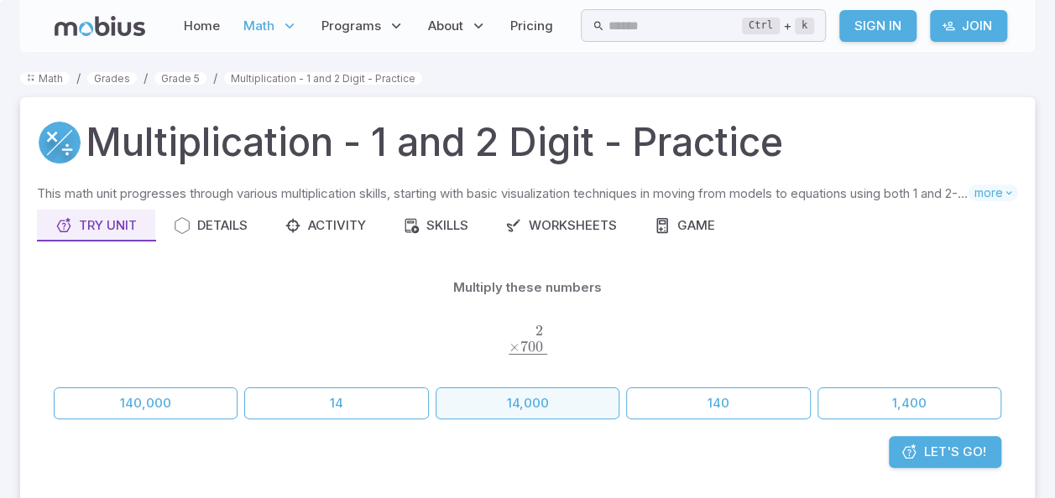
click at [522, 398] on button "14,000" at bounding box center [527, 404] width 184 height 32
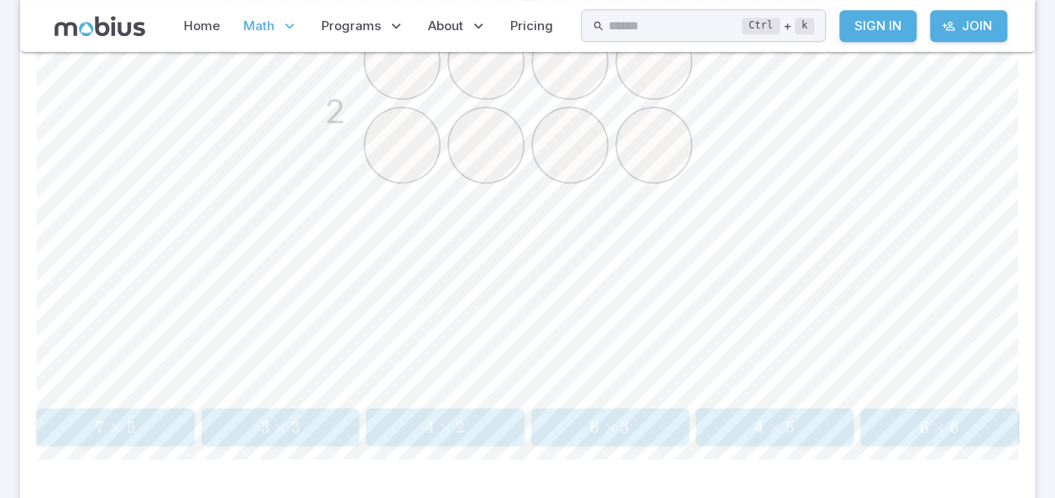
scroll to position [552, 0]
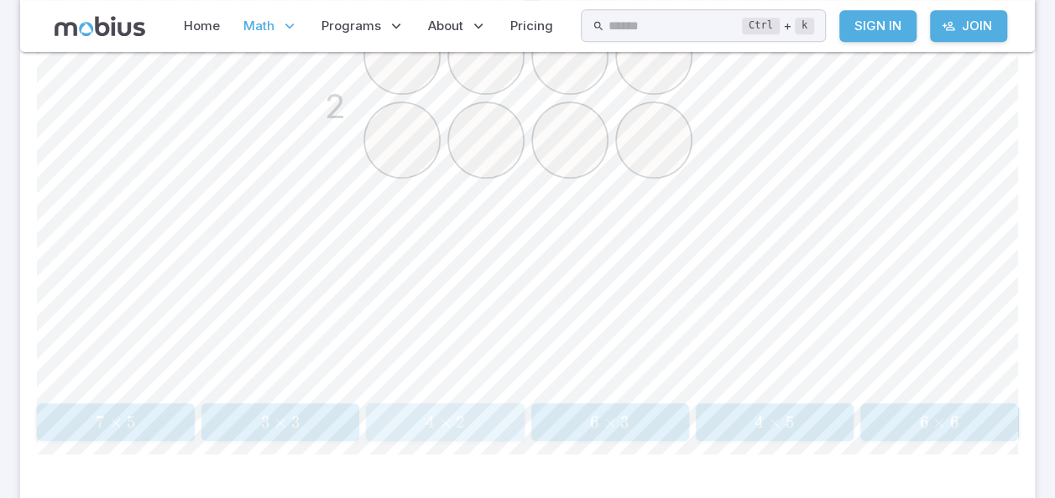
click at [443, 415] on span "×" at bounding box center [444, 422] width 13 height 21
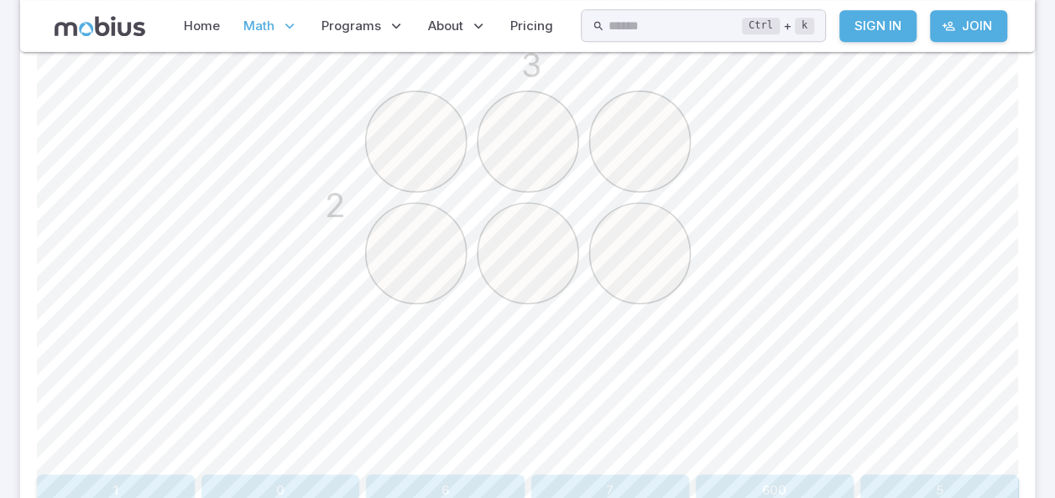
scroll to position [473, 0]
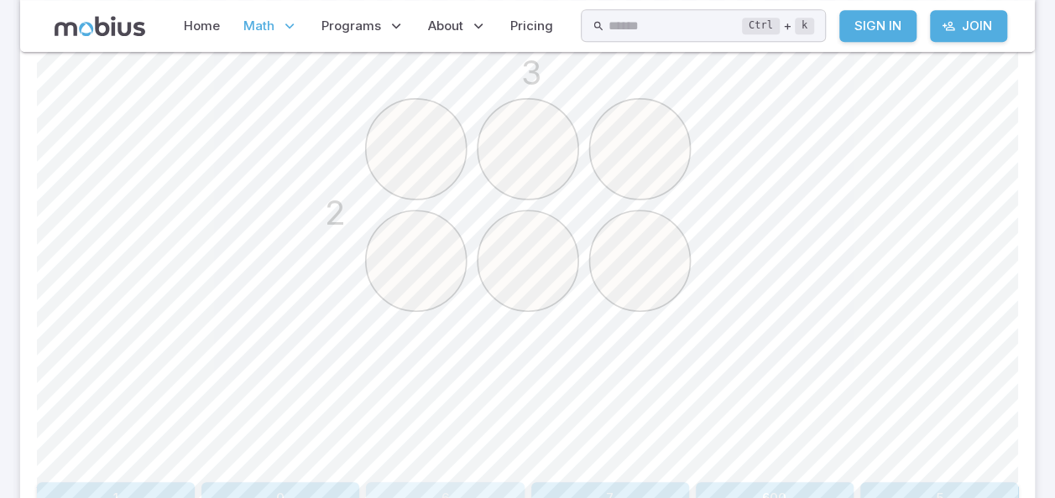
click at [420, 489] on button "6" at bounding box center [445, 498] width 158 height 32
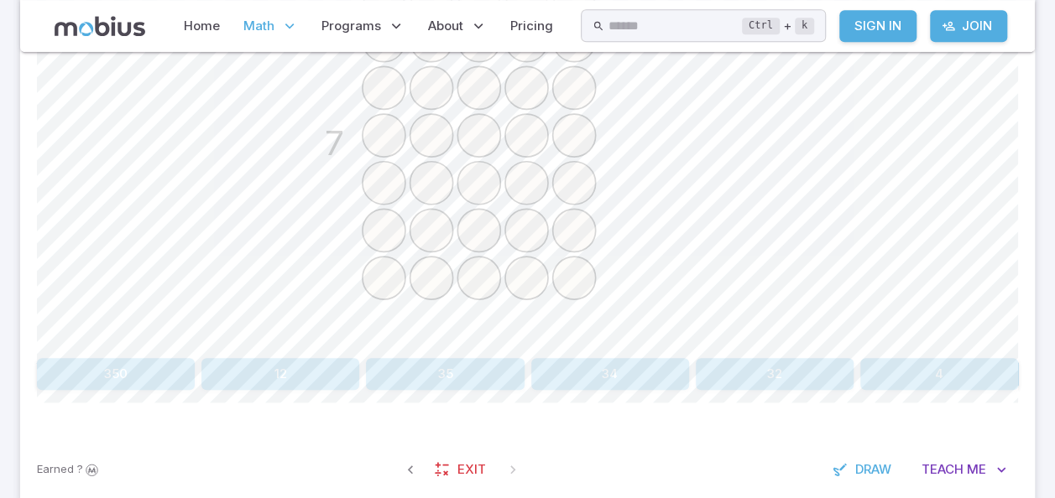
scroll to position [598, 0]
click at [429, 365] on button "35" at bounding box center [445, 373] width 158 height 32
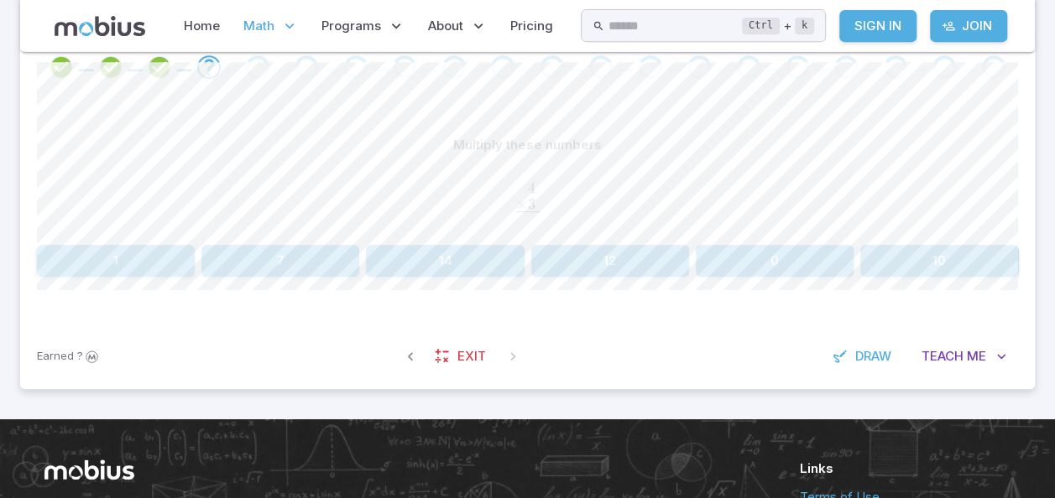
scroll to position [337, 0]
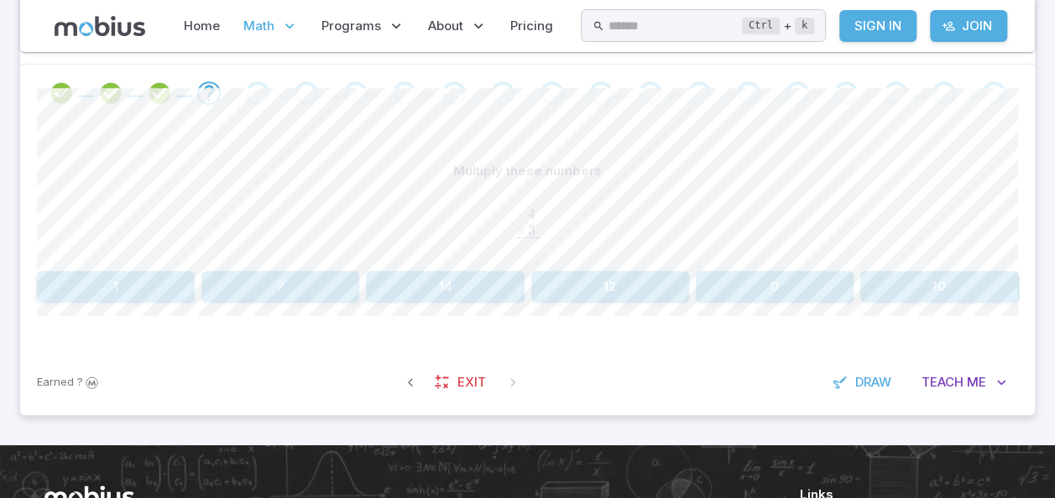
click at [606, 290] on button "12" at bounding box center [610, 287] width 158 height 32
click at [138, 299] on button "18" at bounding box center [116, 287] width 158 height 32
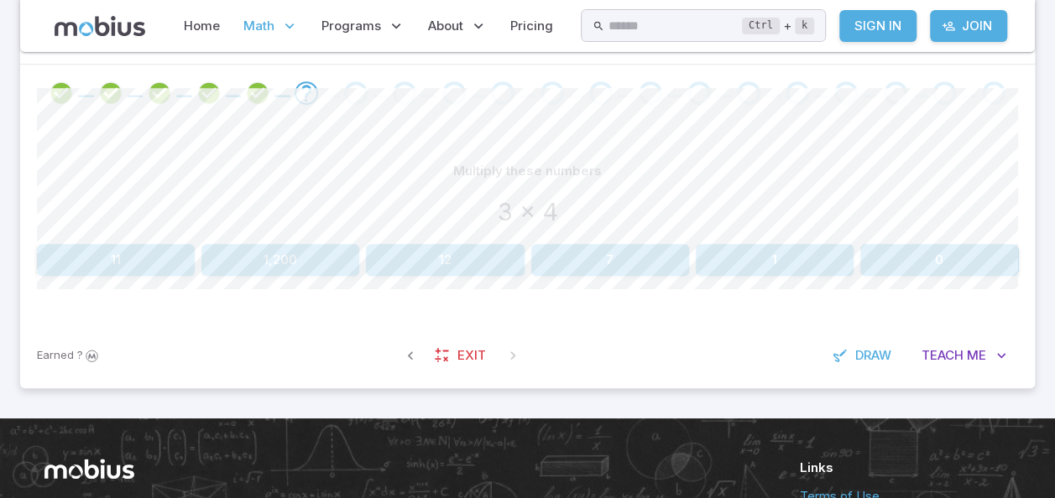
click at [445, 258] on button "12" at bounding box center [445, 260] width 158 height 32
click at [426, 268] on button "100" at bounding box center [445, 260] width 158 height 32
click at [616, 273] on button "52" at bounding box center [610, 260] width 158 height 32
click at [952, 268] on button "140" at bounding box center [939, 260] width 158 height 32
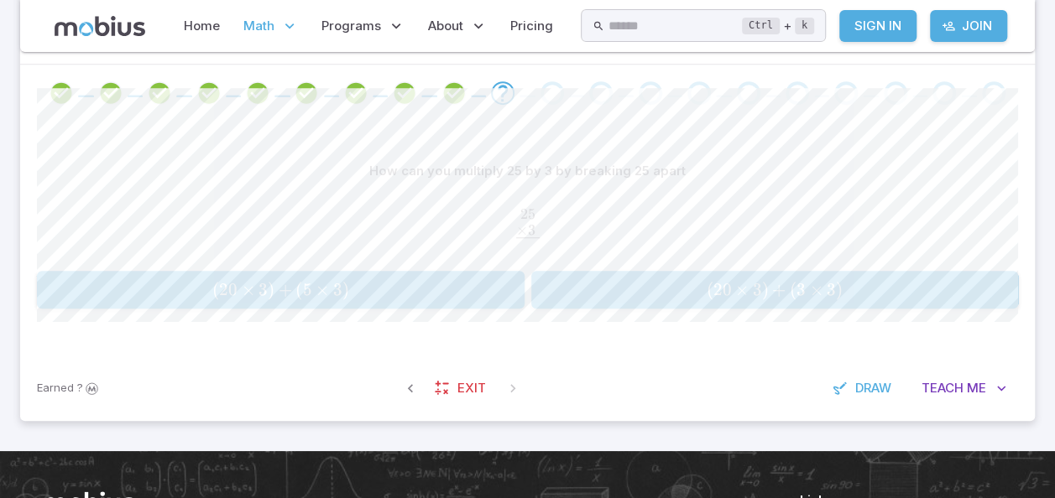
click at [372, 291] on span "( 20 × 3 ) + ( 5 × 3 )" at bounding box center [280, 289] width 477 height 21
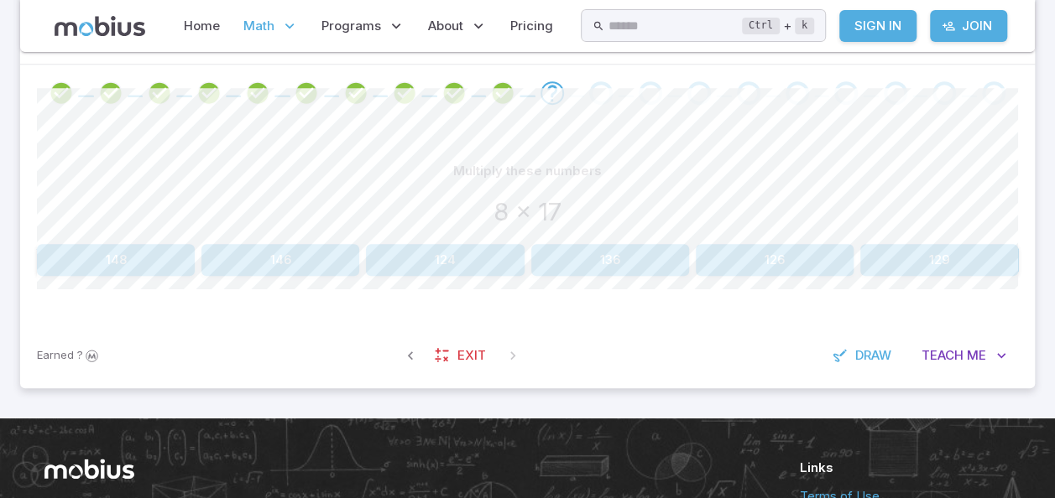
click at [495, 91] on icon "Review your answer" at bounding box center [502, 93] width 25 height 25
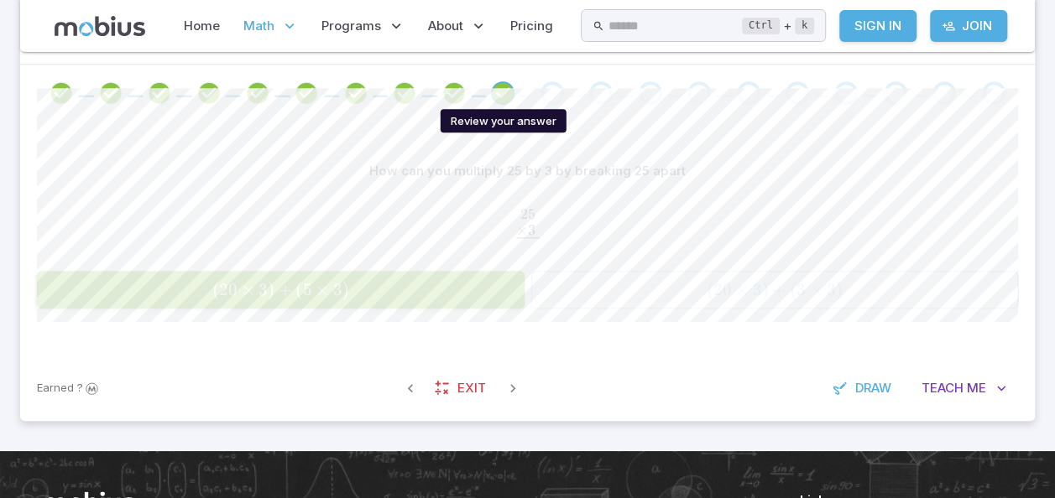
click at [504, 98] on icon "Review your answer" at bounding box center [502, 93] width 25 height 25
click at [549, 89] on div "Go to the next question" at bounding box center [551, 92] width 23 height 23
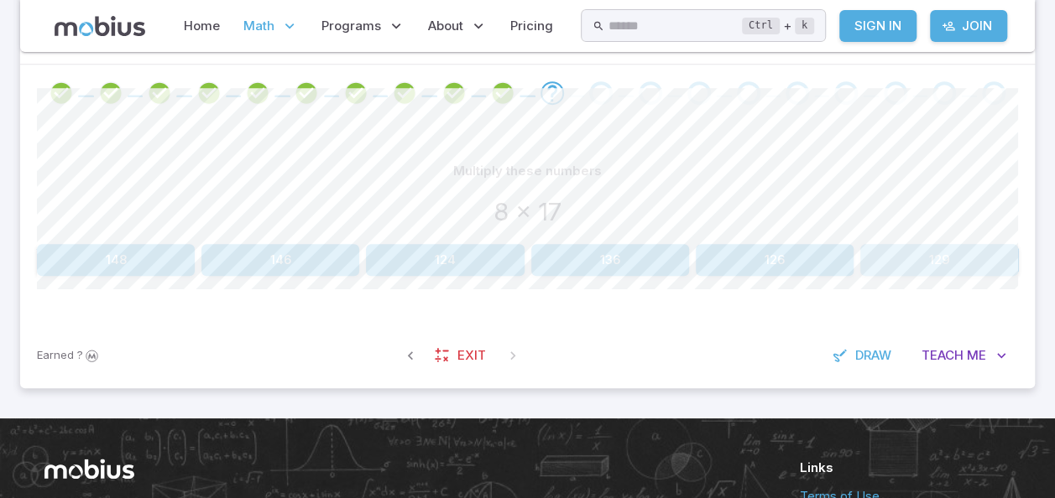
click at [955, 258] on button "129" at bounding box center [939, 260] width 158 height 32
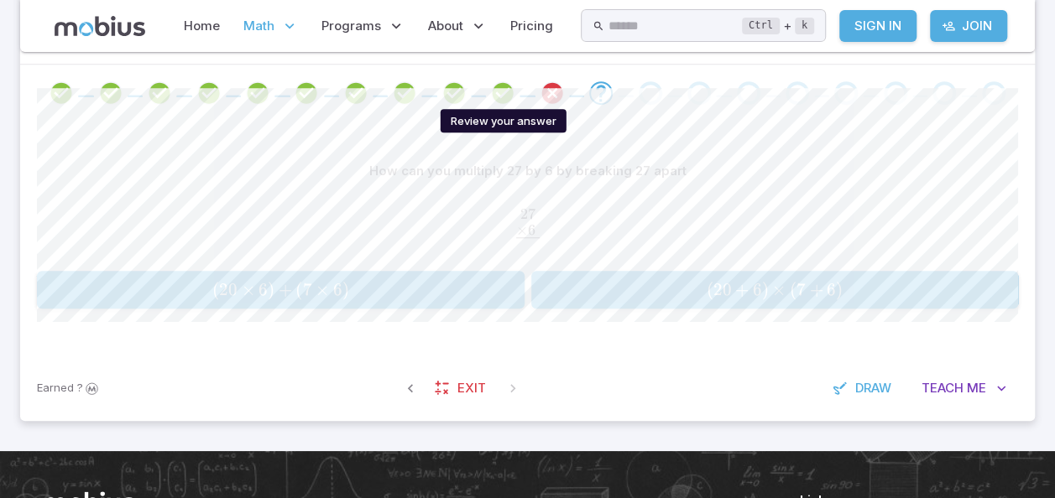
click at [502, 91] on icon "Review your answer" at bounding box center [502, 93] width 25 height 25
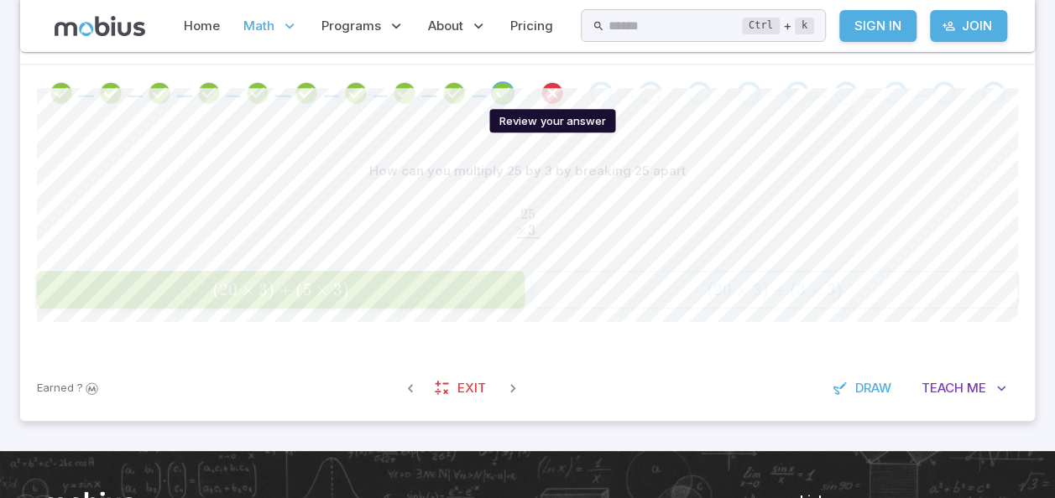
click at [554, 87] on icon "Review your answer" at bounding box center [551, 93] width 25 height 25
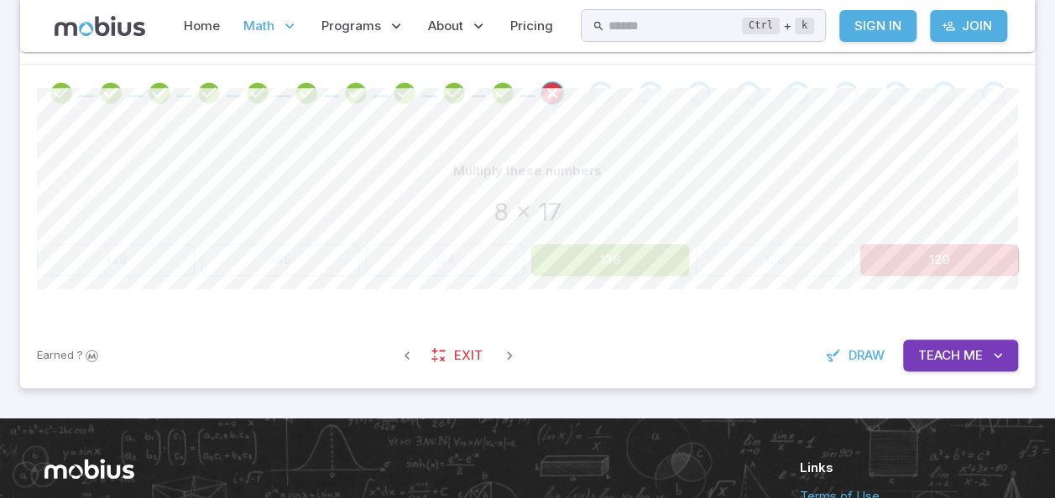
click at [596, 257] on button "136" at bounding box center [610, 260] width 158 height 32
click at [966, 344] on button "Teach Me" at bounding box center [960, 356] width 115 height 32
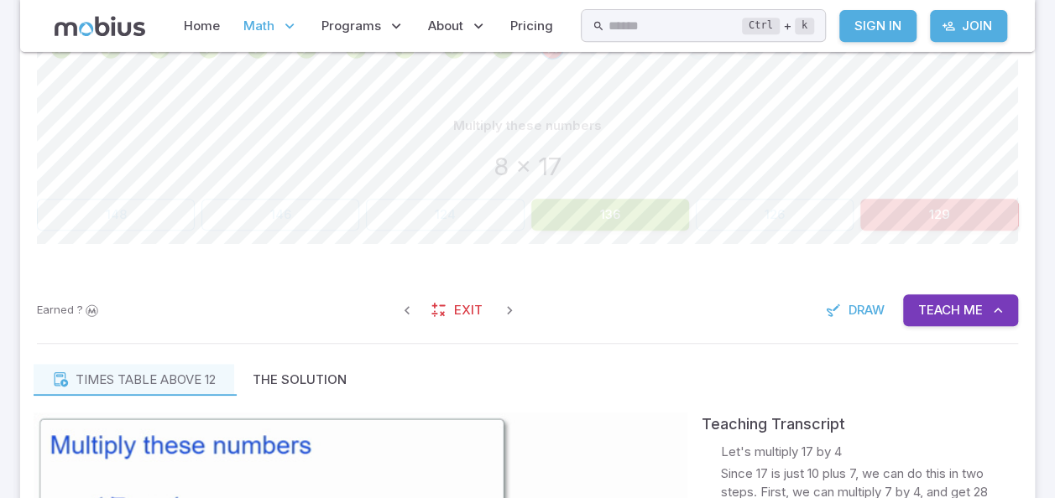
scroll to position [380, 0]
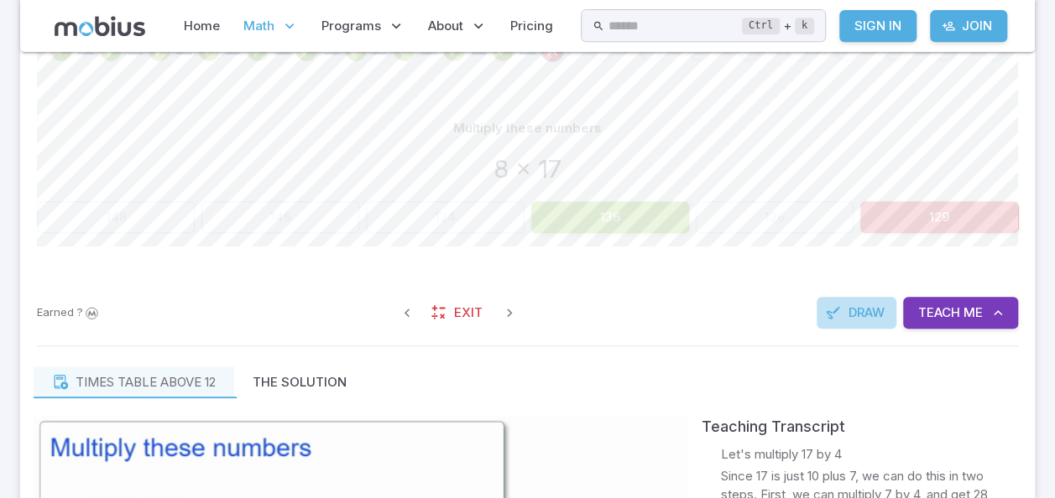
click at [858, 316] on span "Draw" at bounding box center [866, 313] width 36 height 18
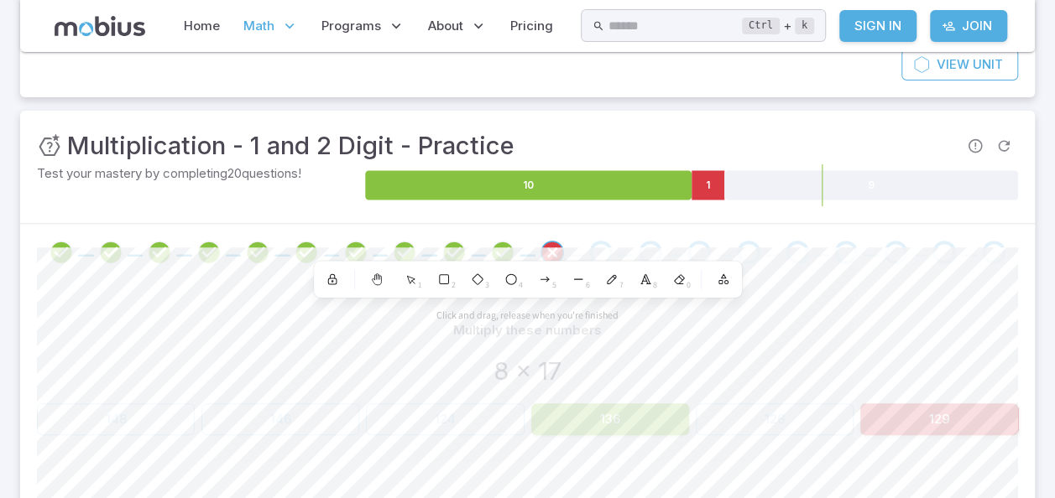
scroll to position [175, 0]
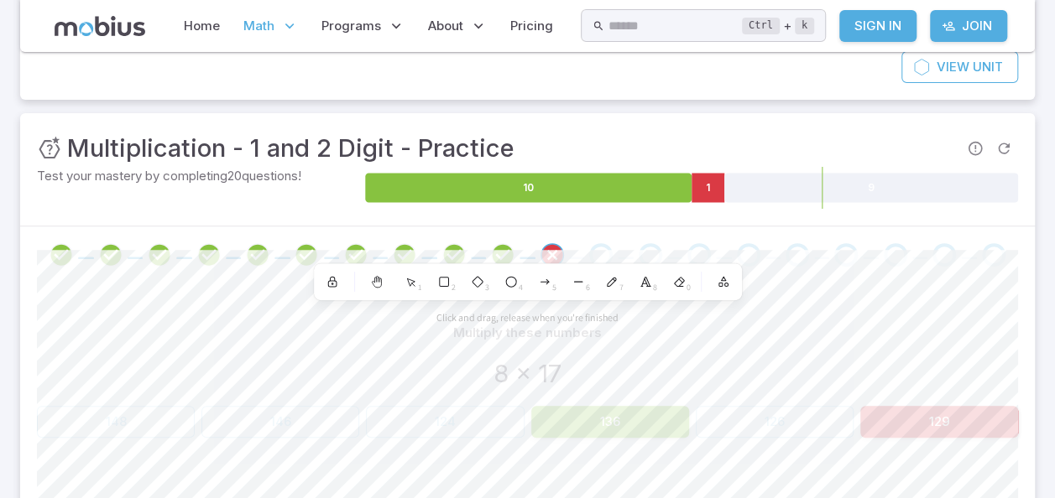
click at [770, 181] on icon at bounding box center [871, 188] width 294 height 29
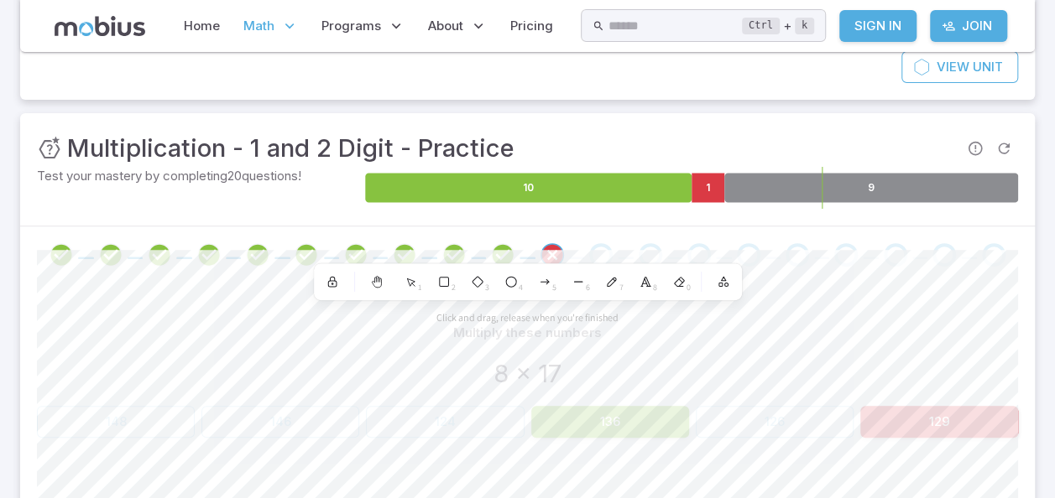
scroll to position [248, 0]
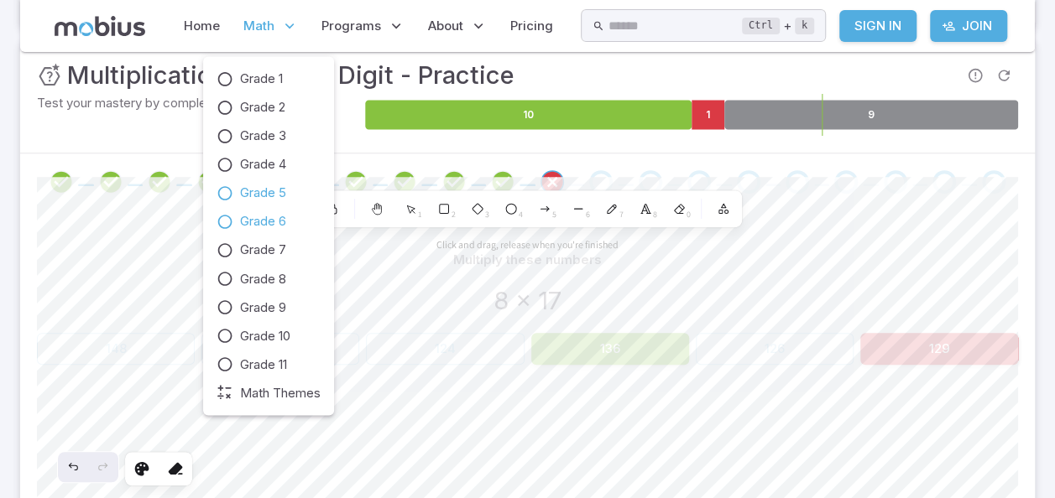
click at [283, 215] on span "Grade 6" at bounding box center [263, 221] width 46 height 18
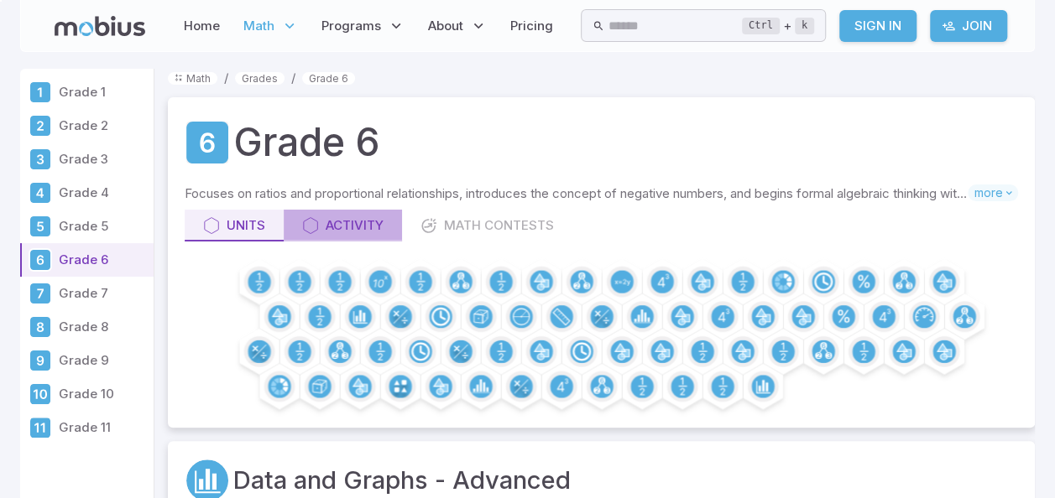
click at [352, 216] on div "Activity" at bounding box center [342, 225] width 81 height 18
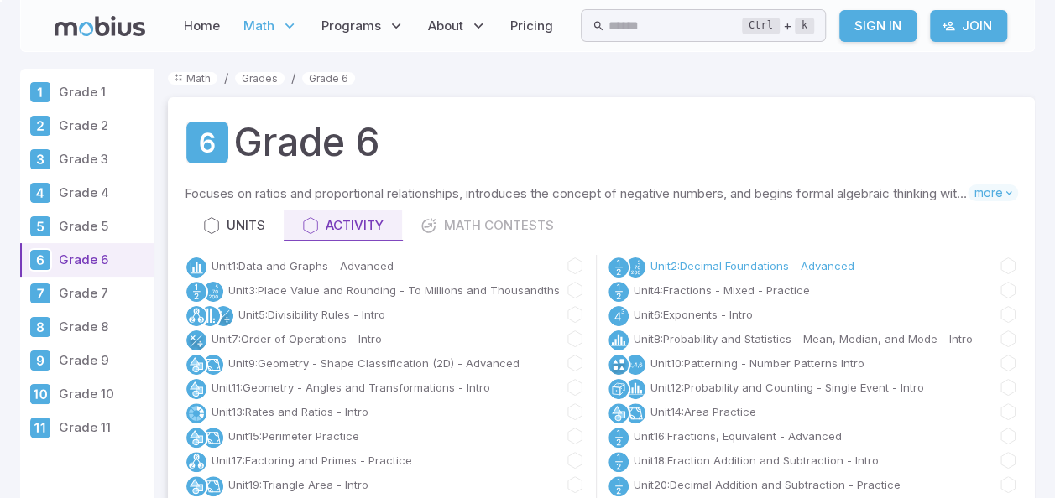
click at [695, 263] on link "Unit 2 : Decimal Foundations - Advanced" at bounding box center [752, 266] width 204 height 17
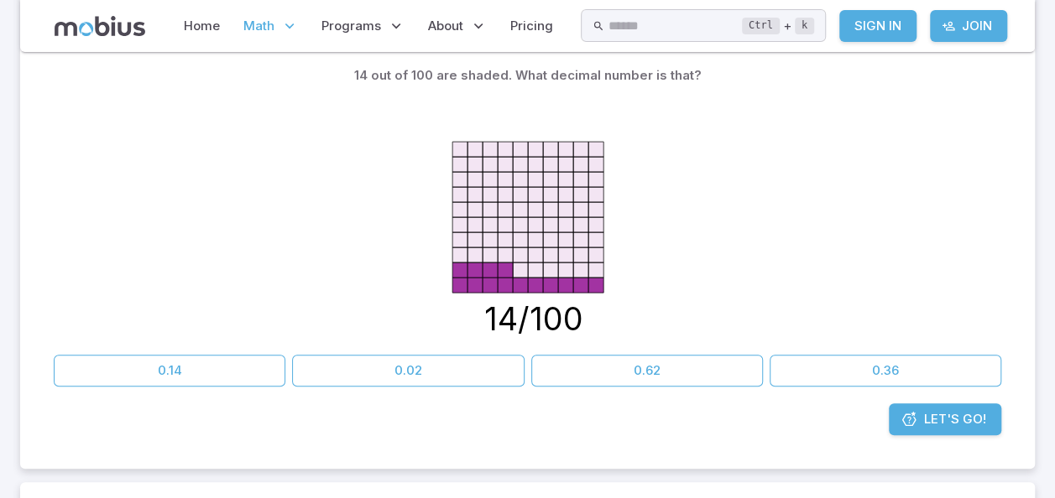
scroll to position [208, 0]
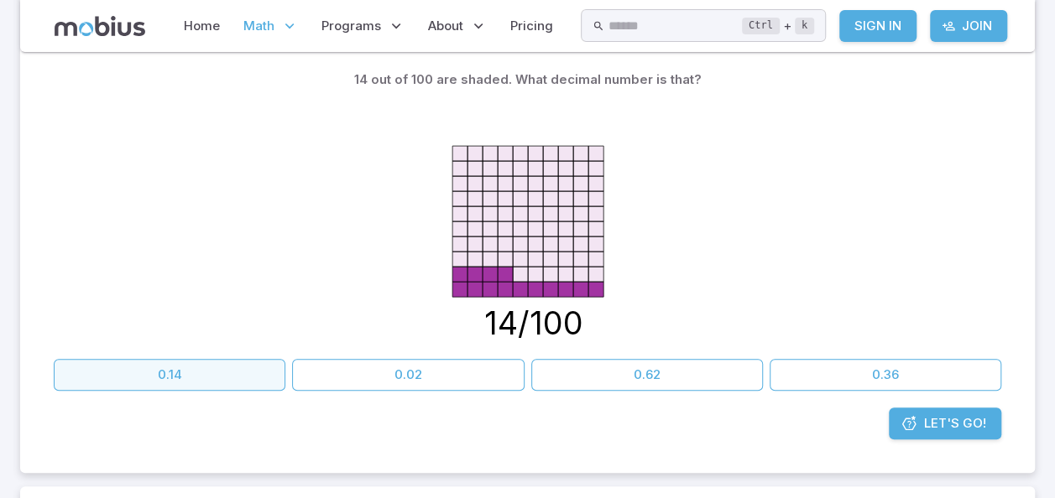
click at [187, 371] on button "0.14" at bounding box center [170, 375] width 232 height 32
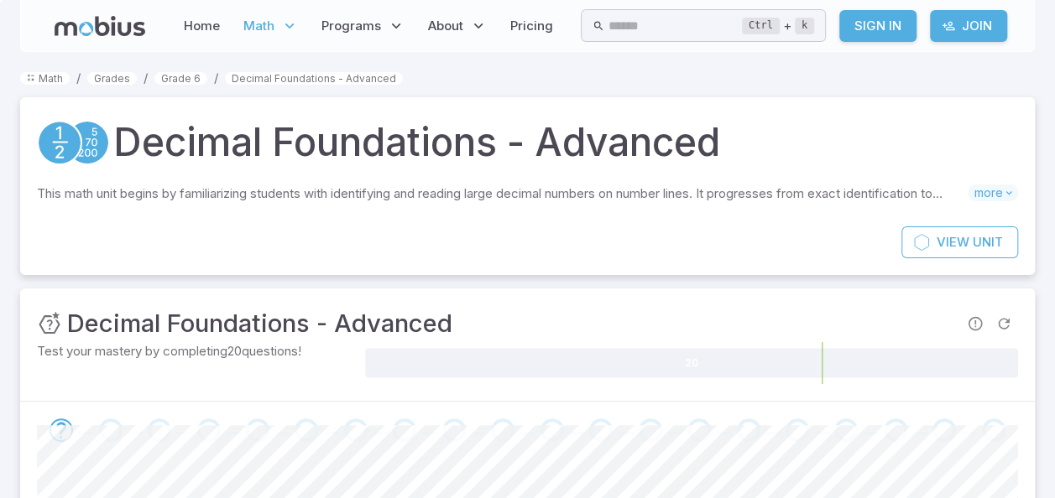
scroll to position [435, 0]
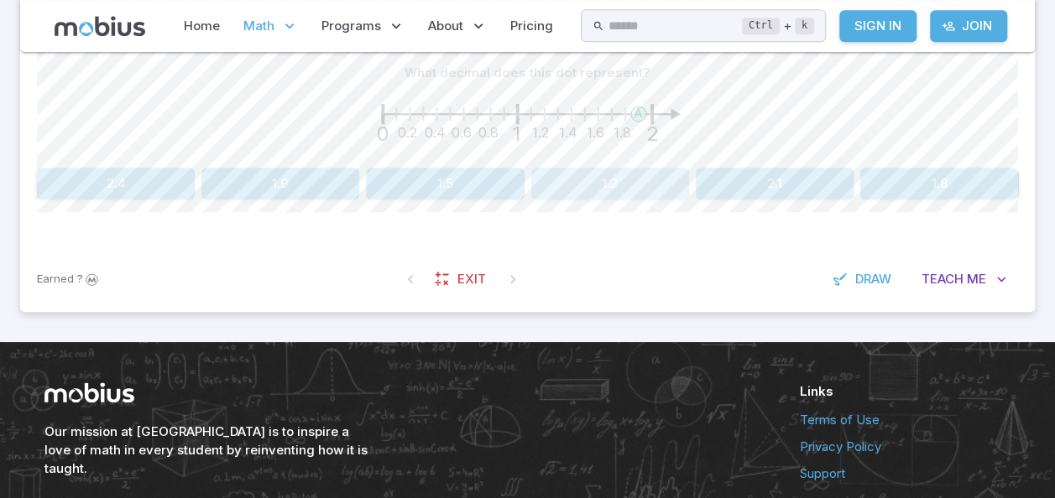
click at [622, 183] on button "1.2" at bounding box center [610, 184] width 158 height 32
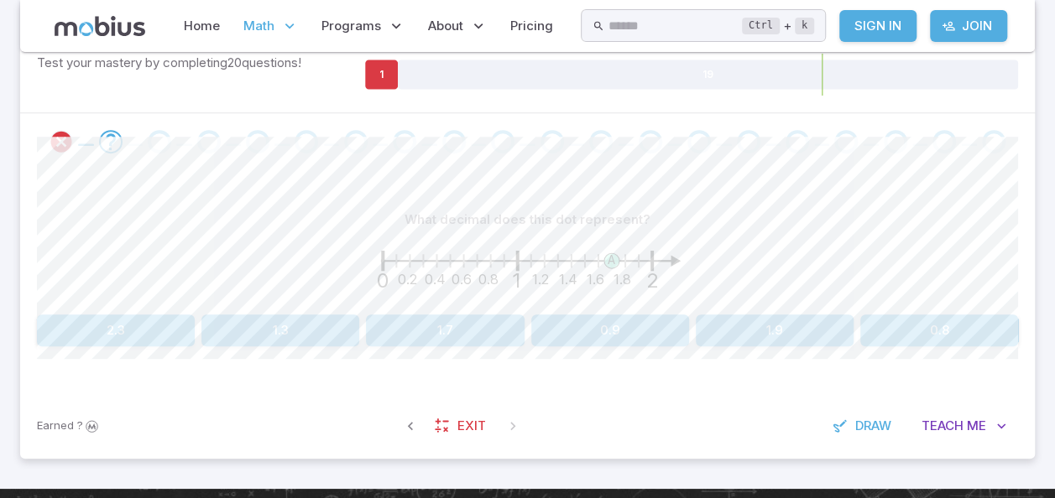
scroll to position [287, 0]
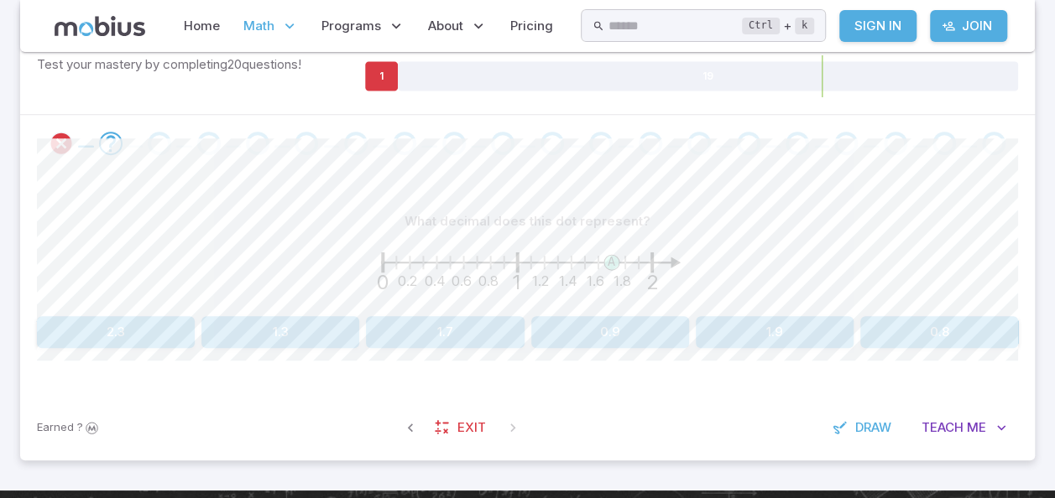
click at [376, 74] on icon at bounding box center [381, 76] width 33 height 29
click at [393, 82] on icon at bounding box center [381, 76] width 33 height 29
click at [65, 134] on icon "Review your answer" at bounding box center [61, 143] width 25 height 25
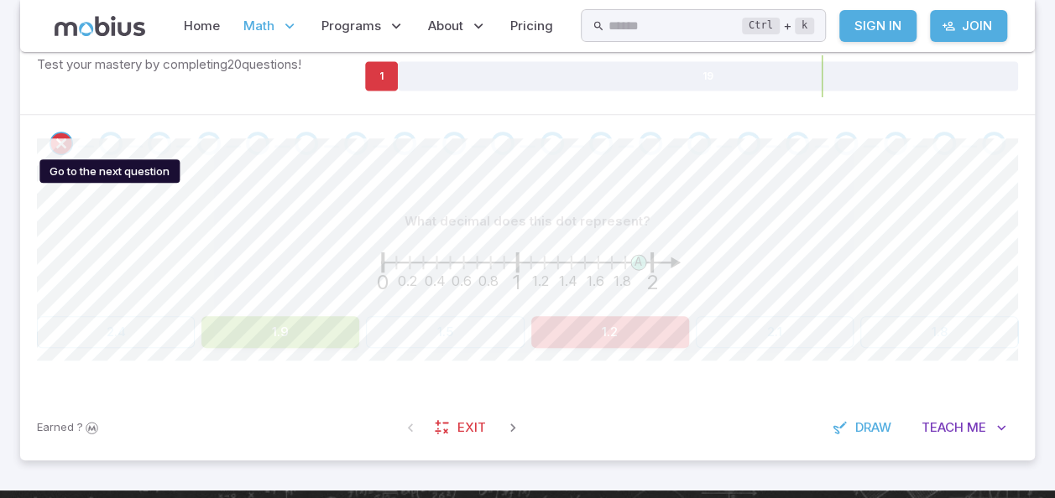
click at [105, 143] on div "Go to the next question" at bounding box center [110, 143] width 23 height 23
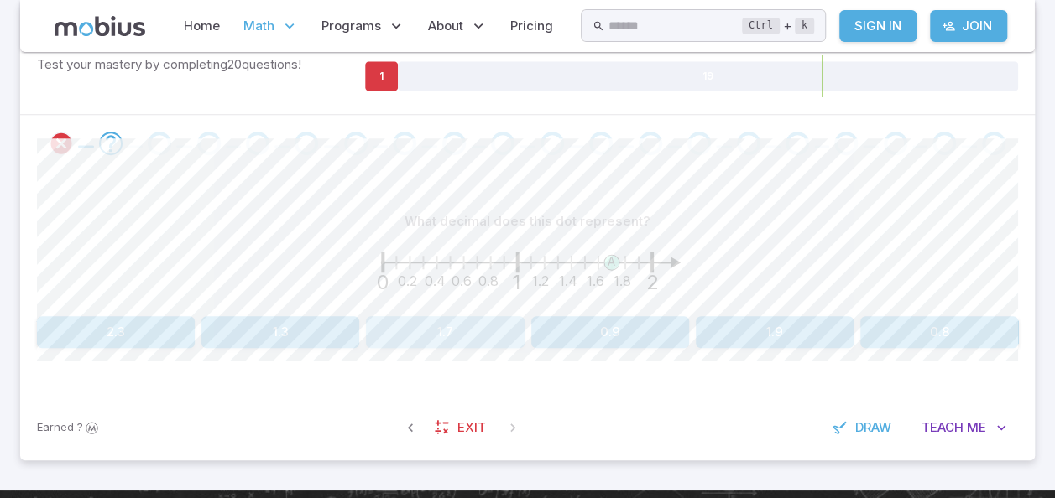
click at [393, 338] on button "1.7" at bounding box center [445, 332] width 158 height 32
click at [933, 333] on button "1.1" at bounding box center [939, 332] width 158 height 32
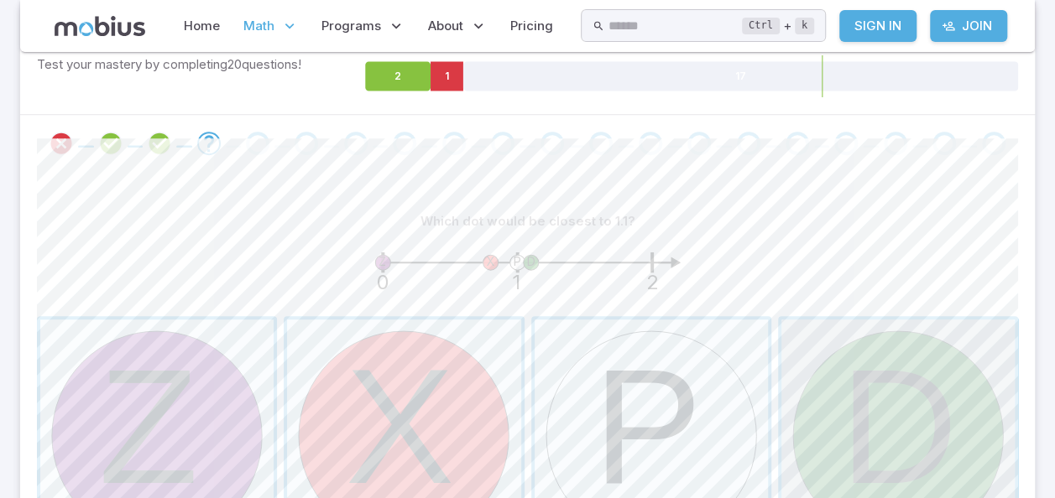
click at [933, 333] on span "button" at bounding box center [897, 436] width 233 height 233
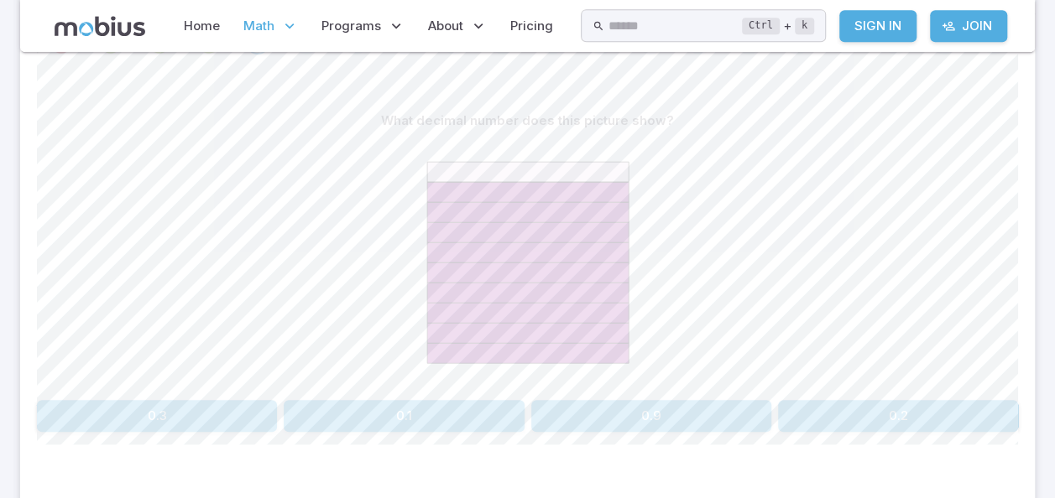
scroll to position [393, 0]
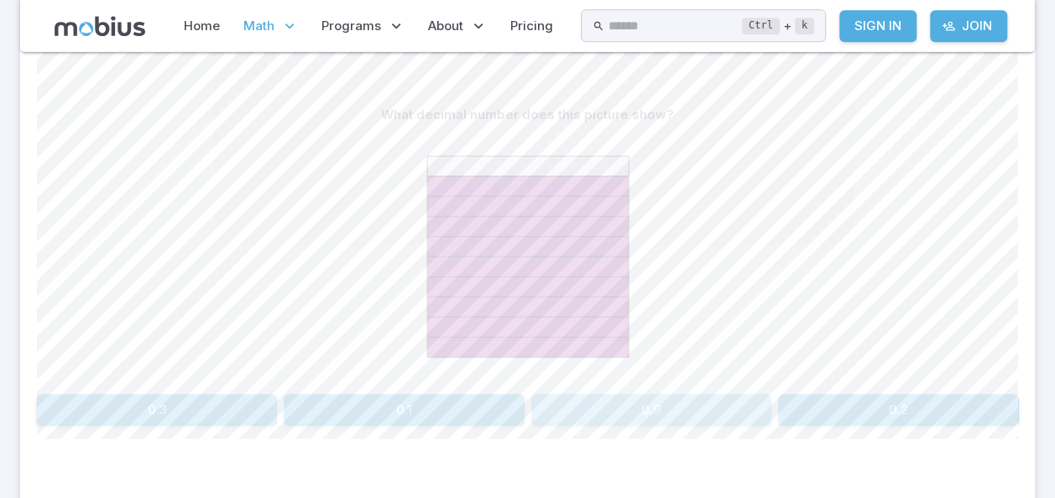
click at [660, 409] on button "0.9" at bounding box center [651, 410] width 240 height 32
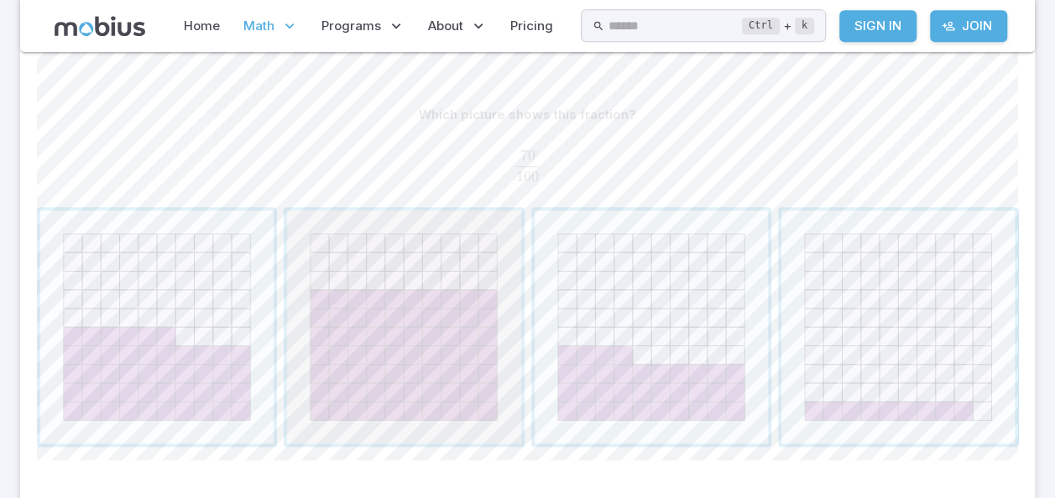
click at [442, 377] on span "button" at bounding box center [403, 327] width 233 height 233
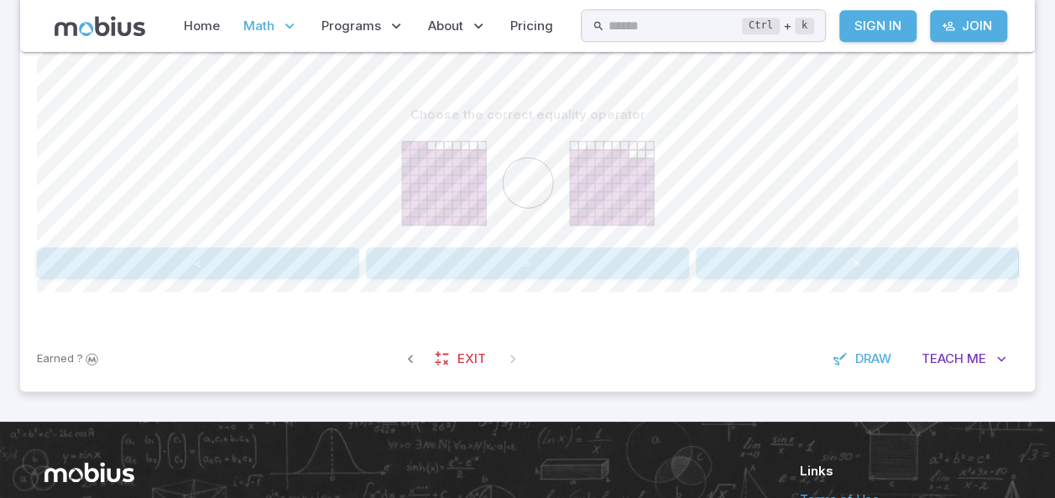
click at [849, 242] on div "Choose the correct equality operator < = >" at bounding box center [527, 189] width 981 height 180
click at [846, 255] on button ">" at bounding box center [856, 263] width 322 height 32
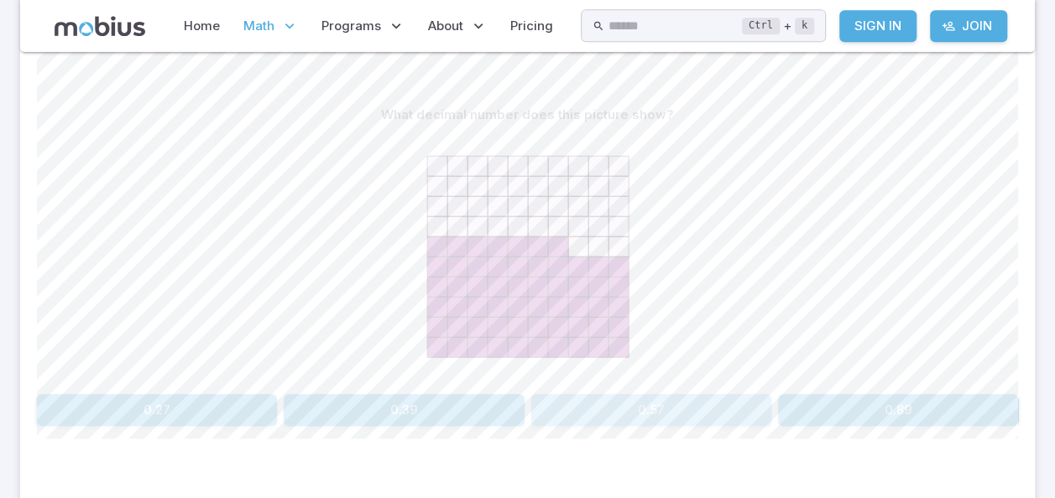
click at [658, 409] on button "0.57" at bounding box center [651, 410] width 240 height 32
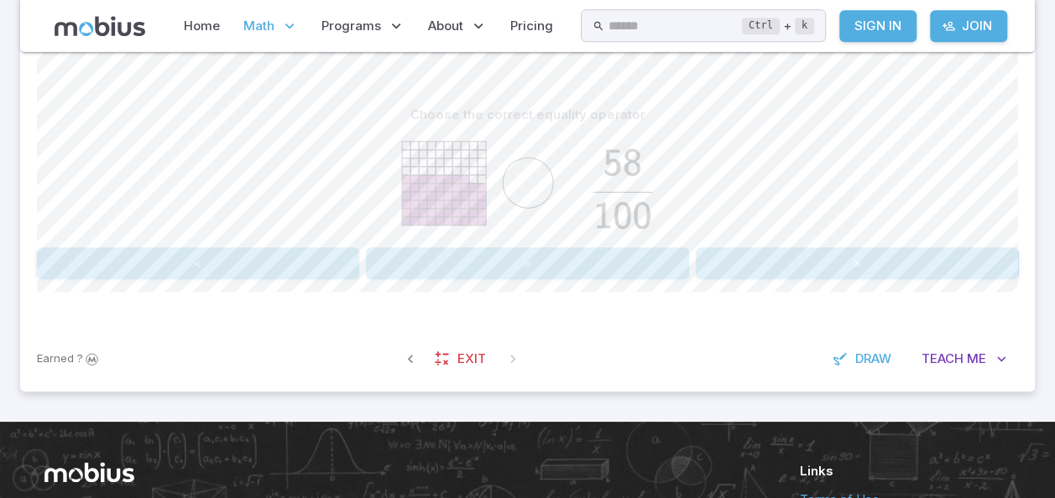
click at [511, 279] on div "Choose the correct equality operator < = > Canvas actions 100 % Exit zen mode" at bounding box center [527, 195] width 981 height 261
click at [524, 253] on button "=" at bounding box center [527, 263] width 322 height 32
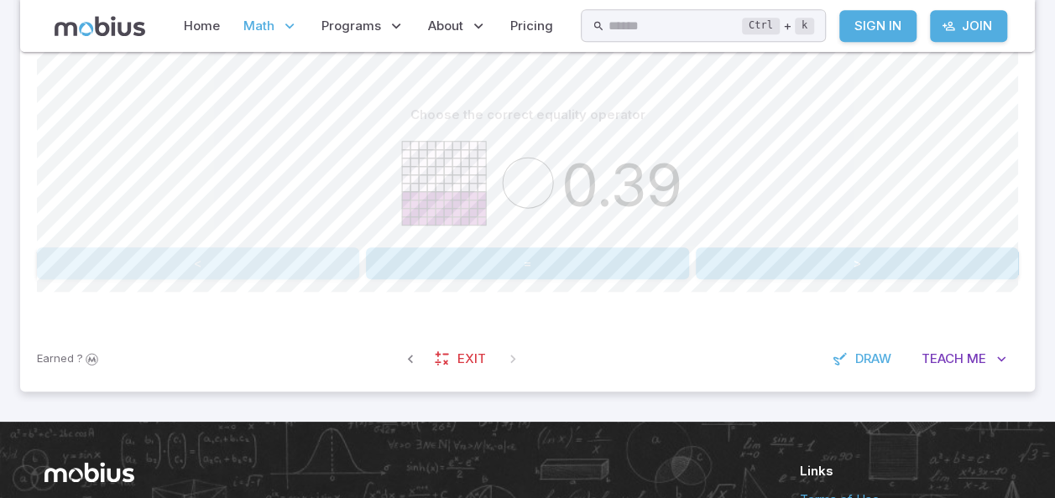
click at [191, 263] on button "<" at bounding box center [198, 263] width 322 height 32
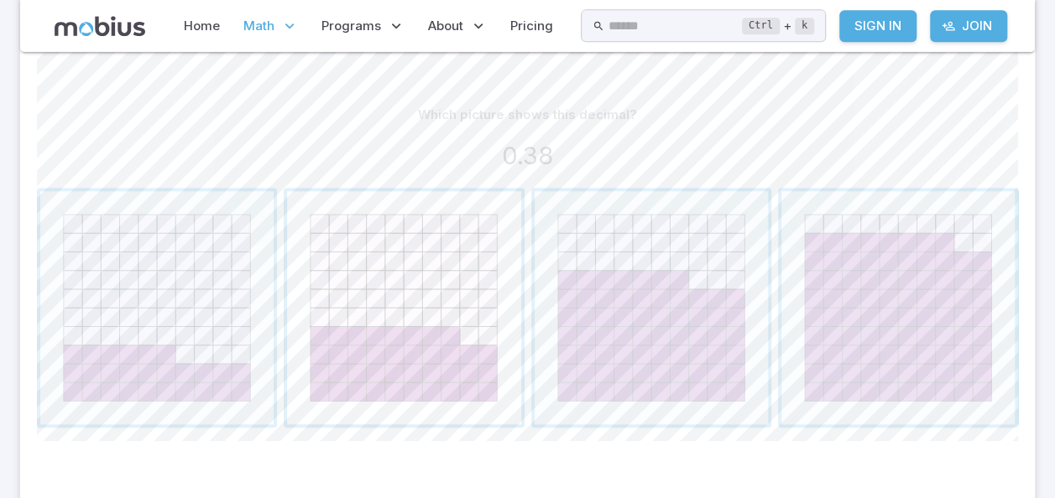
click at [406, 307] on span "button" at bounding box center [403, 307] width 233 height 233
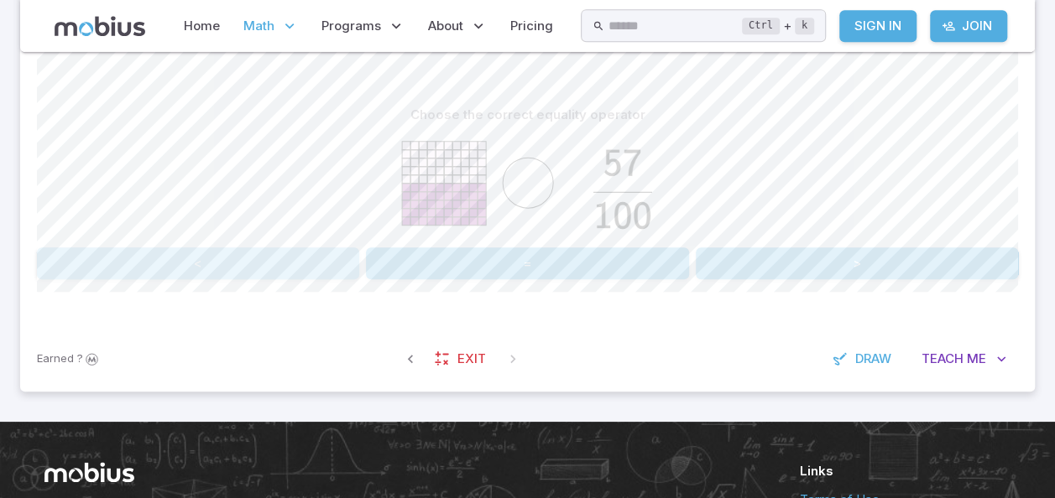
click at [247, 266] on button "<" at bounding box center [198, 263] width 322 height 32
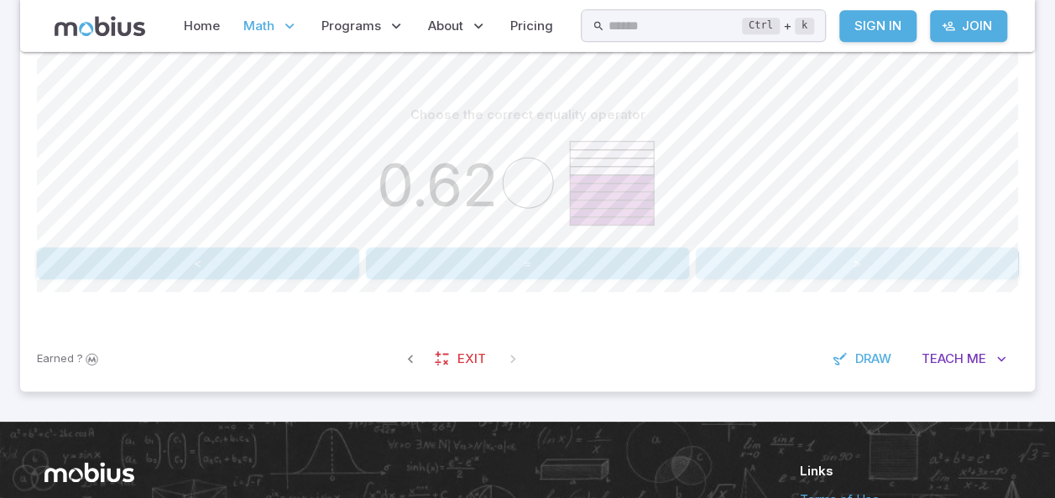
click at [856, 256] on button ">" at bounding box center [856, 263] width 322 height 32
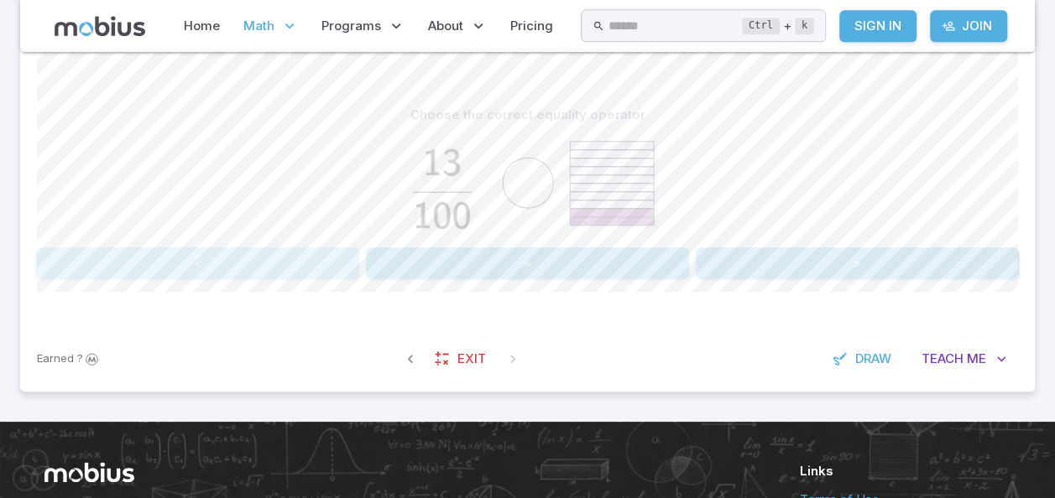
click at [317, 260] on button "<" at bounding box center [198, 263] width 322 height 32
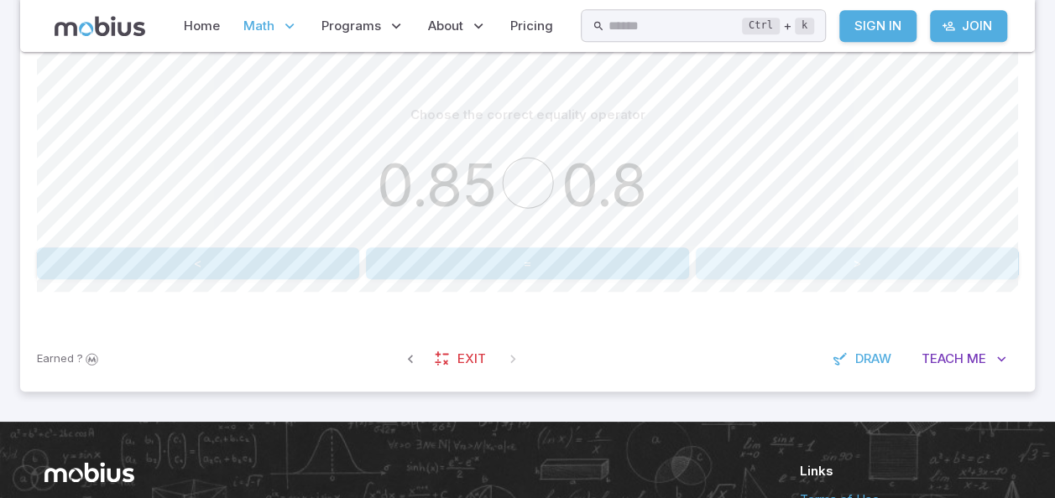
click at [836, 251] on button ">" at bounding box center [856, 263] width 322 height 32
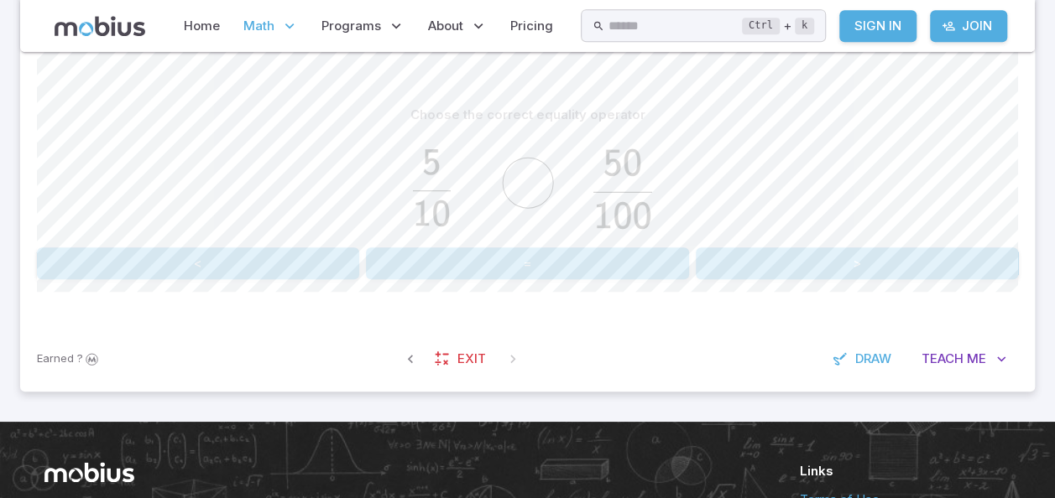
click at [200, 243] on div "Choose the correct equality operator < = >" at bounding box center [527, 189] width 981 height 180
click at [201, 260] on button "<" at bounding box center [198, 263] width 322 height 32
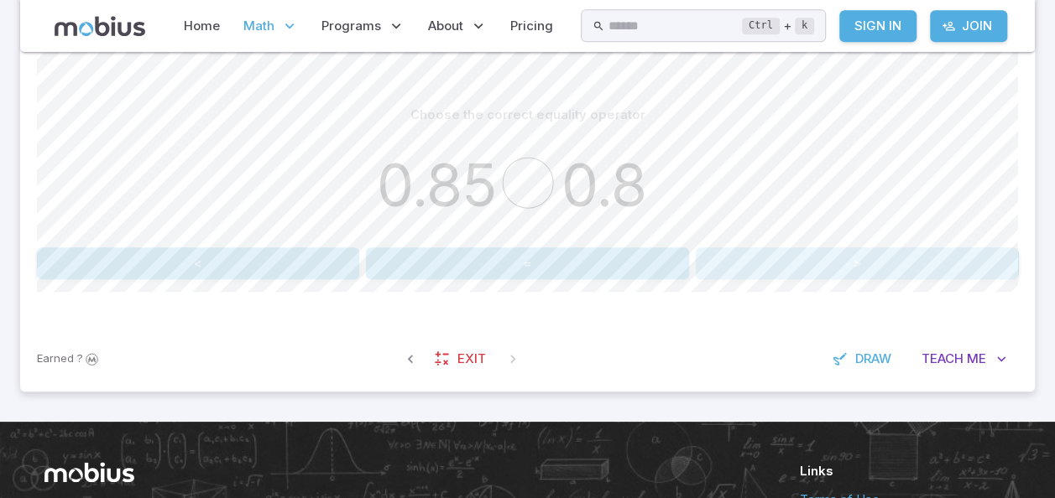
click at [836, 258] on button ">" at bounding box center [856, 263] width 322 height 32
click at [213, 278] on div "Choose the correct equality operator 0.57 < = > Canvas actions 100 % Exit zen m…" at bounding box center [527, 195] width 981 height 261
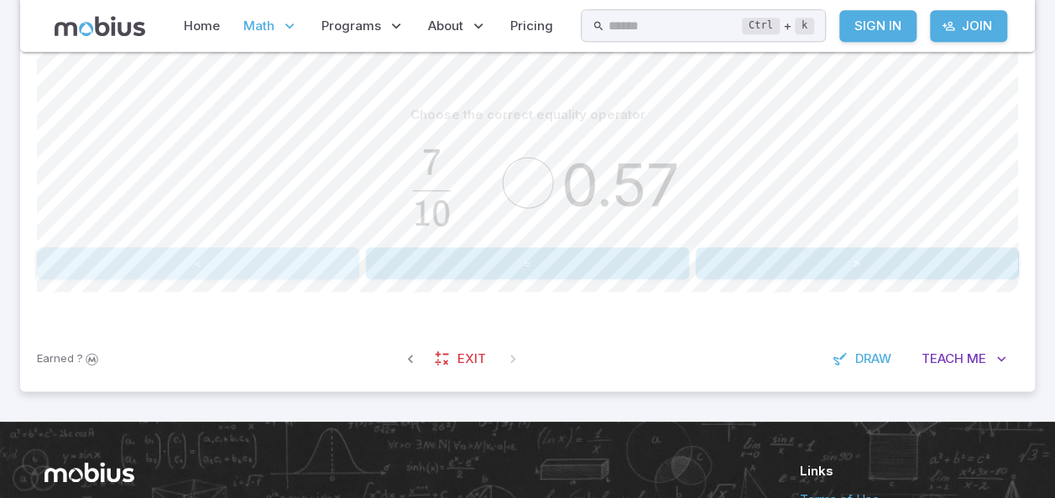
click at [207, 261] on button "<" at bounding box center [198, 263] width 322 height 32
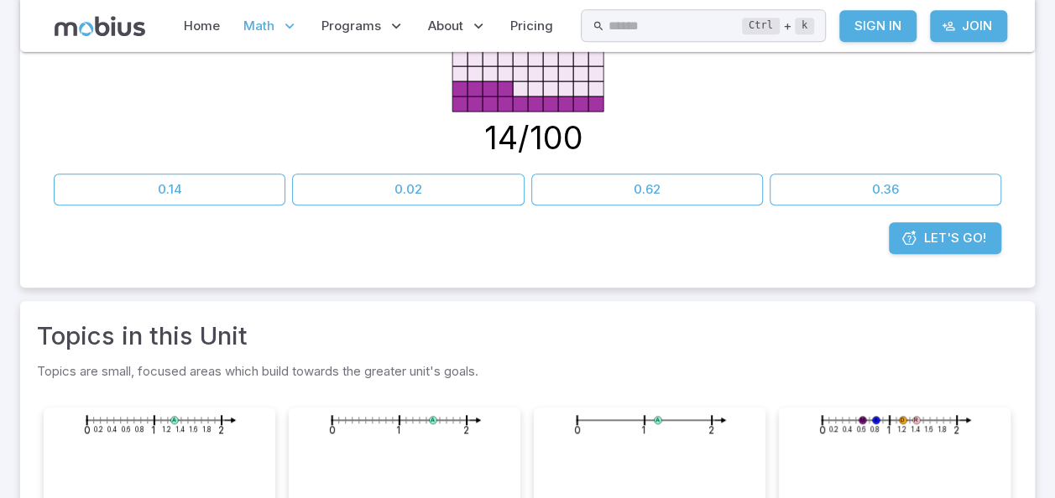
scroll to position [208, 0]
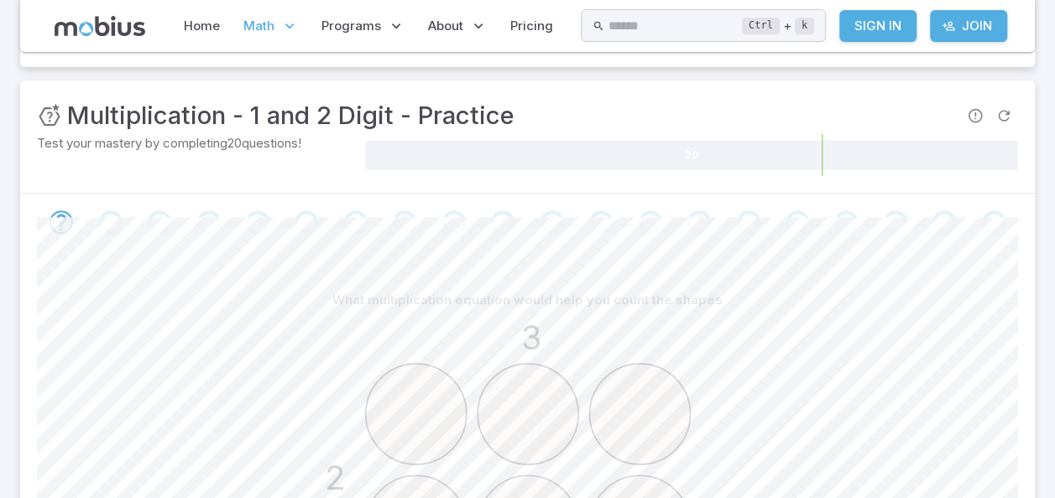
scroll to position [482, 0]
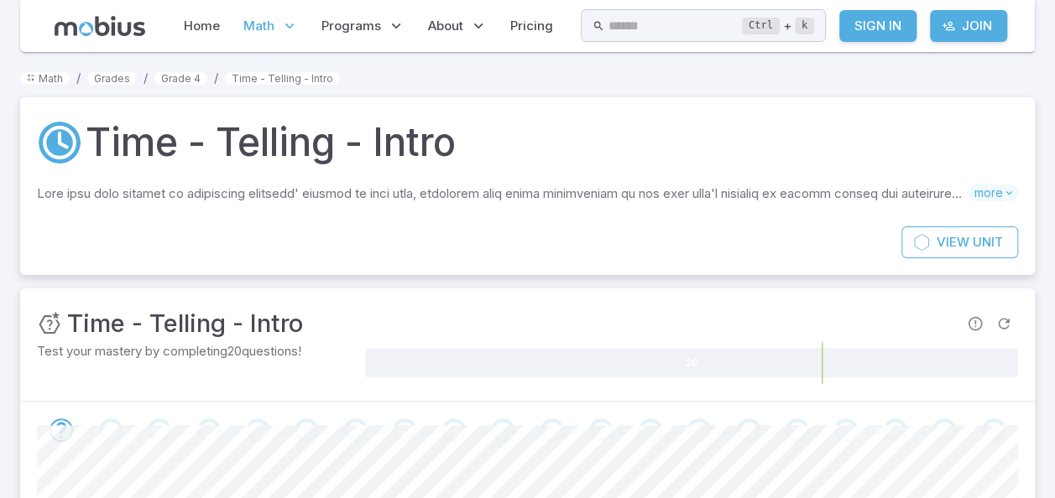
scroll to position [456, 0]
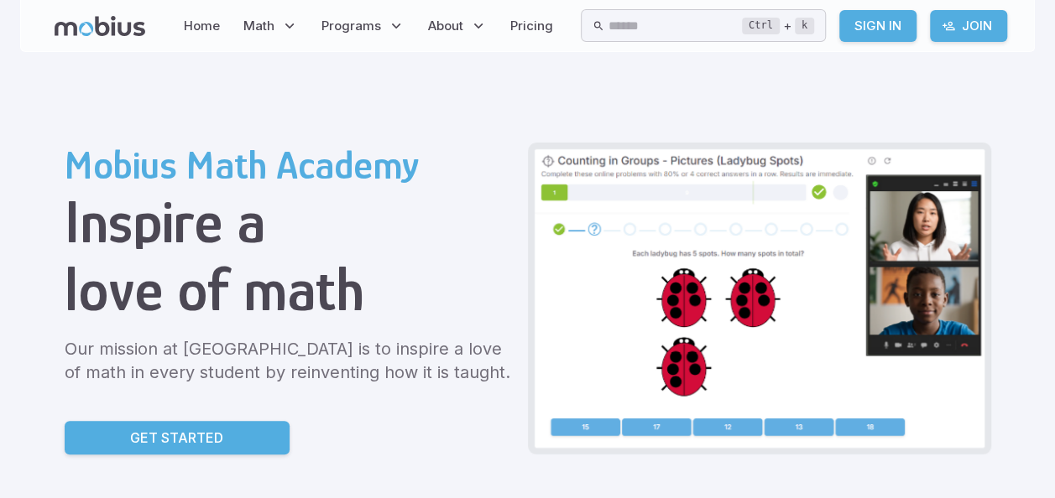
click at [782, 346] on img at bounding box center [759, 298] width 450 height 299
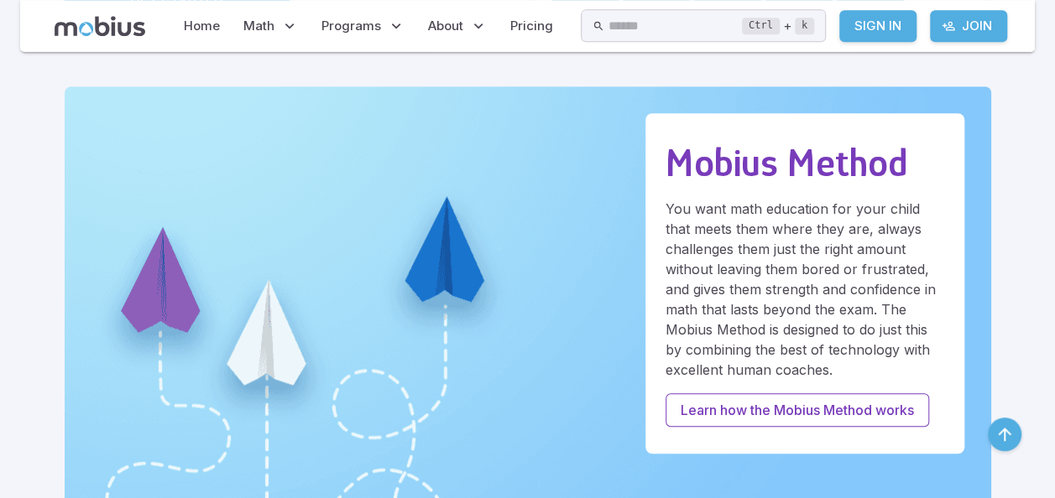
scroll to position [871, 0]
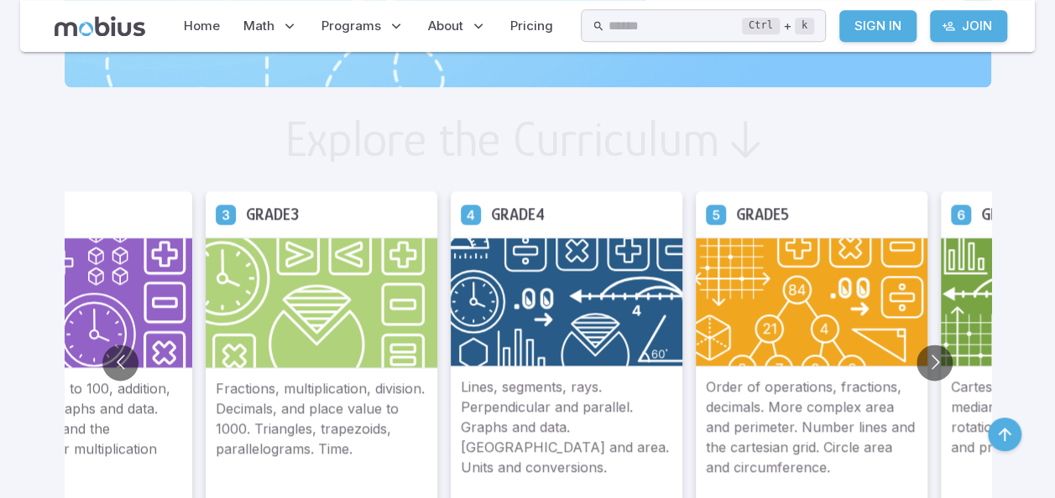
click at [326, 356] on img at bounding box center [322, 302] width 232 height 131
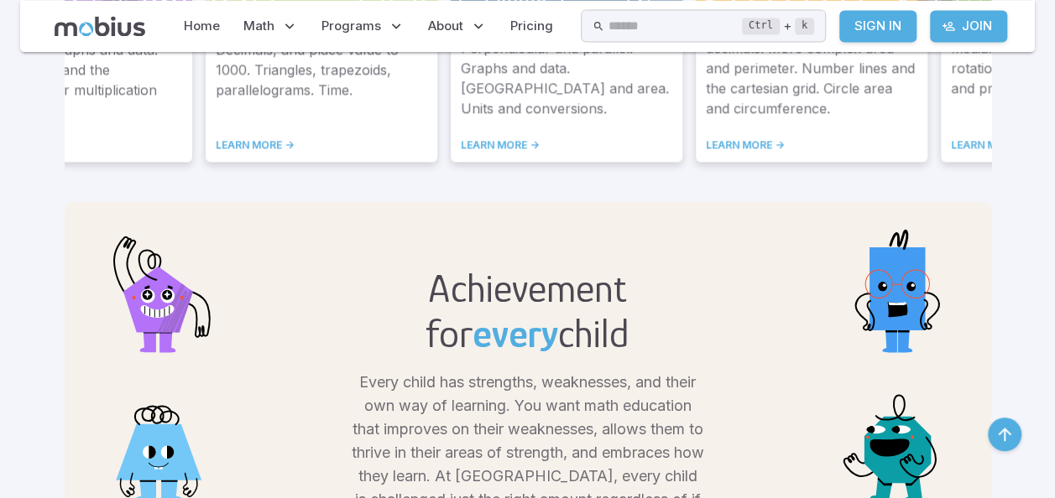
scroll to position [1230, 0]
click at [258, 143] on link "LEARN MORE ->" at bounding box center [321, 144] width 211 height 13
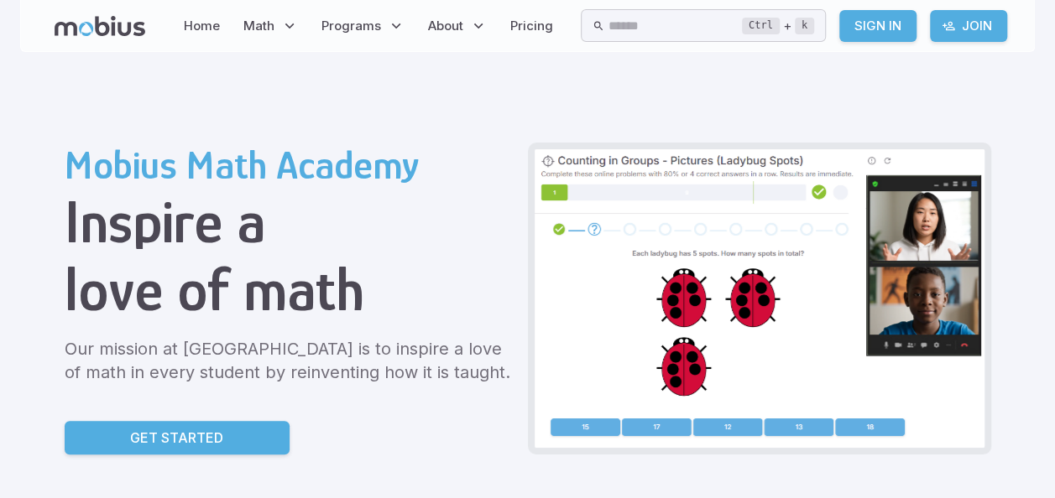
scroll to position [435, 0]
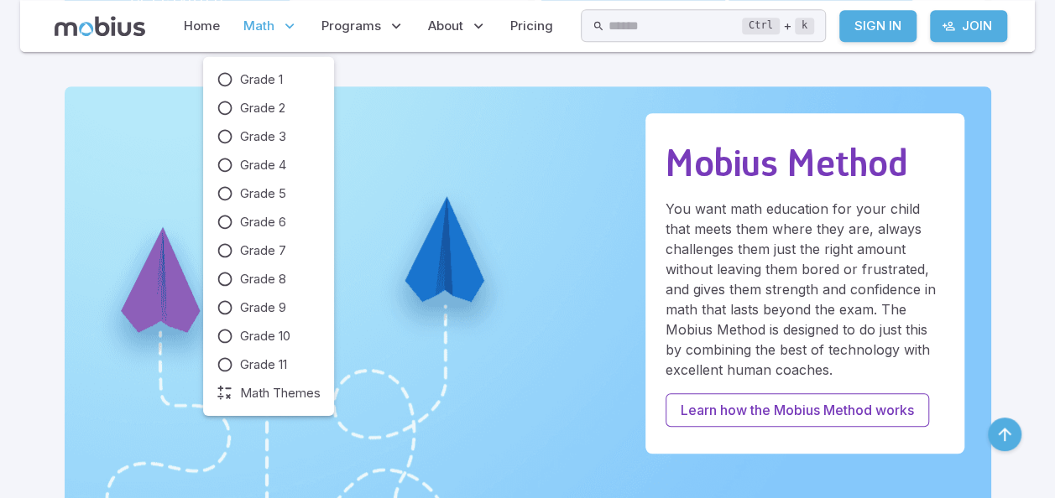
click at [285, 29] on icon at bounding box center [289, 26] width 17 height 17
click at [289, 86] on link "Grade 1" at bounding box center [268, 79] width 104 height 18
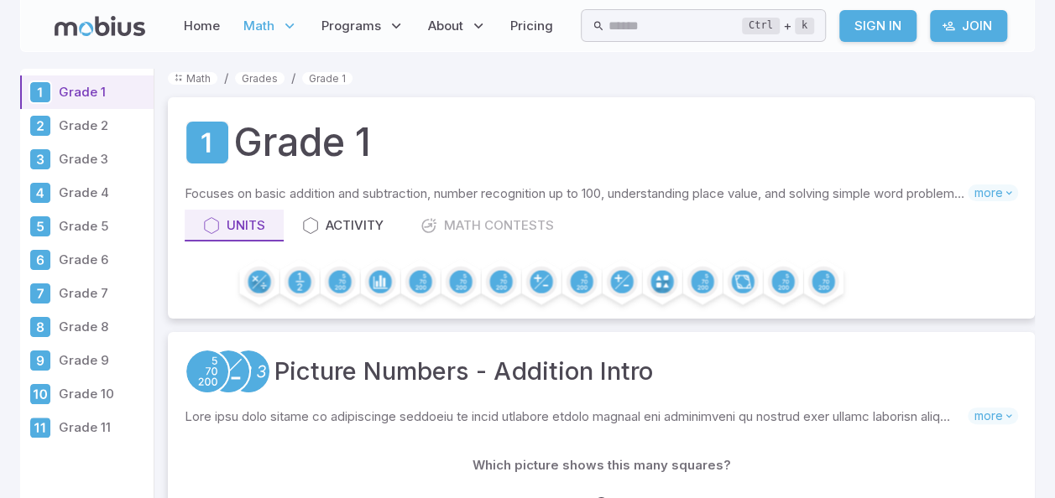
scroll to position [435, 0]
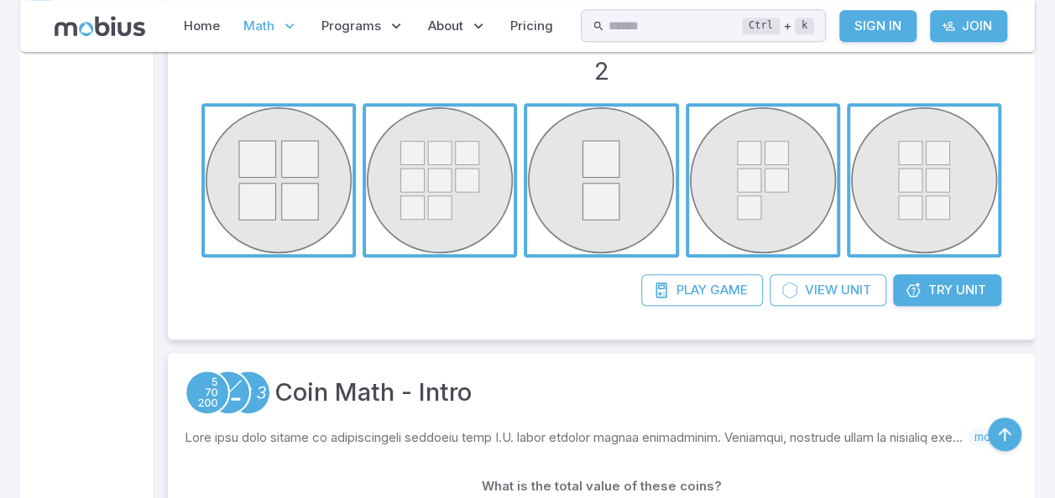
click at [606, 191] on span "button" at bounding box center [601, 181] width 148 height 148
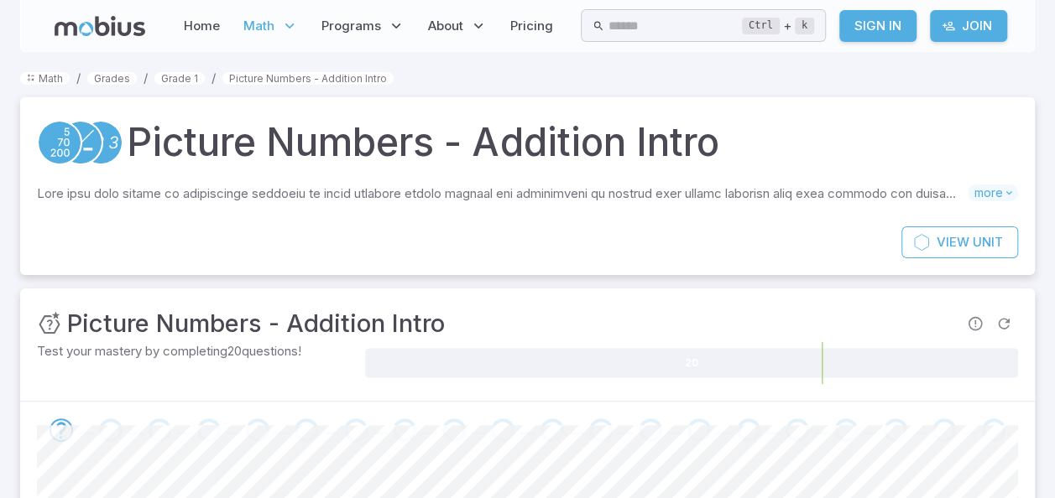
scroll to position [435, 0]
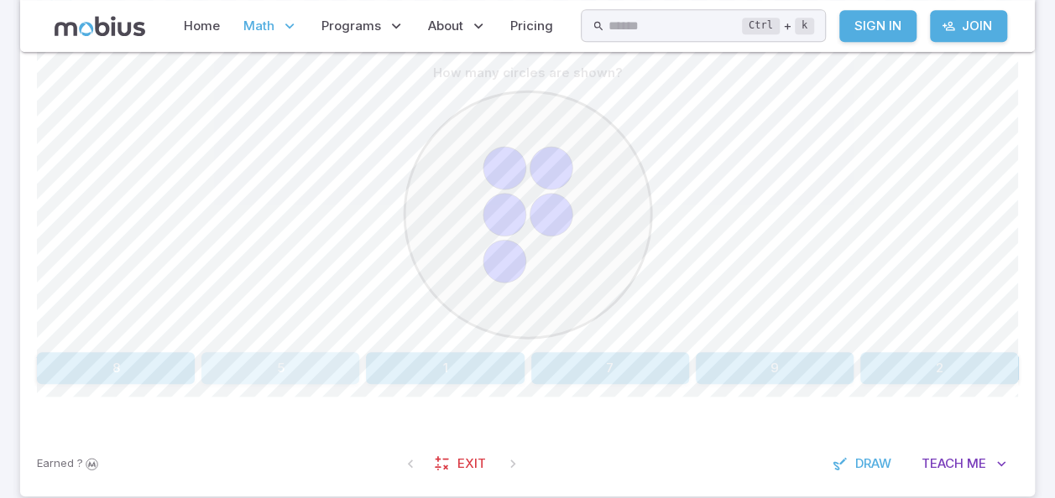
click at [305, 357] on button "5" at bounding box center [280, 368] width 158 height 32
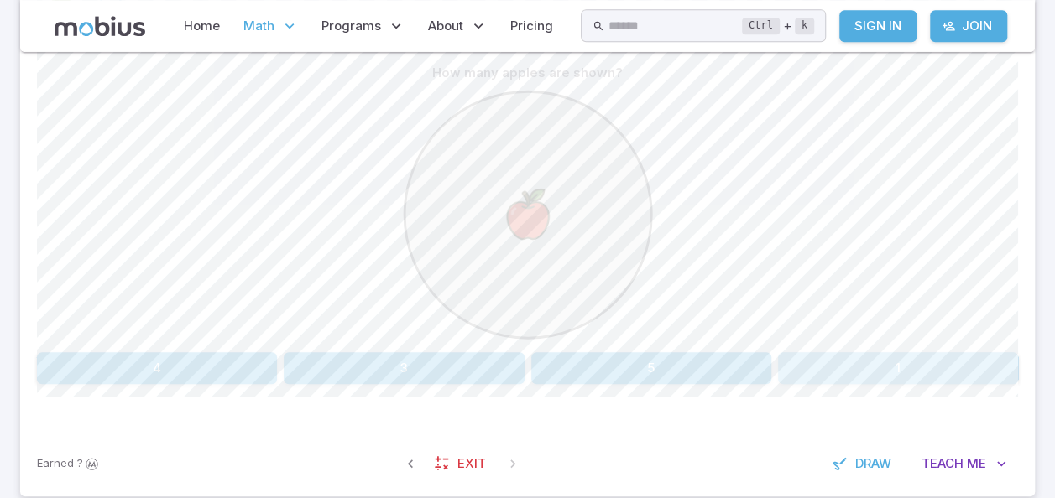
click at [910, 361] on button "1" at bounding box center [898, 368] width 240 height 32
click at [883, 369] on button "two" at bounding box center [898, 368] width 240 height 32
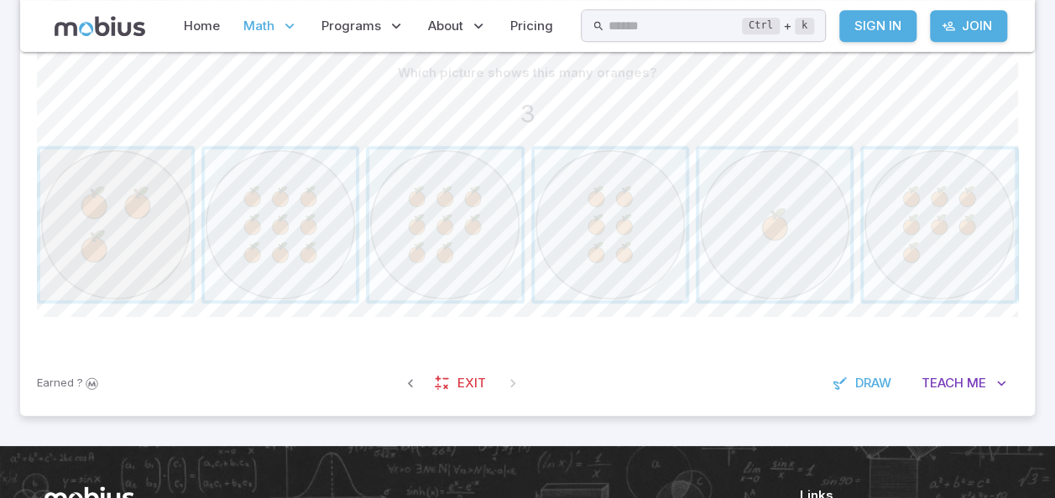
click at [97, 206] on span "button" at bounding box center [115, 224] width 151 height 151
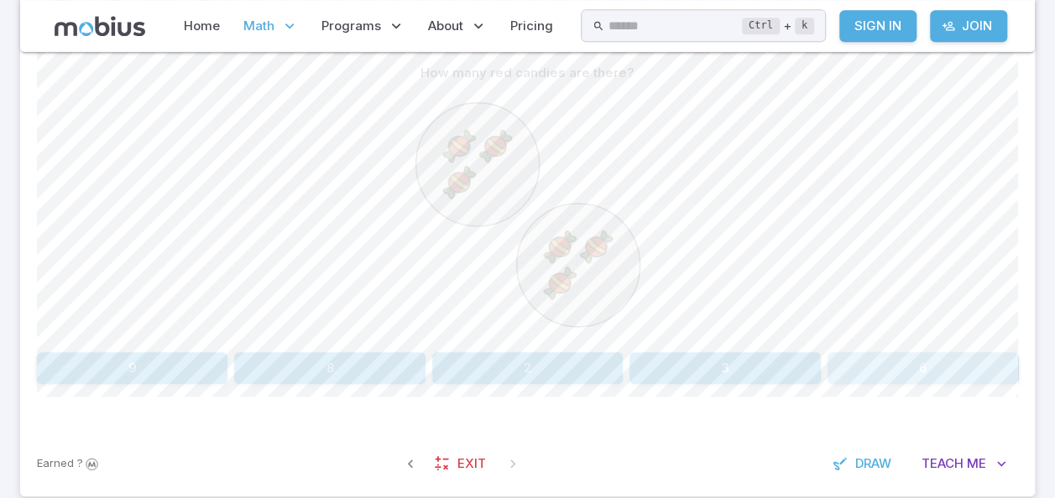
click at [929, 366] on button "6" at bounding box center [922, 368] width 190 height 32
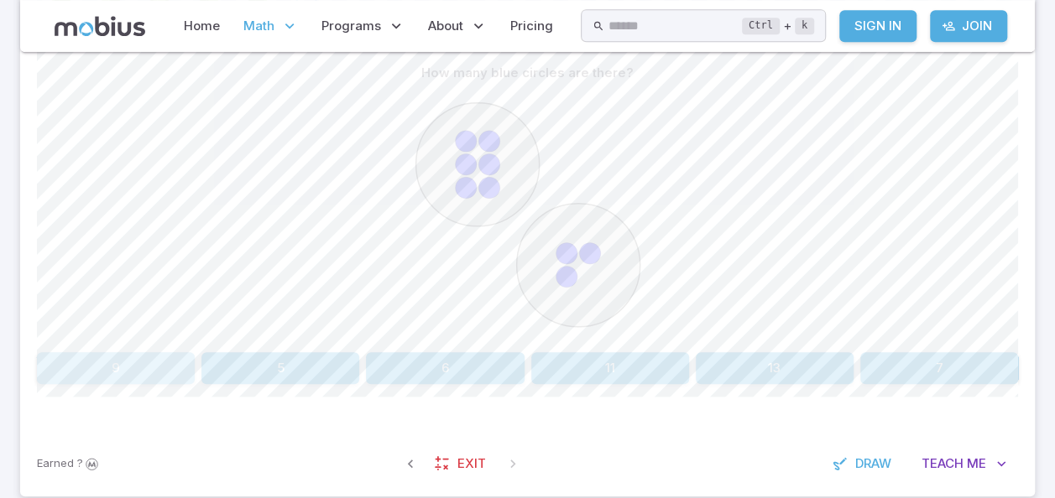
click at [112, 362] on button "9" at bounding box center [116, 368] width 158 height 32
click at [152, 364] on button "six" at bounding box center [132, 368] width 190 height 32
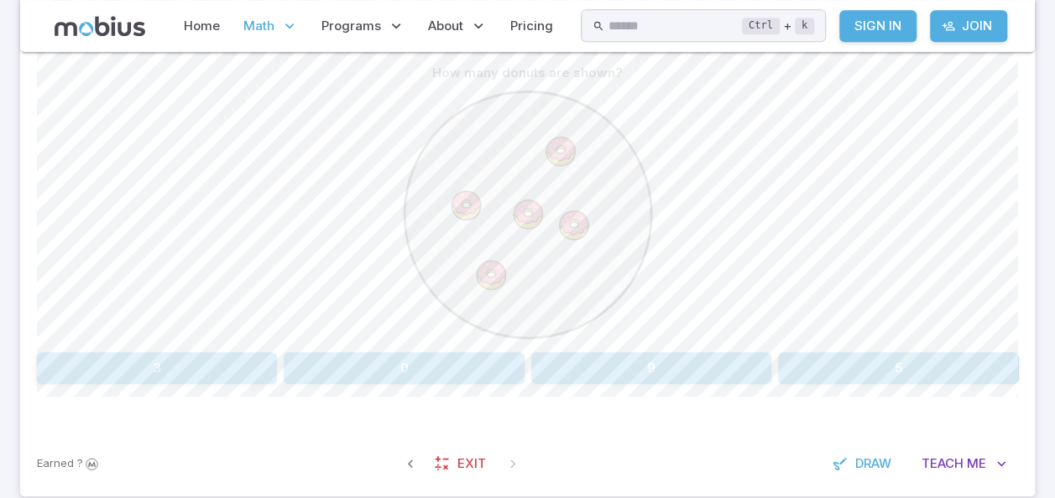
click at [882, 361] on button "5" at bounding box center [898, 368] width 240 height 32
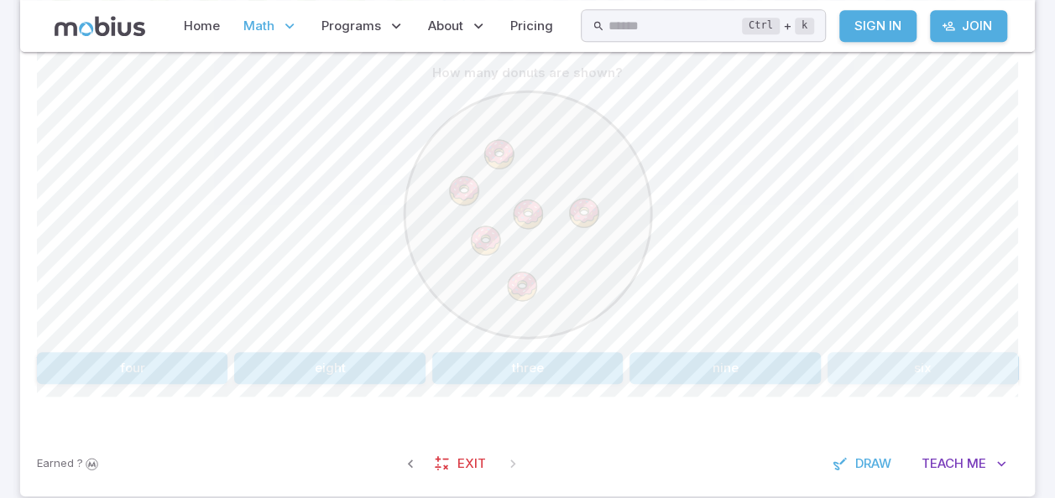
click at [919, 364] on button "six" at bounding box center [922, 368] width 190 height 32
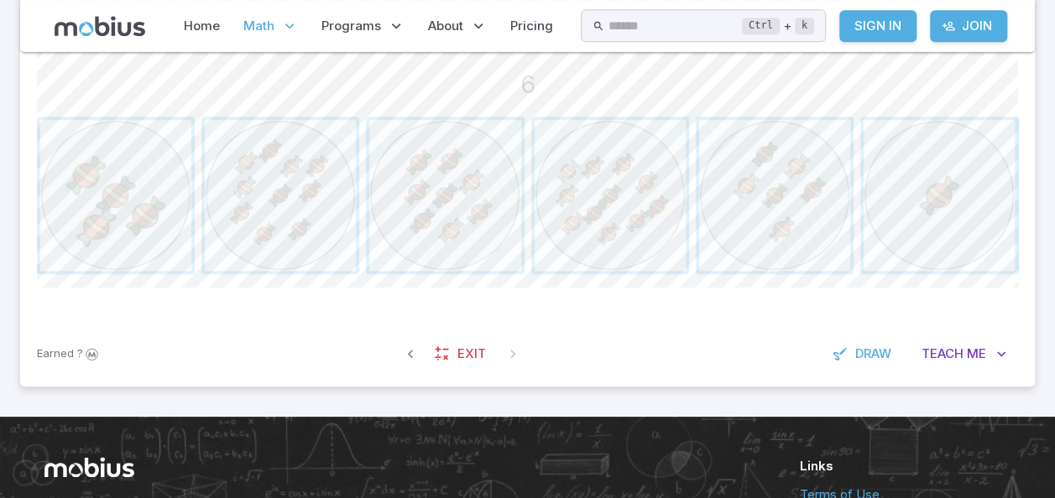
scroll to position [448, 0]
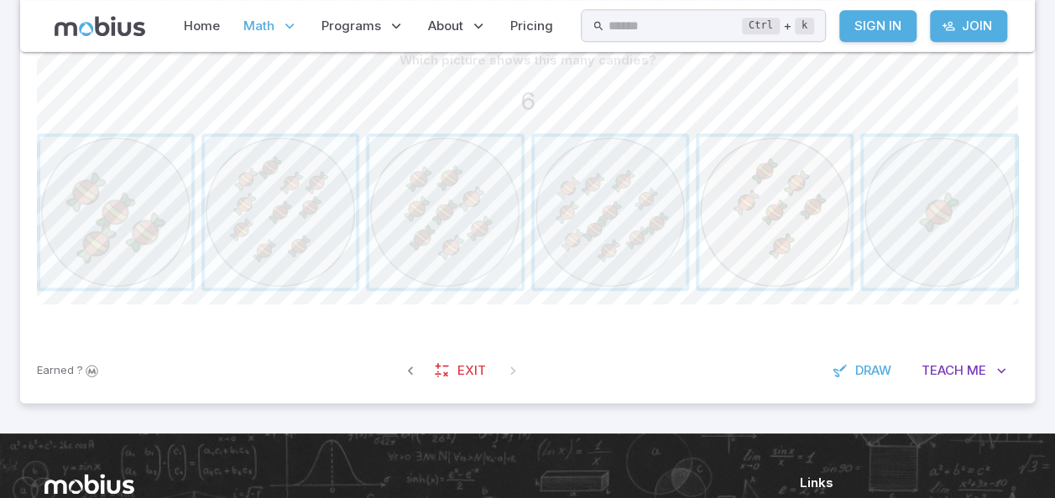
click at [782, 216] on span "button" at bounding box center [774, 212] width 151 height 151
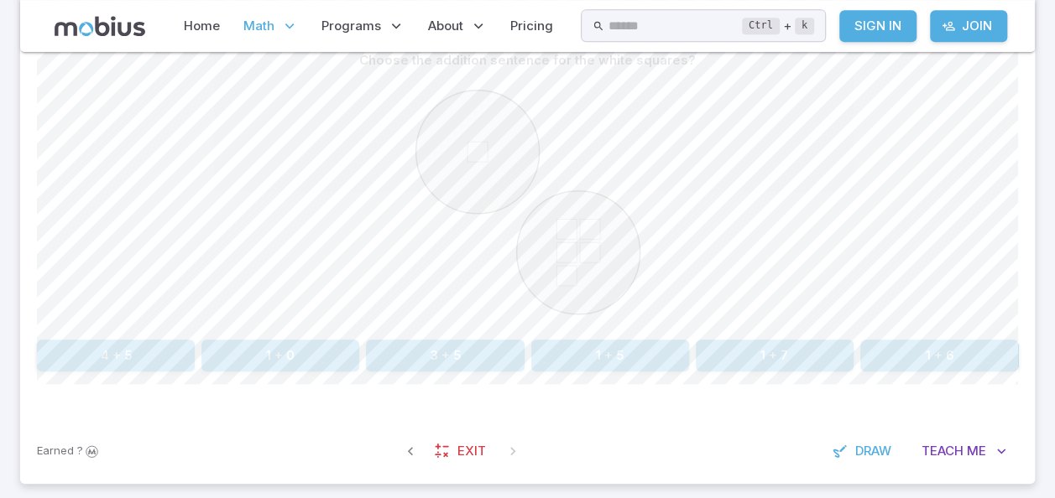
click at [614, 351] on button "1 + 5" at bounding box center [610, 356] width 158 height 32
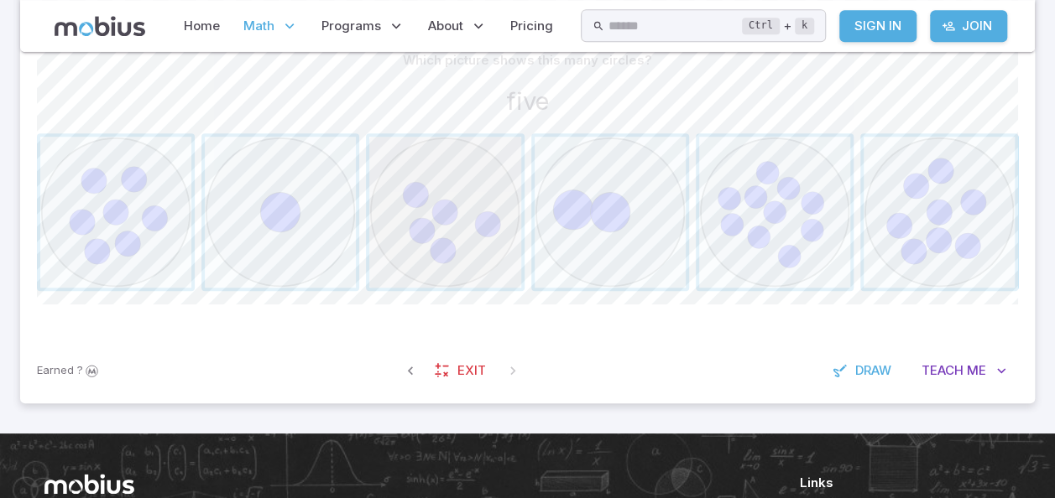
click at [445, 206] on span "button" at bounding box center [444, 212] width 151 height 151
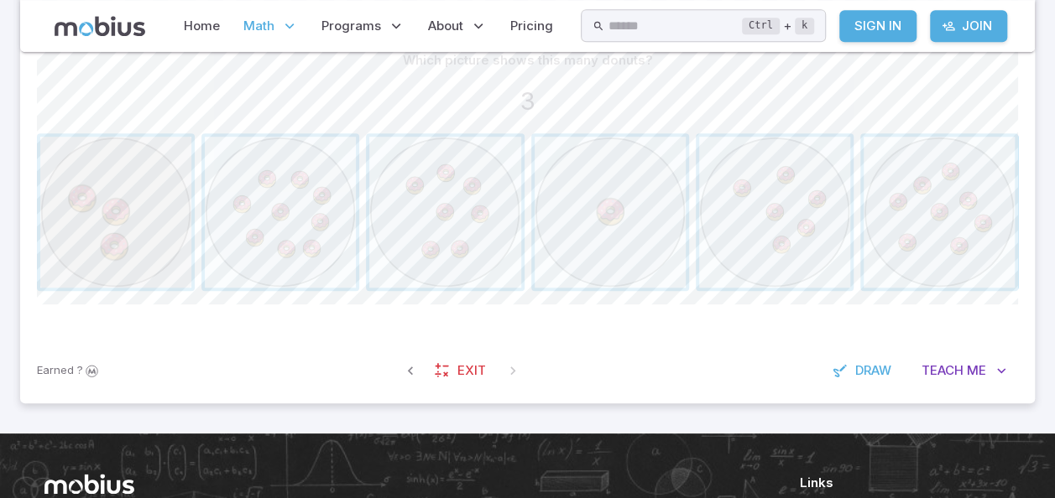
click at [107, 178] on span "button" at bounding box center [115, 212] width 151 height 151
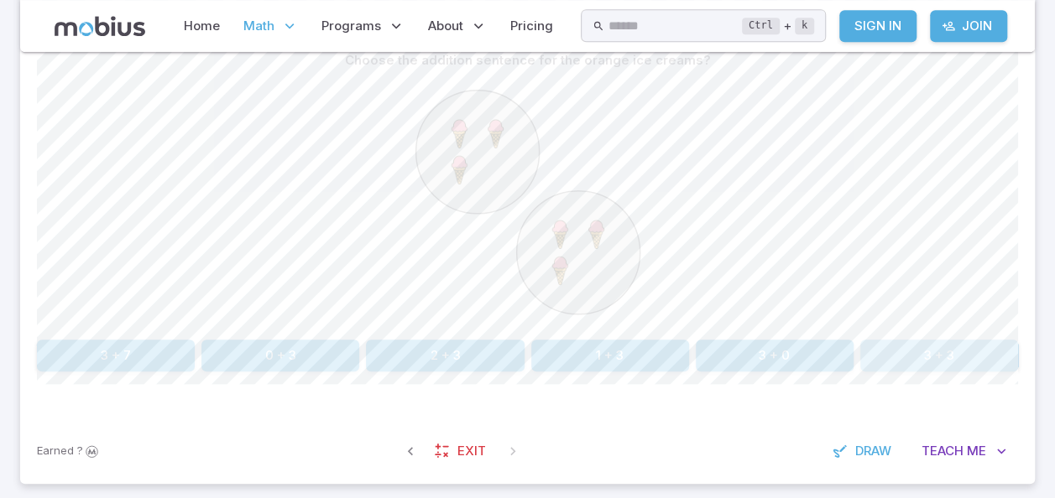
click at [960, 352] on button "3 + 3" at bounding box center [939, 356] width 158 height 32
click at [121, 354] on button "5 + 1" at bounding box center [116, 356] width 158 height 32
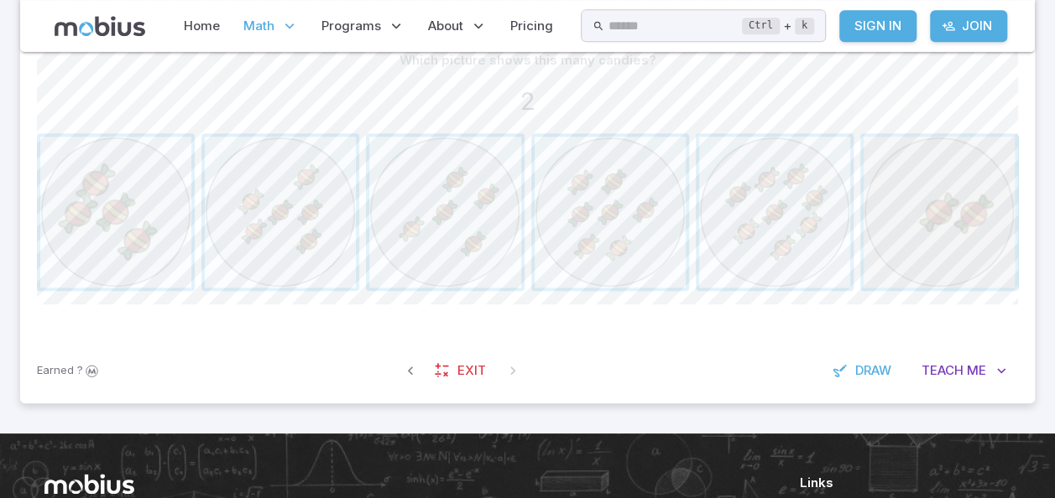
click at [937, 215] on span "button" at bounding box center [938, 212] width 151 height 151
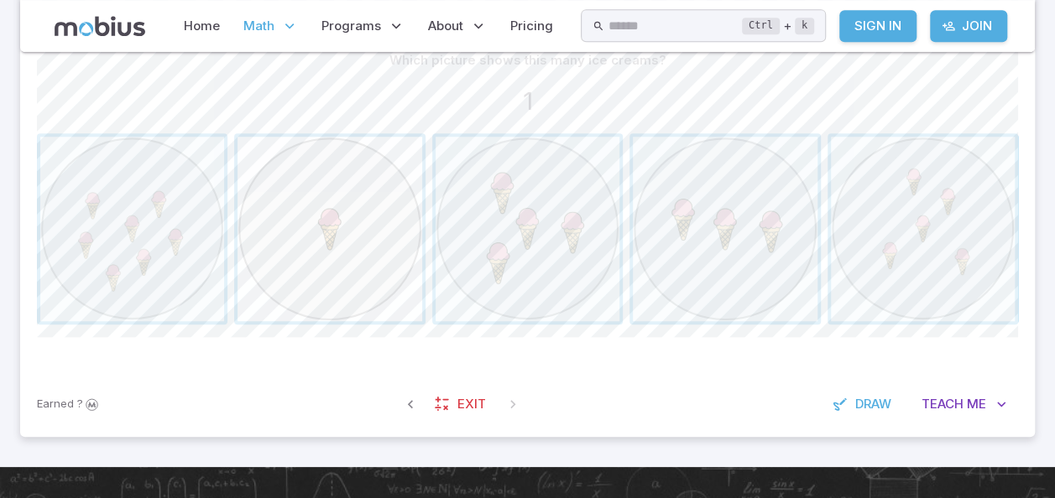
click at [306, 199] on span "button" at bounding box center [329, 229] width 184 height 184
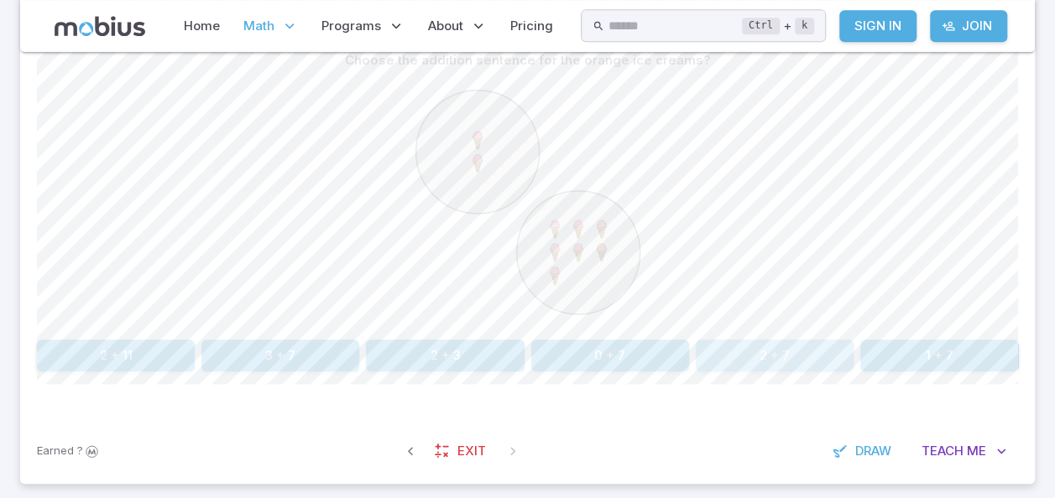
click at [784, 366] on button "2 + 7" at bounding box center [774, 356] width 158 height 32
click at [961, 351] on button "1 + 8" at bounding box center [939, 356] width 158 height 32
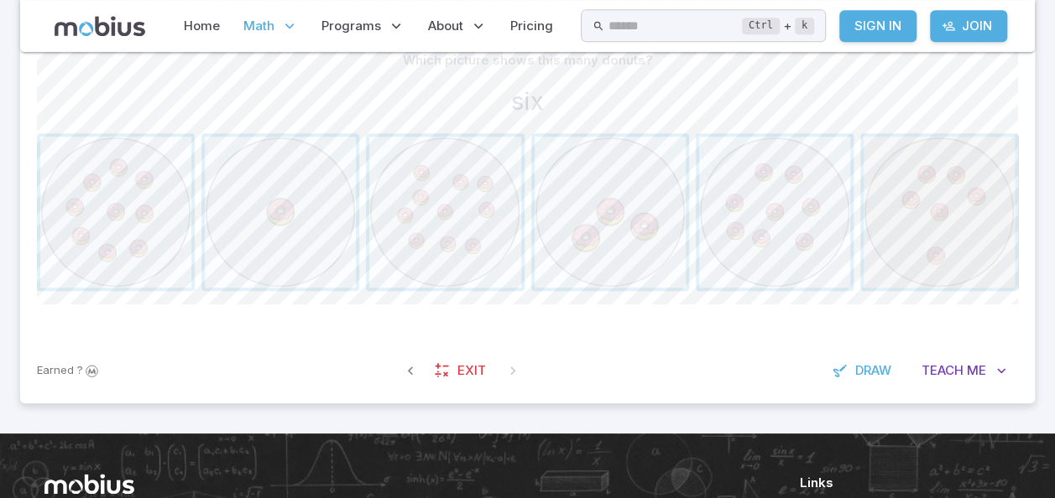
click at [888, 237] on span "button" at bounding box center [938, 212] width 151 height 151
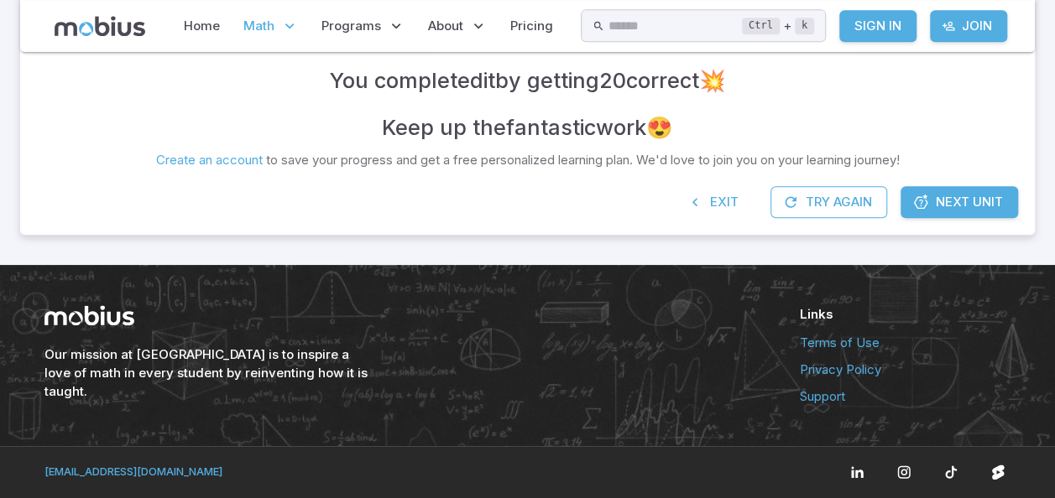
scroll to position [423, 0]
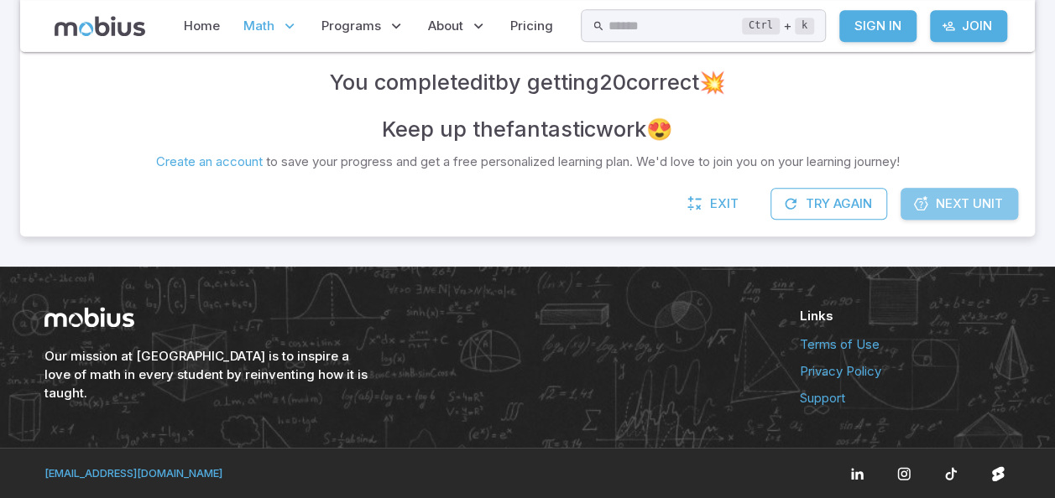
click at [955, 201] on span "Next Unit" at bounding box center [968, 204] width 67 height 18
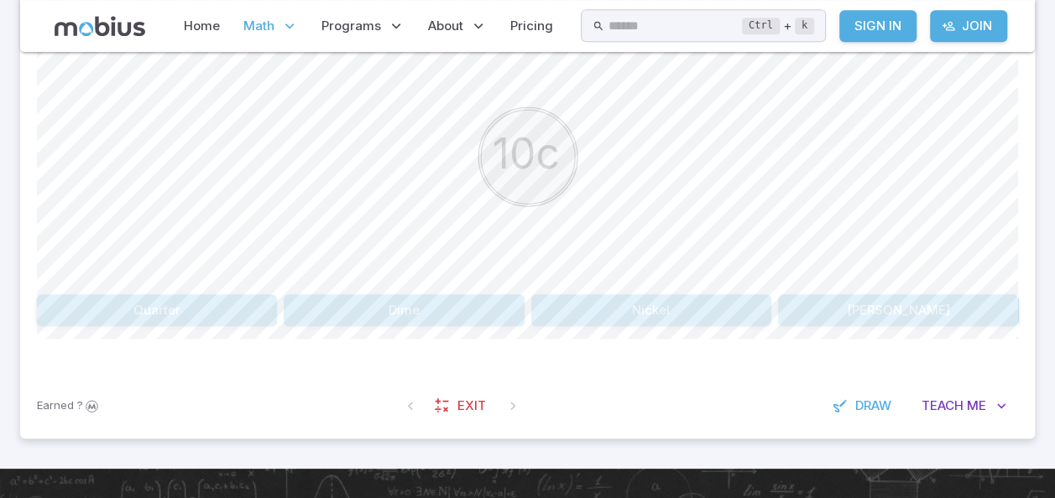
scroll to position [487, 0]
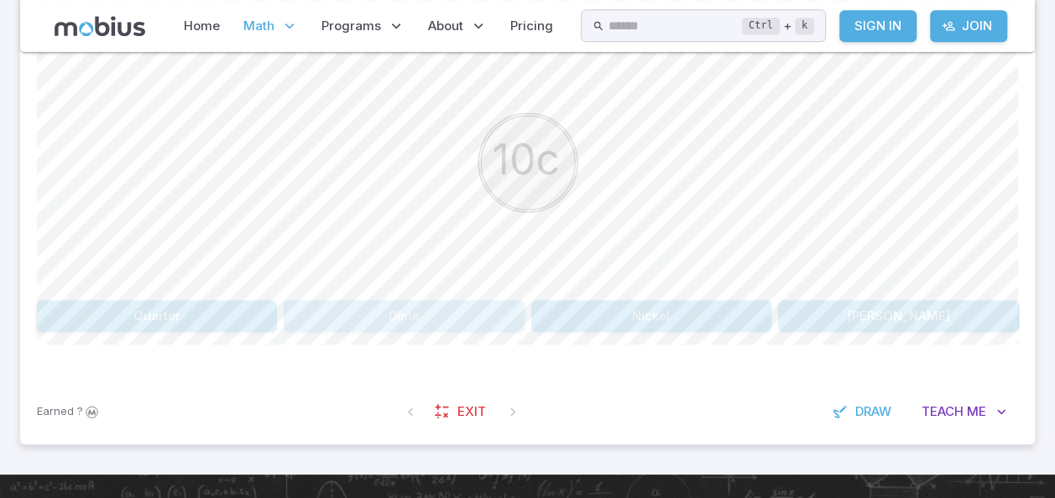
click at [394, 320] on button "Dime" at bounding box center [404, 316] width 240 height 32
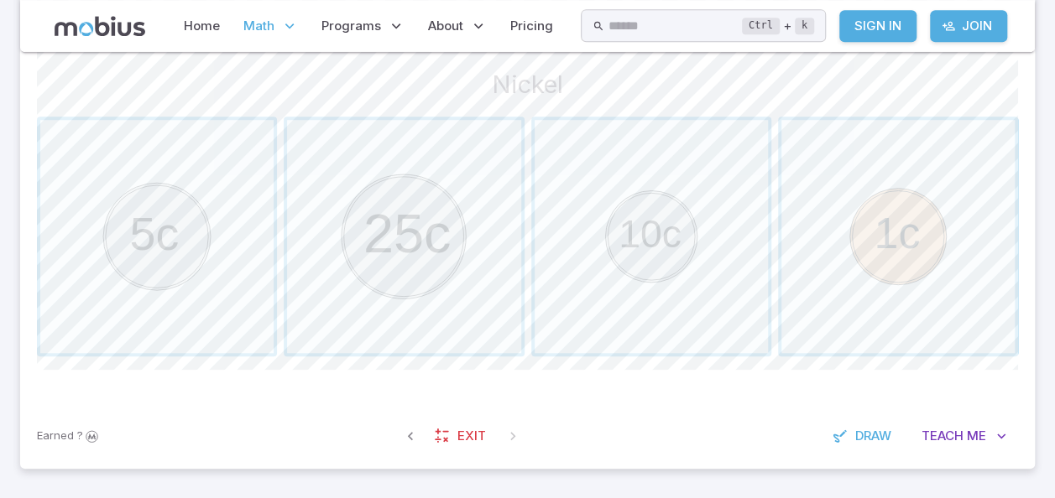
scroll to position [461, 0]
click at [875, 247] on span "button" at bounding box center [897, 239] width 233 height 233
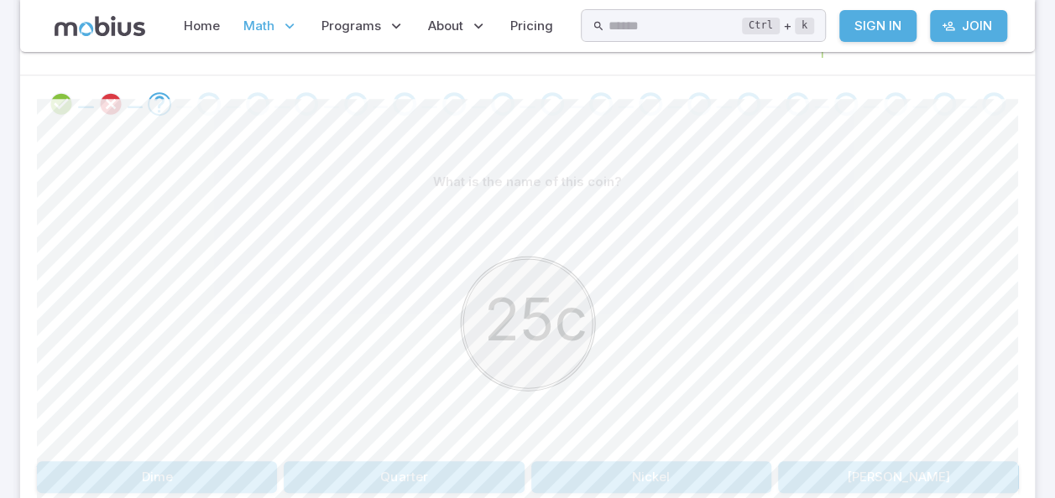
scroll to position [320, 0]
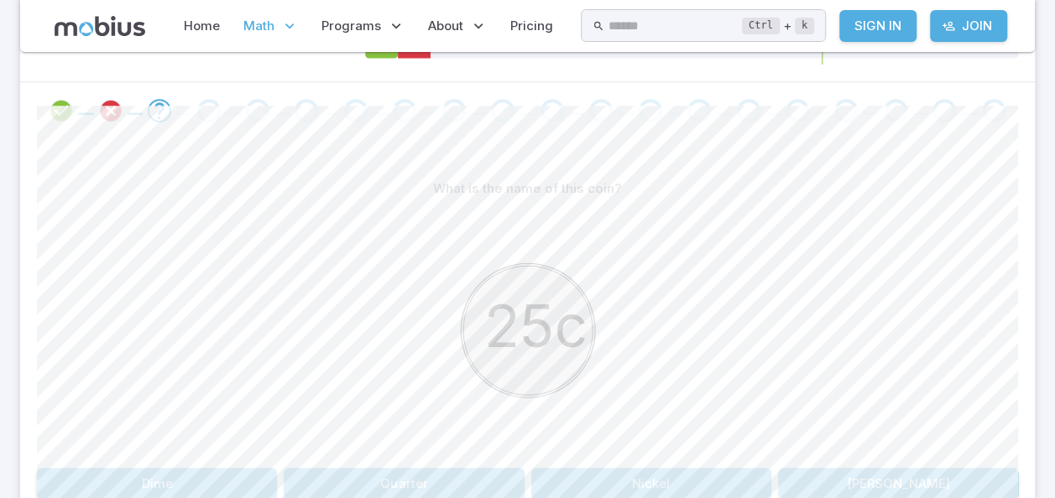
click at [69, 110] on icon "Review your answer" at bounding box center [61, 110] width 25 height 25
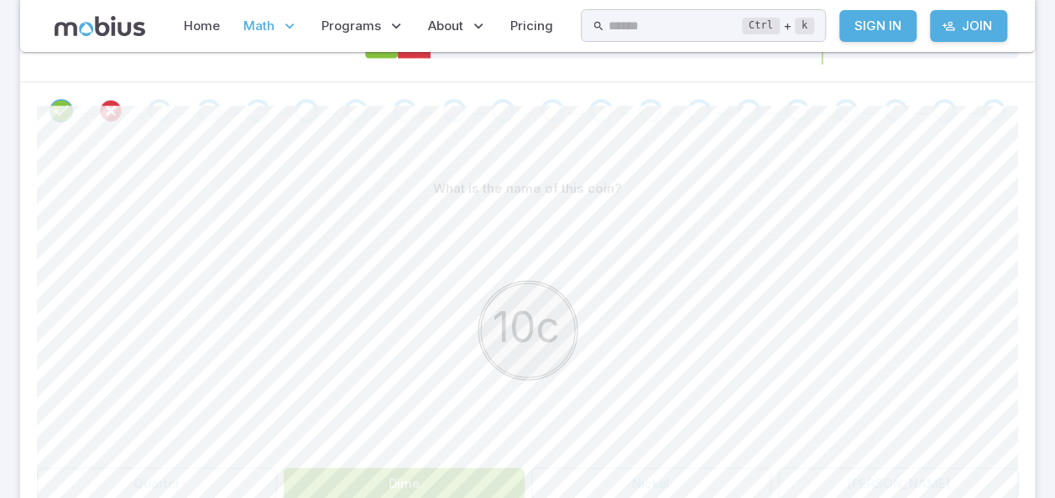
click at [134, 112] on span at bounding box center [135, 113] width 15 height 3
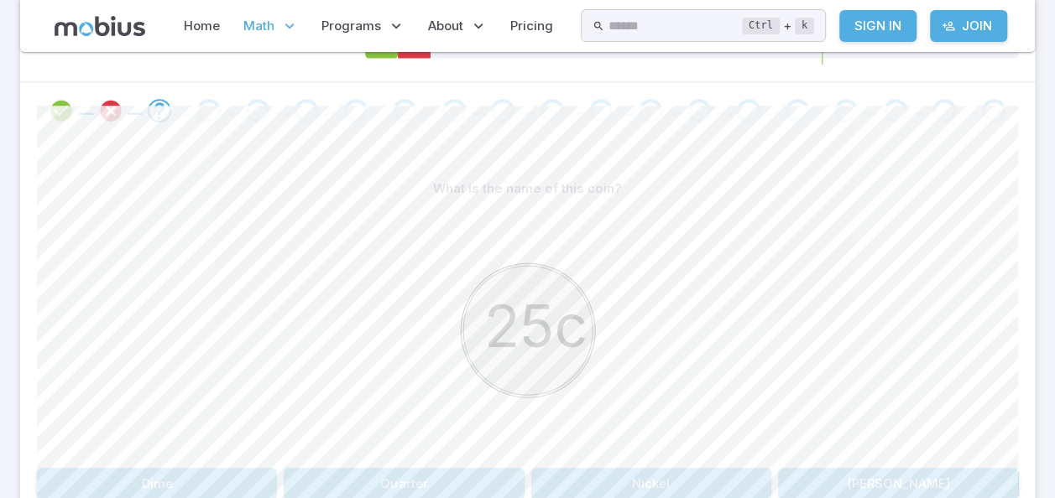
click at [119, 117] on icon "Review your answer" at bounding box center [110, 110] width 25 height 25
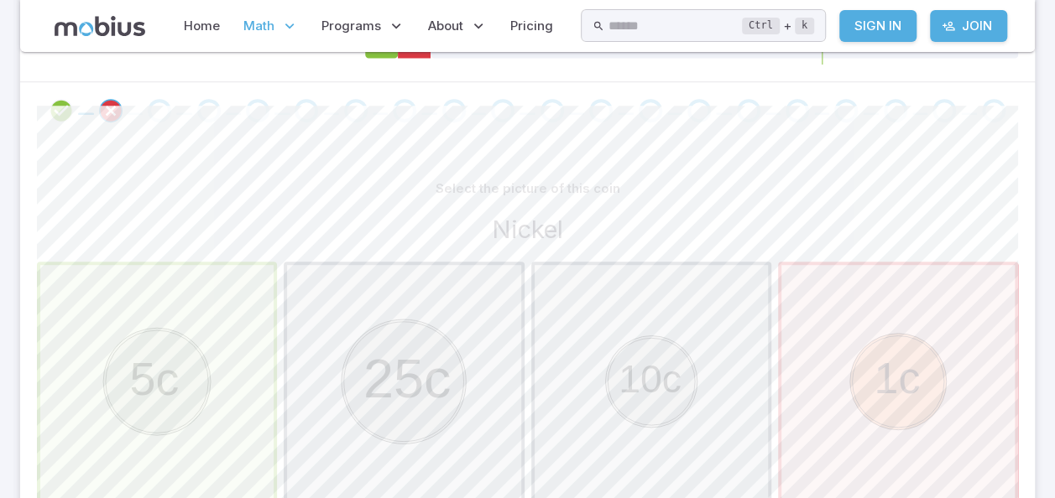
click at [156, 116] on div "Go to the next question" at bounding box center [159, 110] width 23 height 23
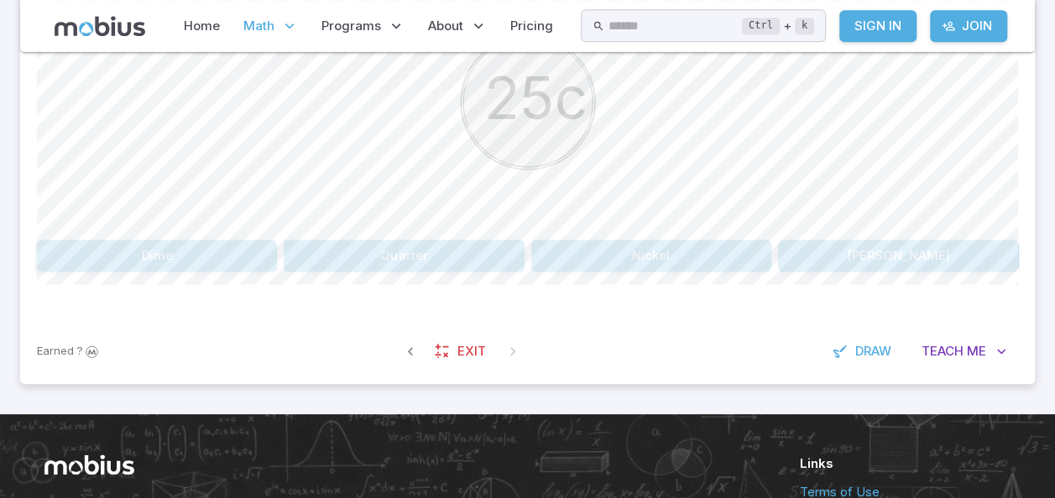
scroll to position [530, 0]
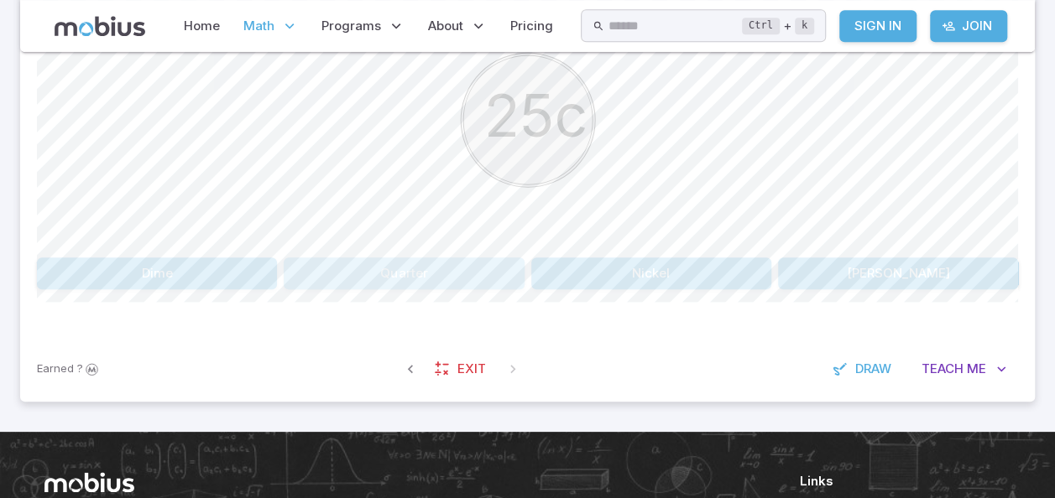
click at [398, 269] on button "Quarter" at bounding box center [404, 274] width 240 height 32
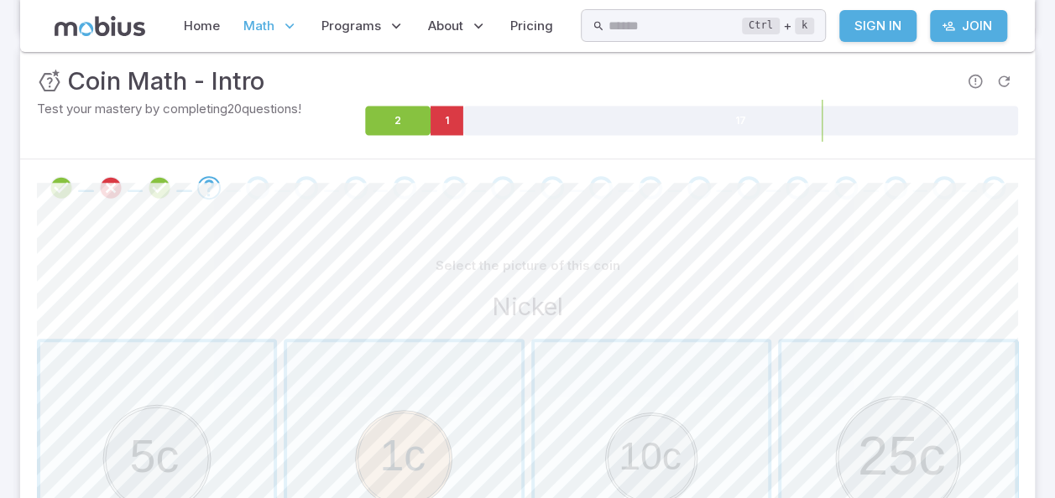
scroll to position [234, 0]
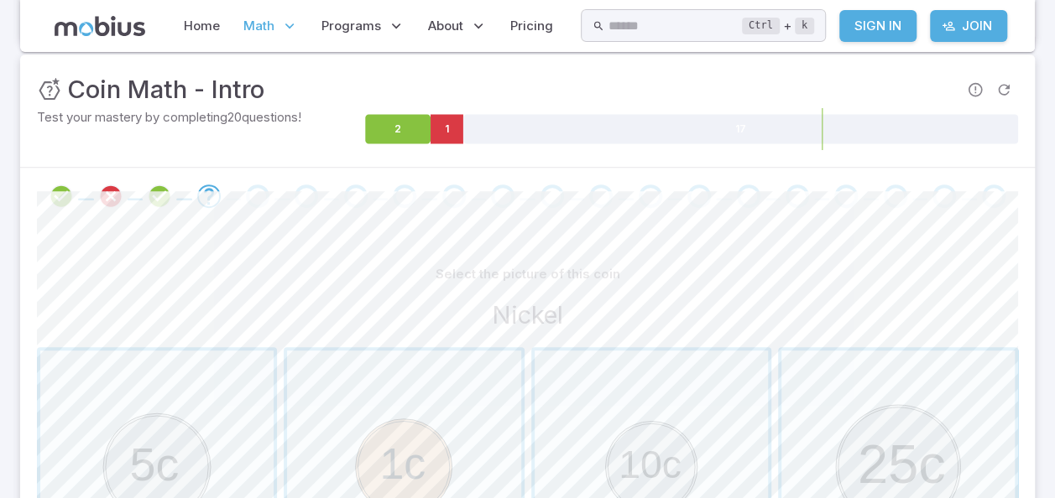
click at [164, 194] on icon "Review your answer" at bounding box center [159, 196] width 25 height 25
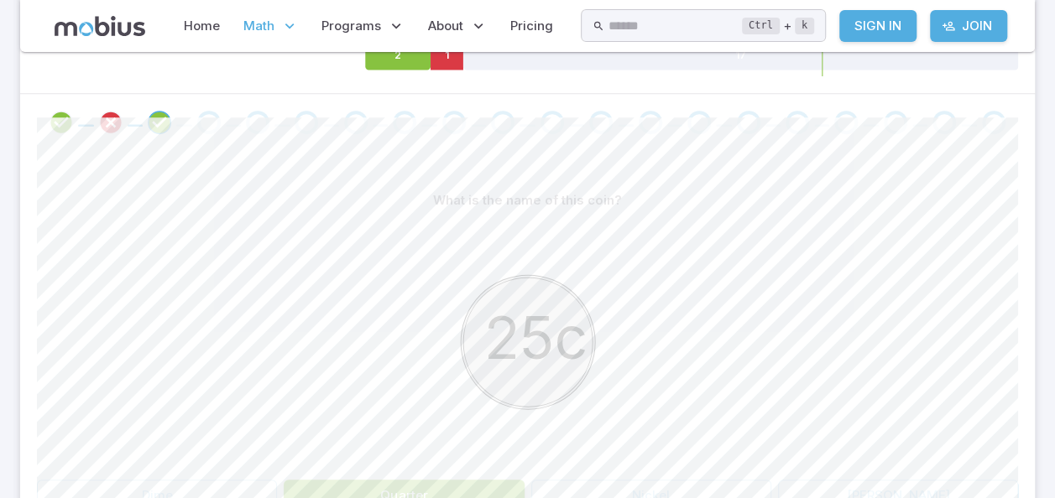
scroll to position [306, 0]
click at [212, 123] on div "Go to the next question" at bounding box center [208, 123] width 23 height 23
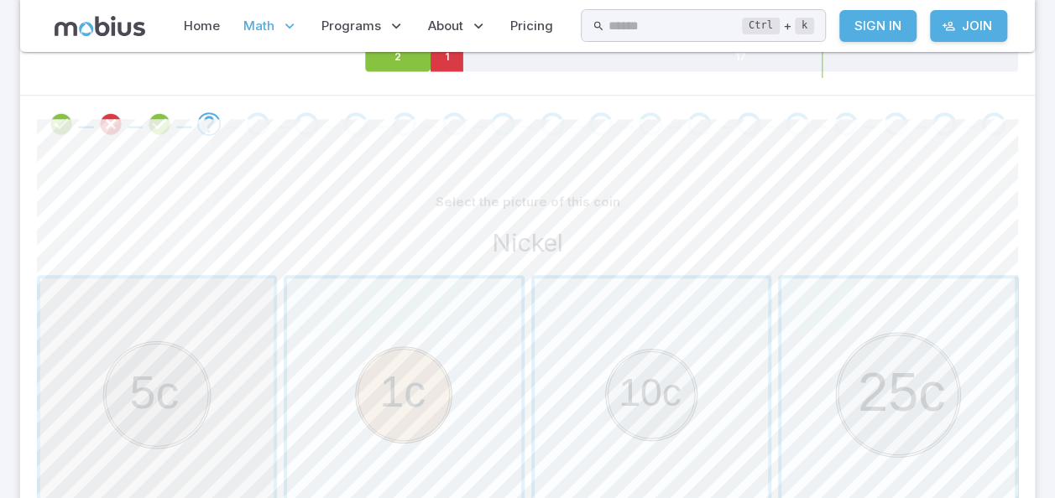
click at [167, 367] on span "button" at bounding box center [156, 395] width 233 height 233
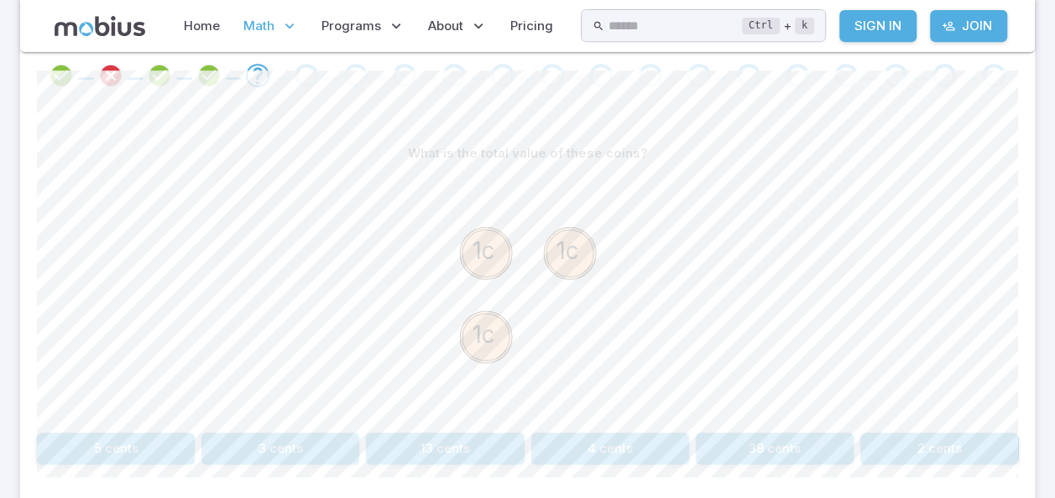
scroll to position [365, 0]
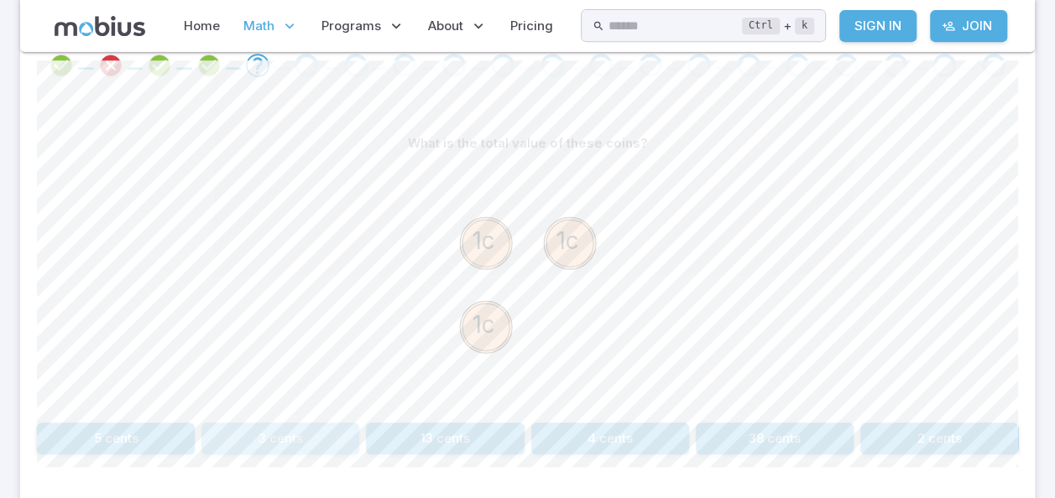
click at [261, 429] on button "3 cents" at bounding box center [280, 439] width 158 height 32
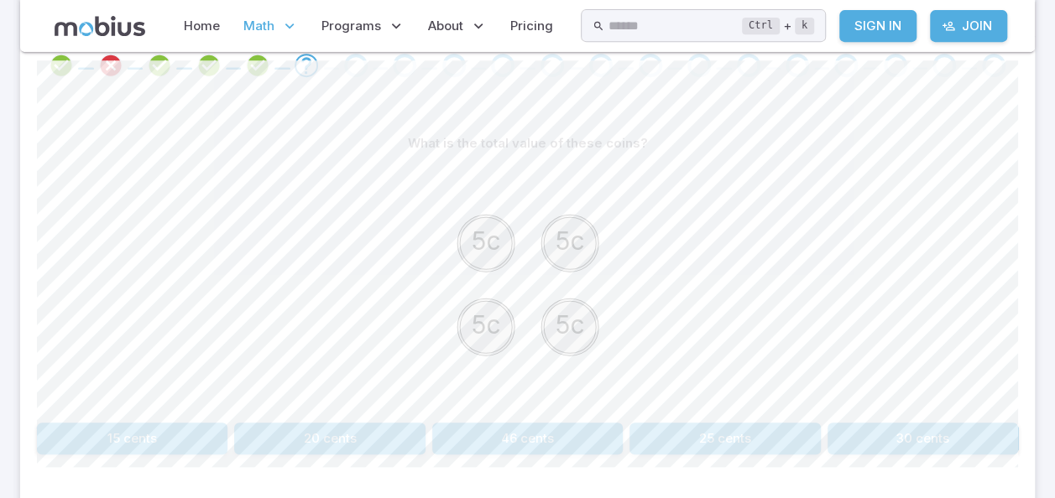
click at [340, 440] on button "20 cents" at bounding box center [329, 439] width 190 height 32
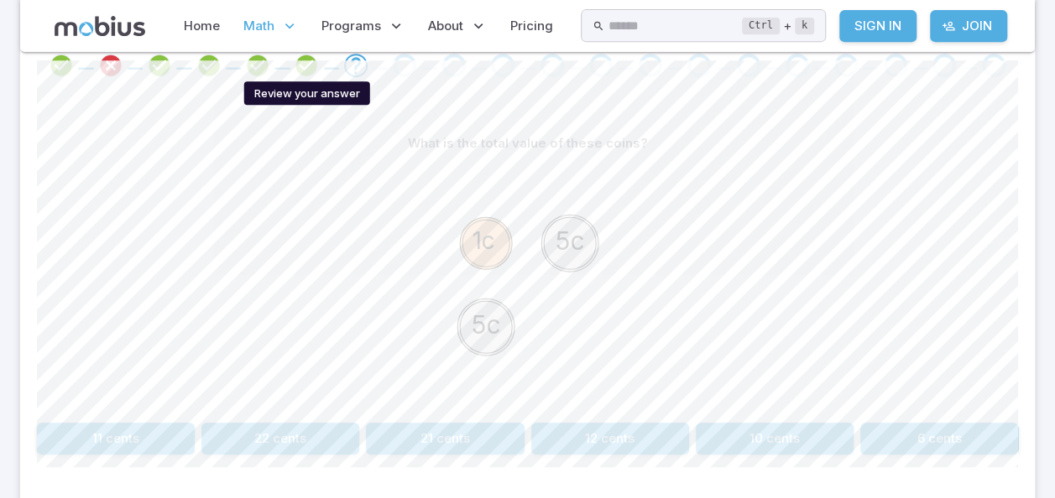
click at [304, 66] on icon "Review your answer" at bounding box center [306, 65] width 25 height 25
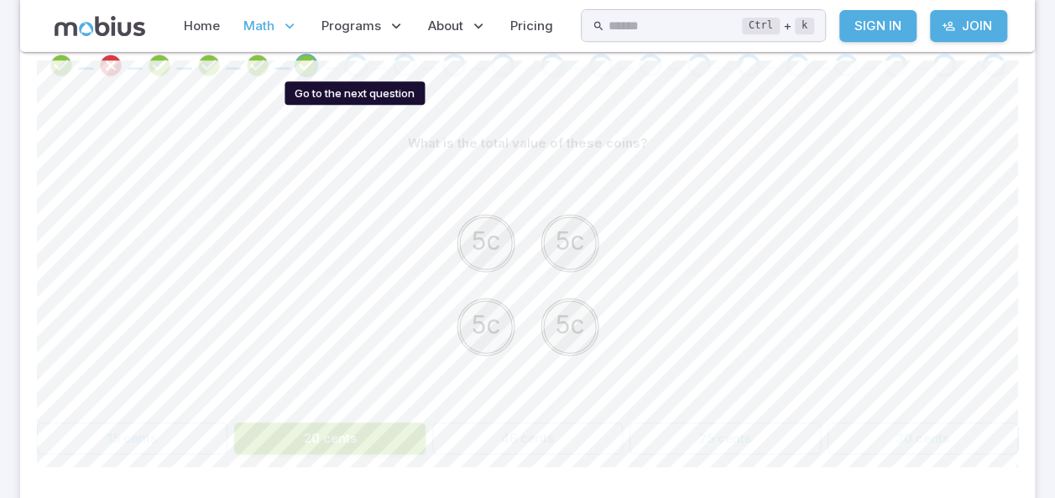
click at [353, 65] on div "Go to the next question" at bounding box center [355, 65] width 23 height 23
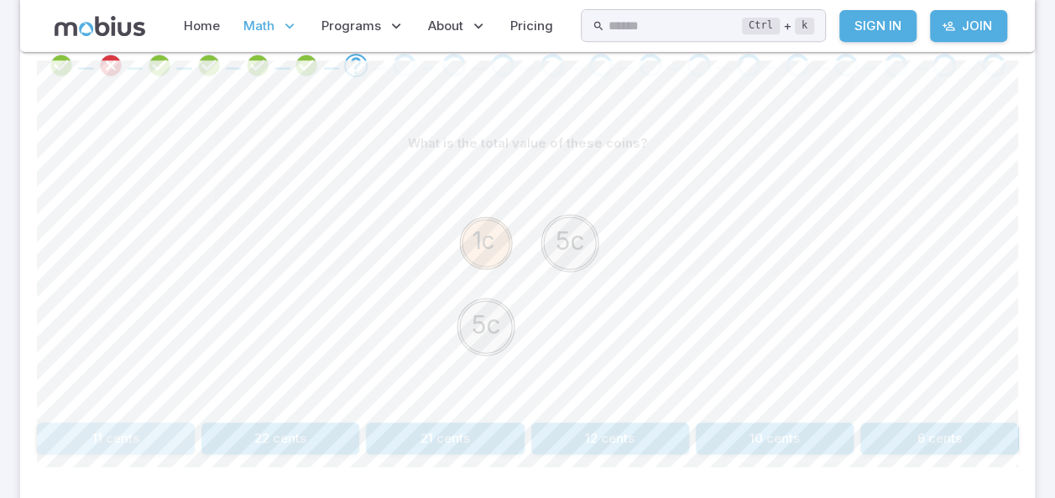
click at [91, 424] on button "11 cents" at bounding box center [116, 439] width 158 height 32
click at [87, 437] on button "30 cents" at bounding box center [116, 439] width 158 height 32
click at [273, 427] on button "70 cents" at bounding box center [280, 439] width 158 height 32
